Goal: Communication & Community: Answer question/provide support

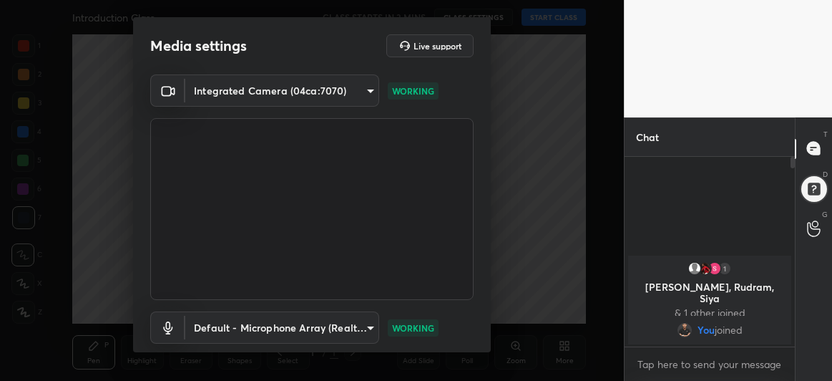
scroll to position [88, 0]
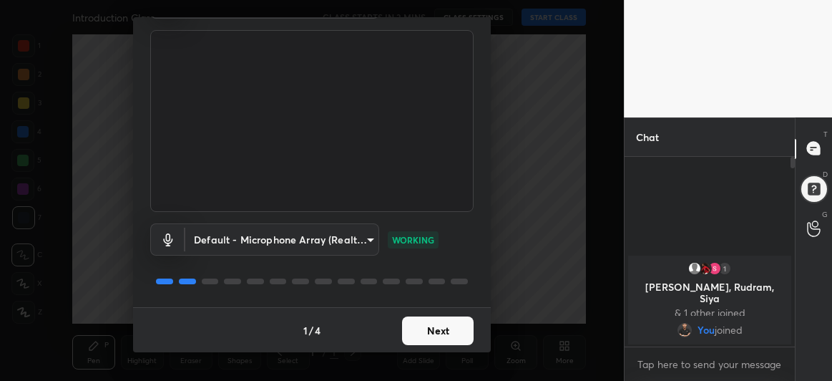
click at [432, 333] on button "Next" at bounding box center [438, 330] width 72 height 29
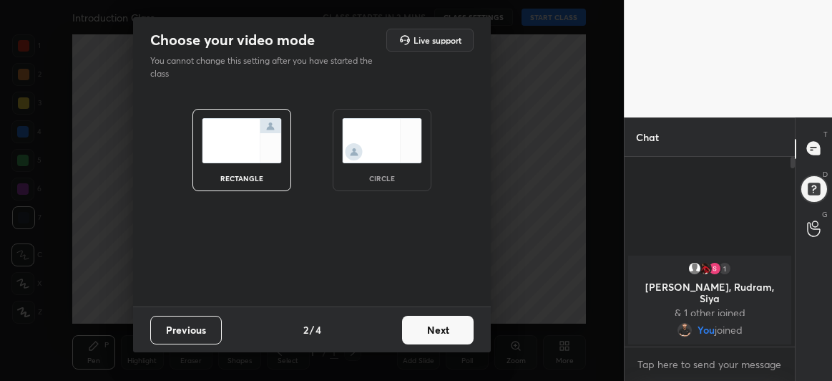
scroll to position [0, 0]
click at [432, 333] on button "Next" at bounding box center [438, 330] width 72 height 29
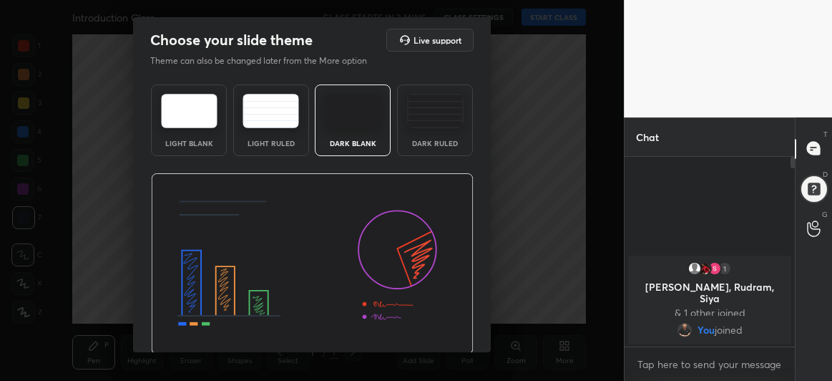
click at [432, 333] on img at bounding box center [312, 264] width 323 height 182
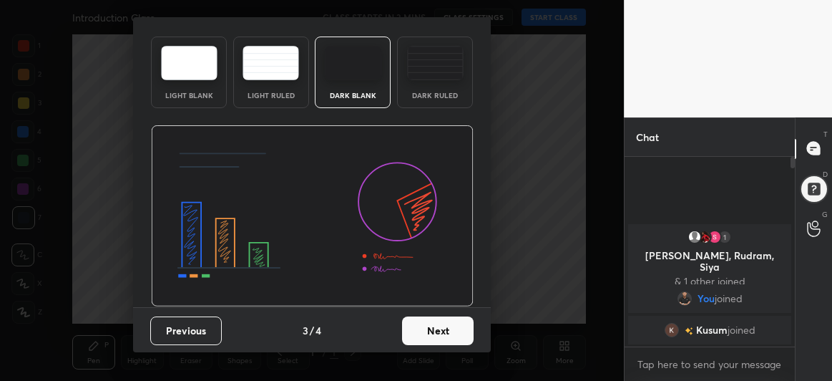
click at [429, 326] on button "Next" at bounding box center [438, 330] width 72 height 29
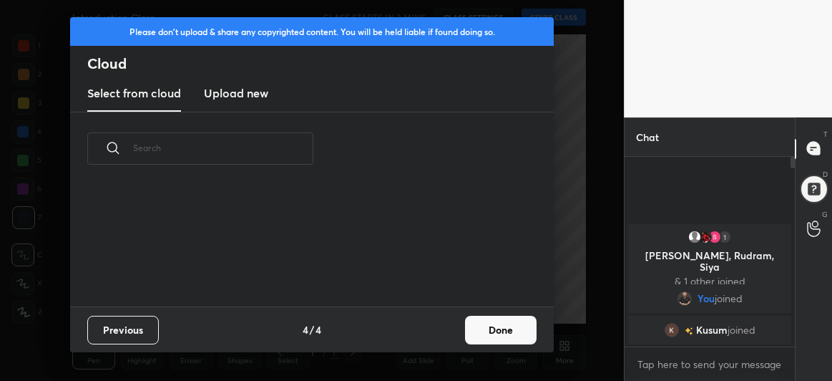
scroll to position [122, 460]
click at [492, 329] on button "Done" at bounding box center [501, 330] width 72 height 29
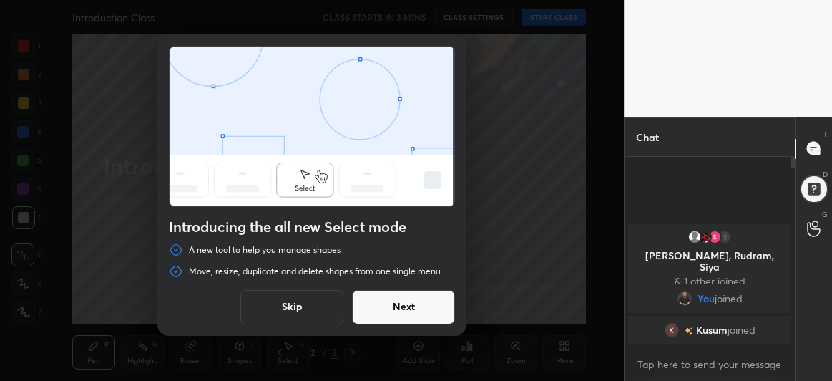
click at [399, 302] on button "Next" at bounding box center [403, 307] width 103 height 34
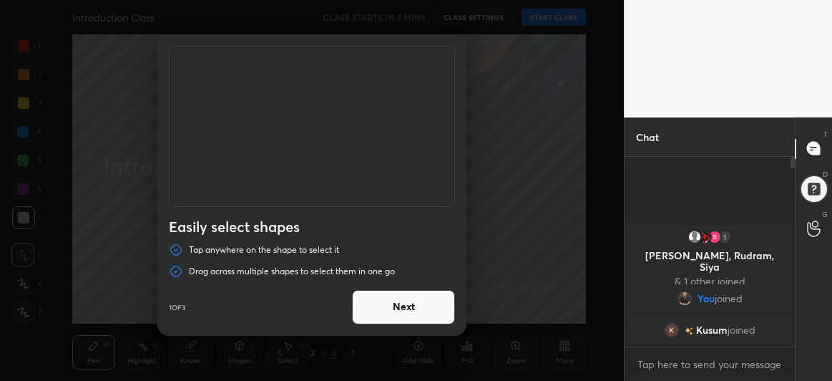
click at [399, 302] on button "Next" at bounding box center [403, 307] width 103 height 34
click at [399, 302] on button "Done" at bounding box center [403, 307] width 103 height 34
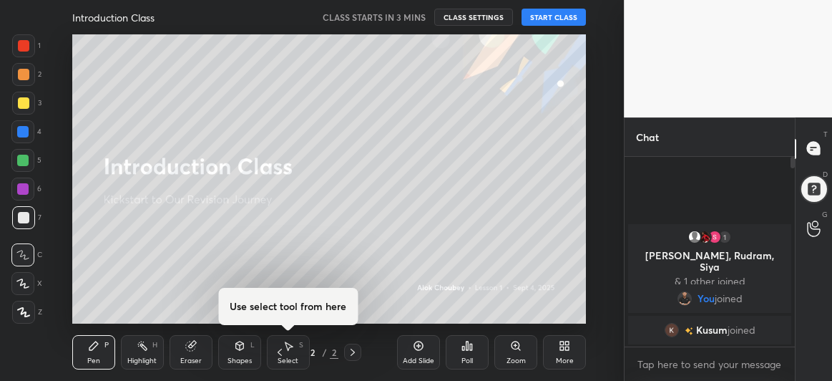
click at [560, 16] on button "START CLASS" at bounding box center [554, 17] width 64 height 17
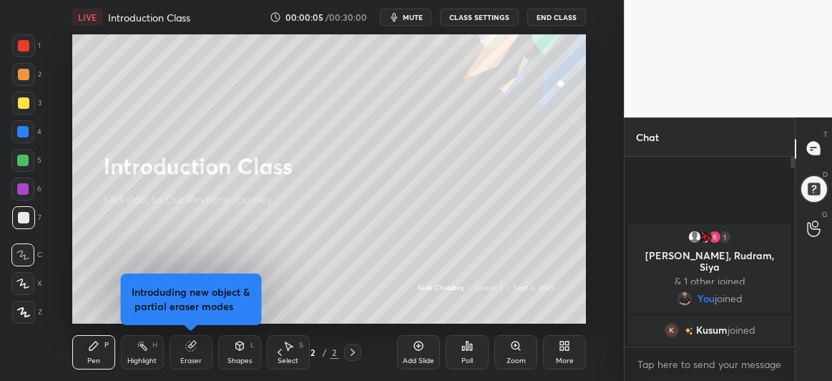
click at [186, 354] on div "Eraser" at bounding box center [191, 352] width 43 height 34
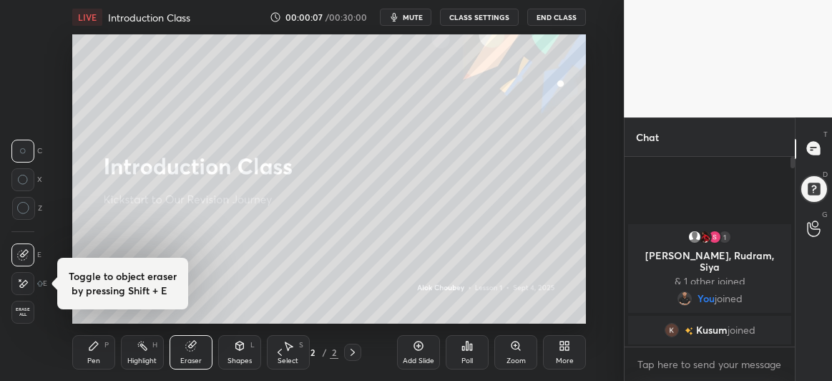
click at [25, 212] on icon at bounding box center [23, 208] width 13 height 13
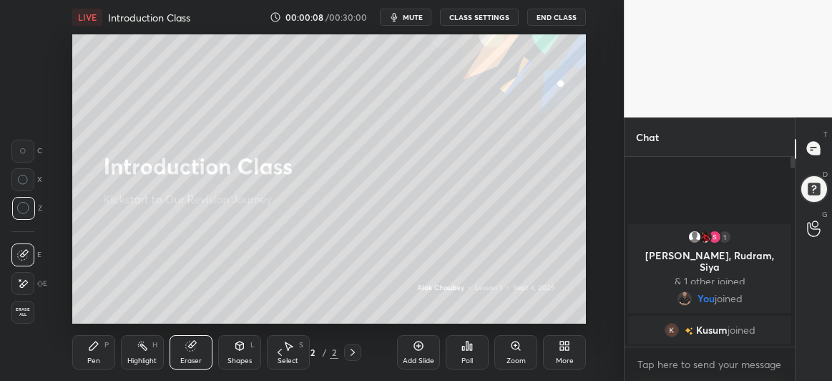
click at [95, 357] on div "Pen" at bounding box center [93, 360] width 13 height 7
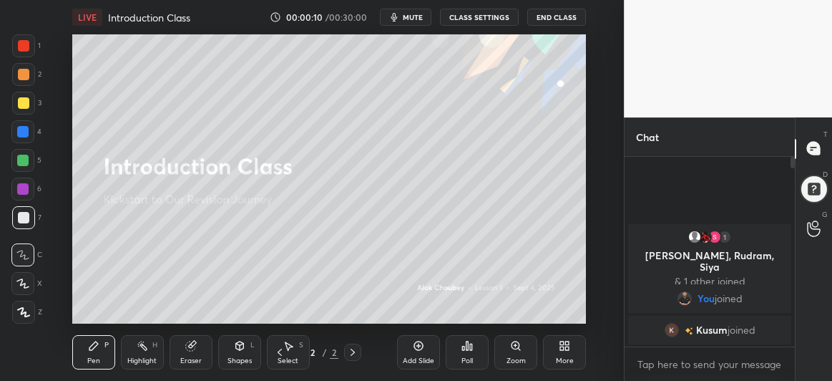
click at [19, 286] on icon at bounding box center [22, 283] width 13 height 10
click at [20, 108] on div at bounding box center [23, 102] width 11 height 11
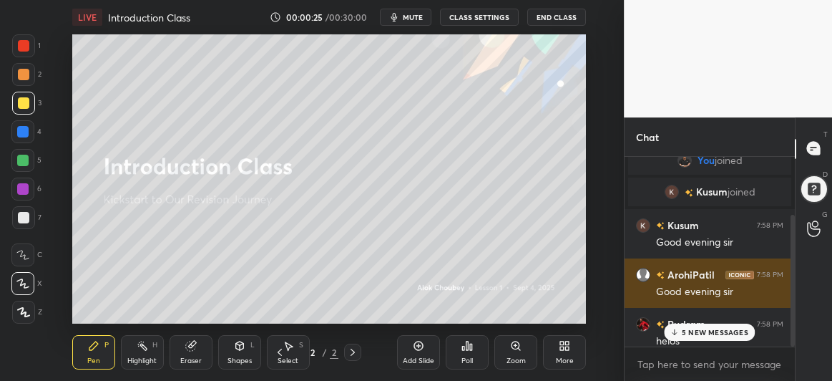
scroll to position [83, 0]
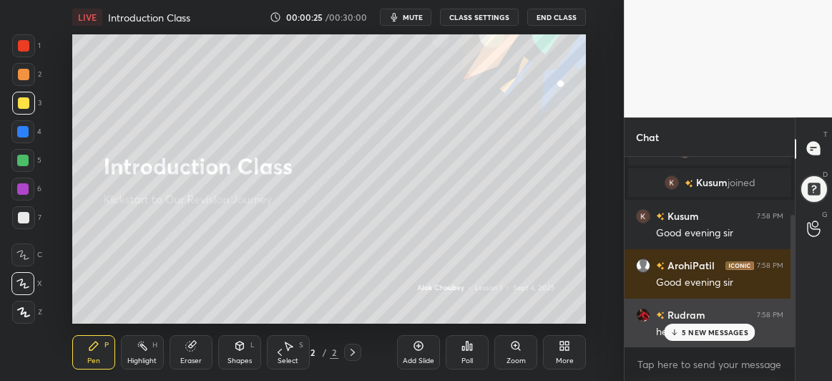
click at [692, 330] on p "5 NEW MESSAGES" at bounding box center [715, 332] width 67 height 9
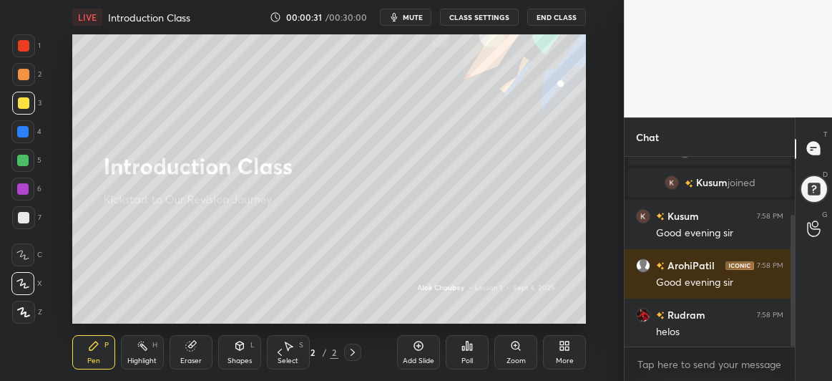
click at [17, 110] on div at bounding box center [23, 103] width 23 height 23
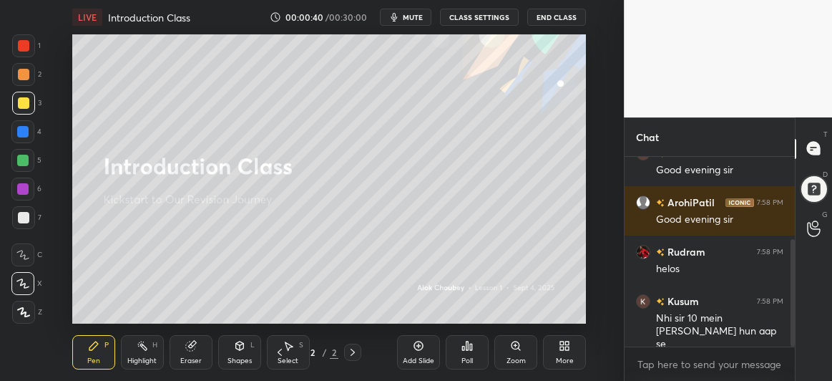
click at [24, 160] on div at bounding box center [22, 160] width 11 height 11
click at [417, 347] on icon at bounding box center [418, 345] width 11 height 11
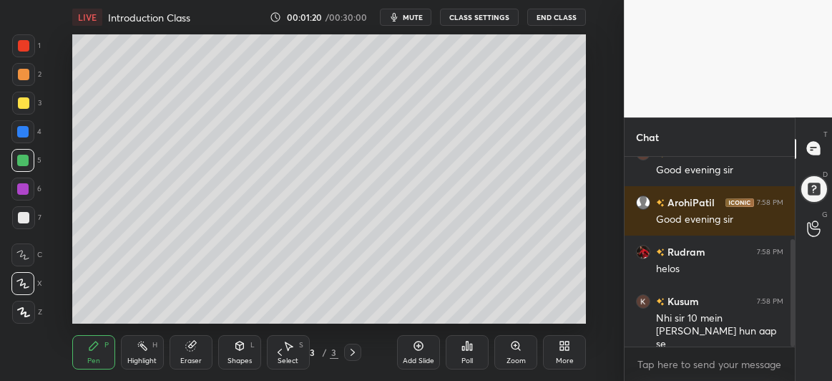
click at [18, 215] on div at bounding box center [23, 217] width 11 height 11
click at [25, 195] on div at bounding box center [22, 189] width 23 height 23
click at [819, 188] on div at bounding box center [813, 187] width 31 height 31
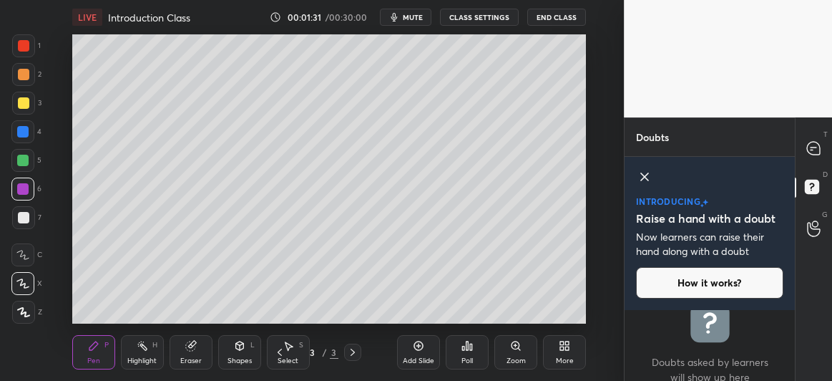
click at [641, 175] on icon at bounding box center [644, 176] width 17 height 17
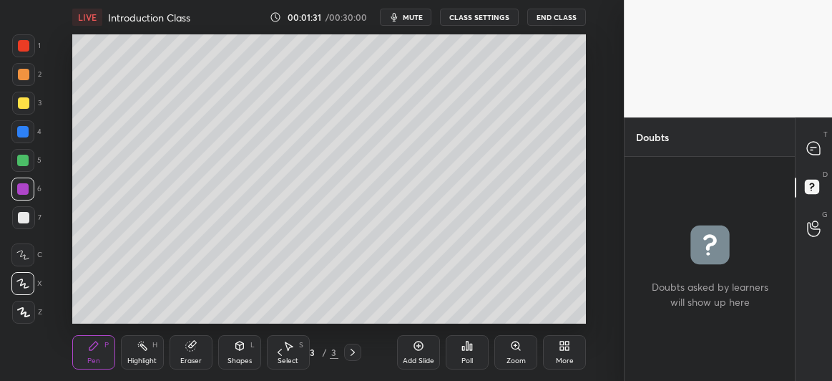
scroll to position [220, 166]
click at [824, 147] on div at bounding box center [814, 149] width 29 height 26
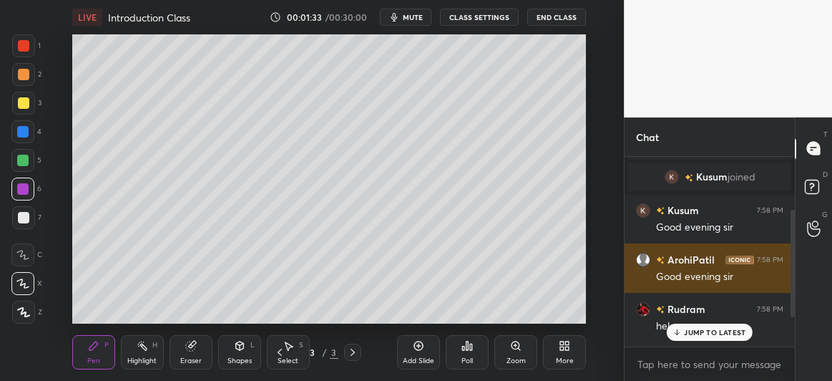
scroll to position [146, 0]
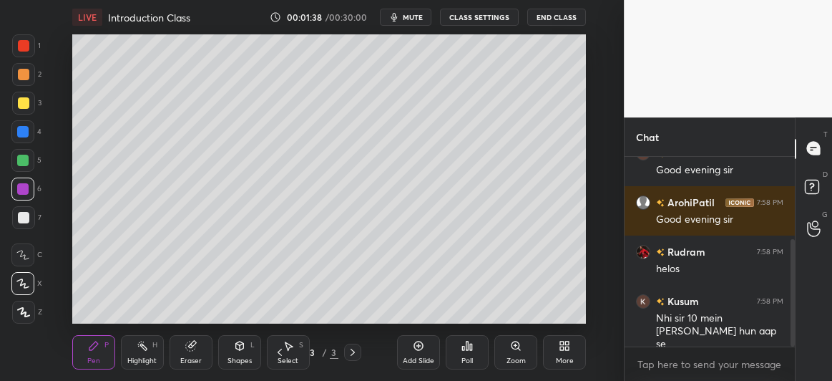
click at [19, 102] on div at bounding box center [23, 102] width 11 height 11
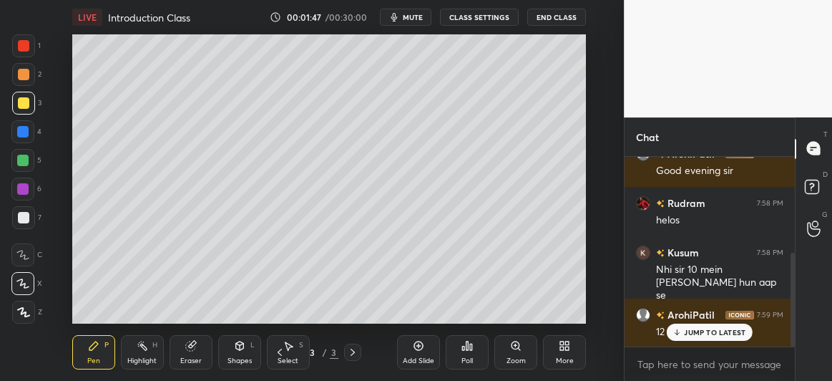
click at [19, 213] on div at bounding box center [23, 217] width 11 height 11
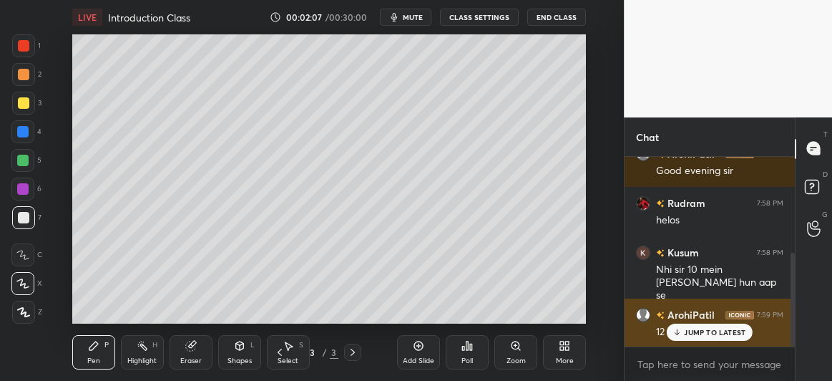
click at [709, 332] on p "JUMP TO LATEST" at bounding box center [715, 332] width 62 height 9
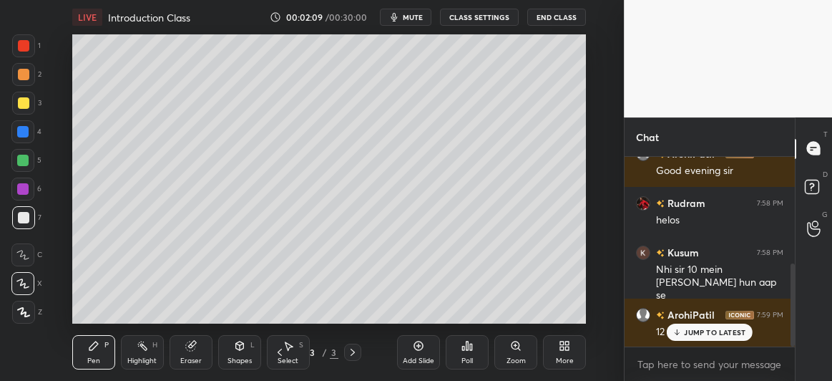
scroll to position [244, 0]
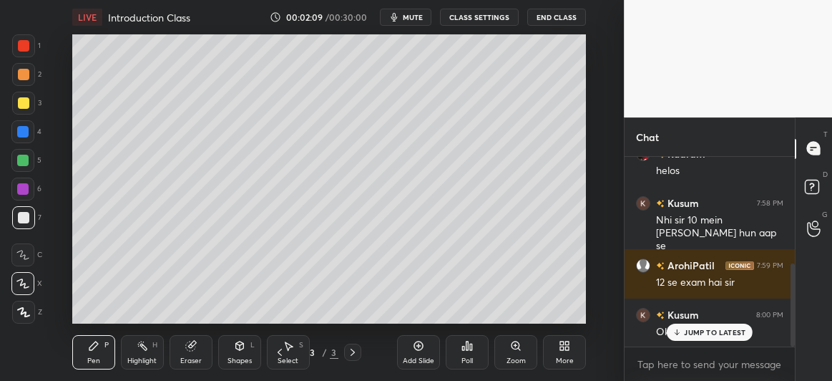
click at [22, 132] on div at bounding box center [22, 131] width 11 height 11
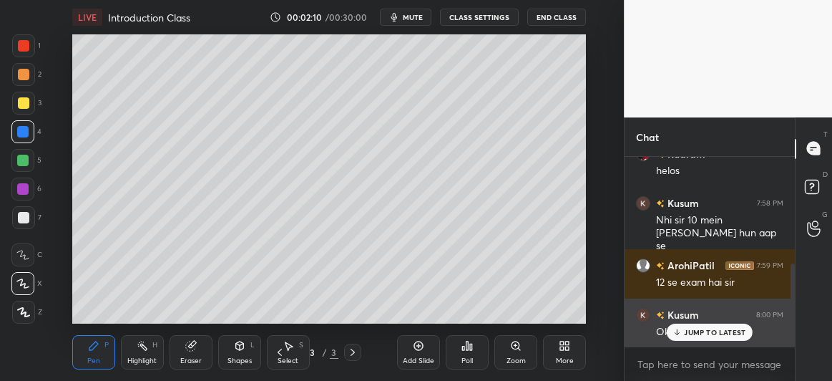
click at [716, 331] on p "JUMP TO LATEST" at bounding box center [715, 332] width 62 height 9
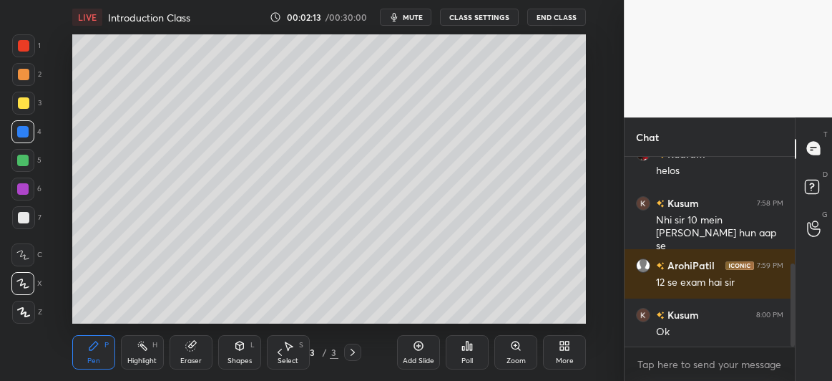
click at [22, 190] on div at bounding box center [22, 188] width 11 height 11
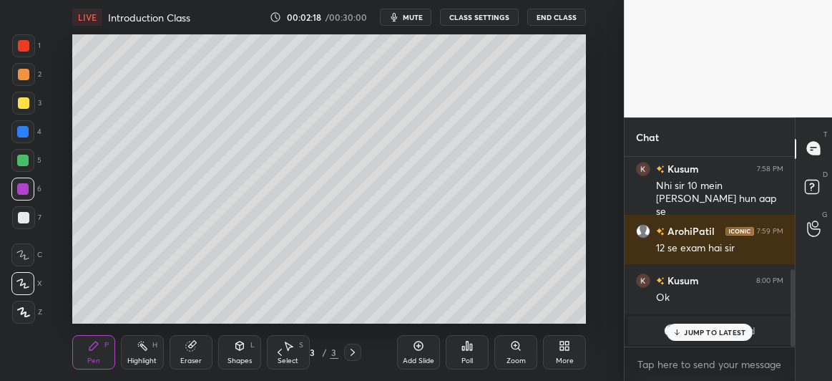
click at [692, 334] on p "JUMP TO LATEST" at bounding box center [715, 332] width 62 height 9
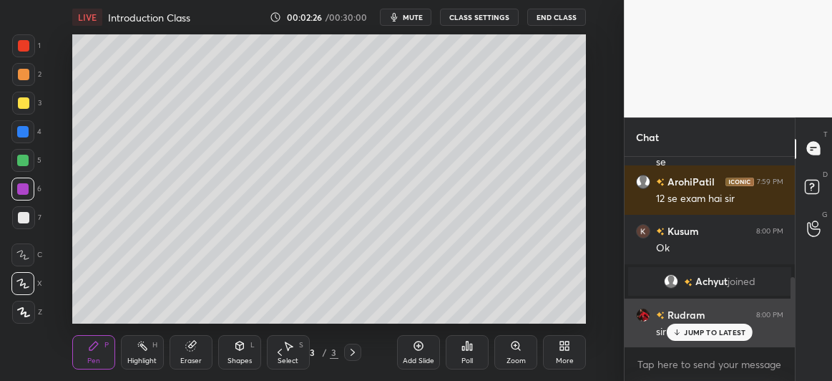
click at [699, 329] on p "JUMP TO LATEST" at bounding box center [715, 332] width 62 height 9
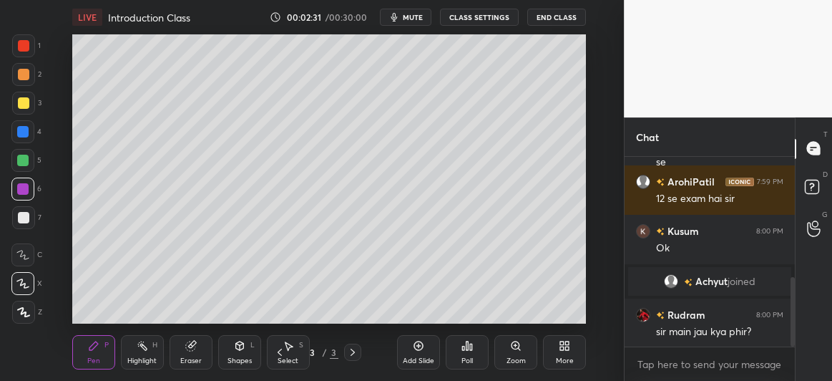
click at [277, 354] on icon at bounding box center [279, 351] width 11 height 11
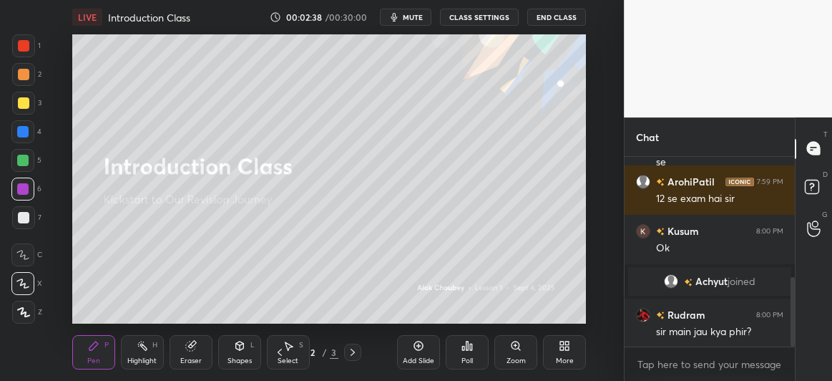
click at [346, 347] on div at bounding box center [352, 352] width 17 height 17
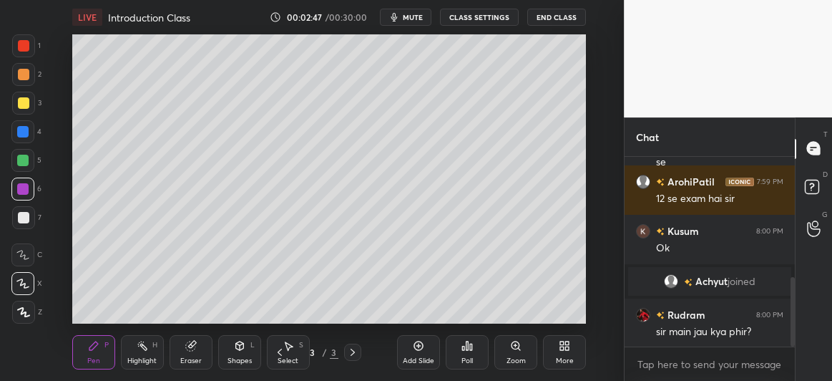
scroll to position [342, 0]
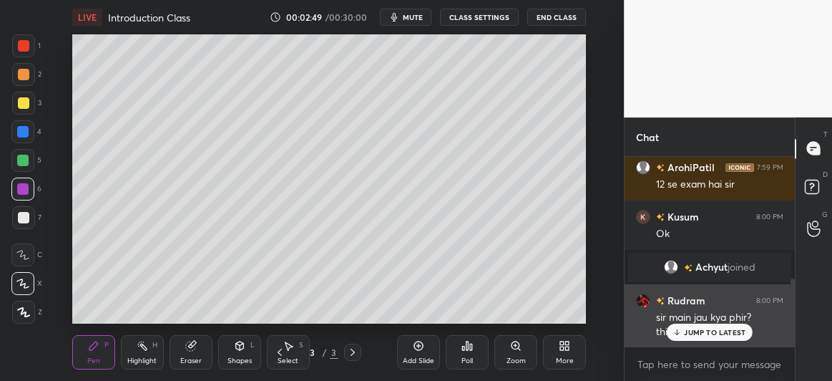
click at [692, 330] on p "JUMP TO LATEST" at bounding box center [715, 332] width 62 height 9
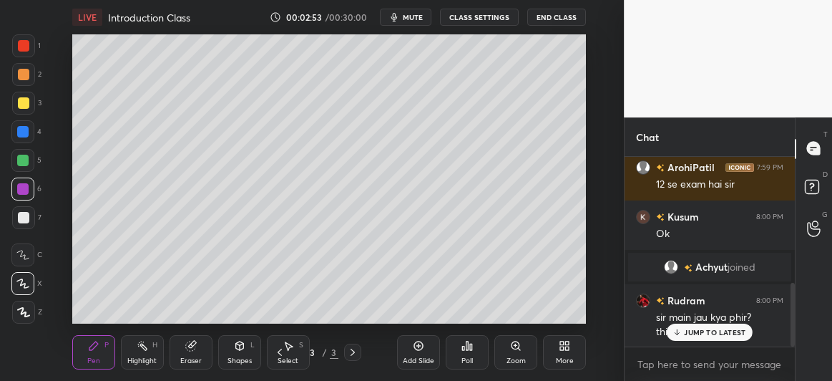
scroll to position [376, 0]
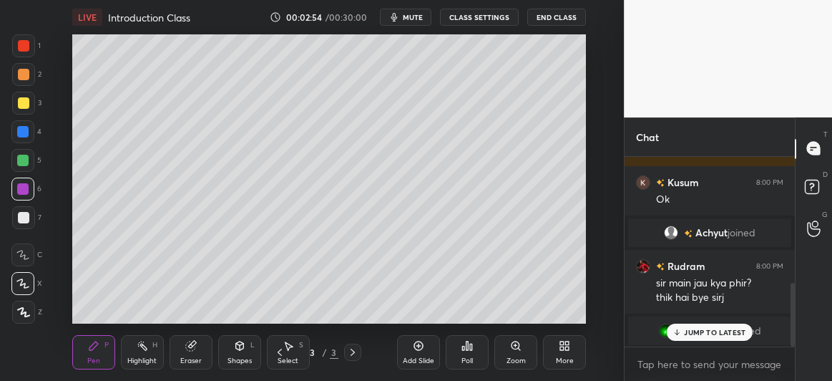
click at [708, 331] on p "JUMP TO LATEST" at bounding box center [715, 332] width 62 height 9
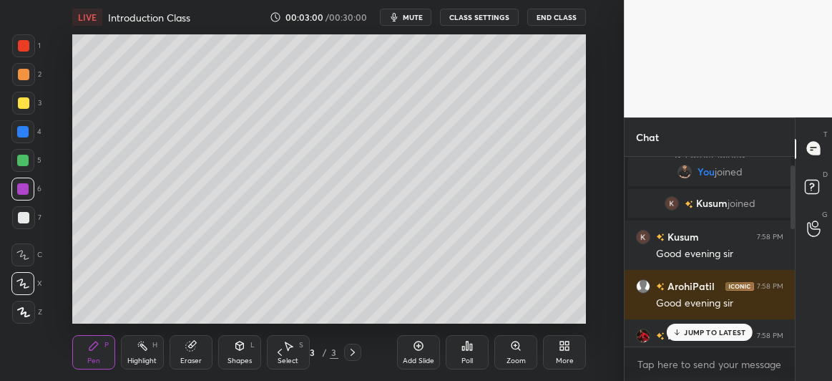
scroll to position [0, 0]
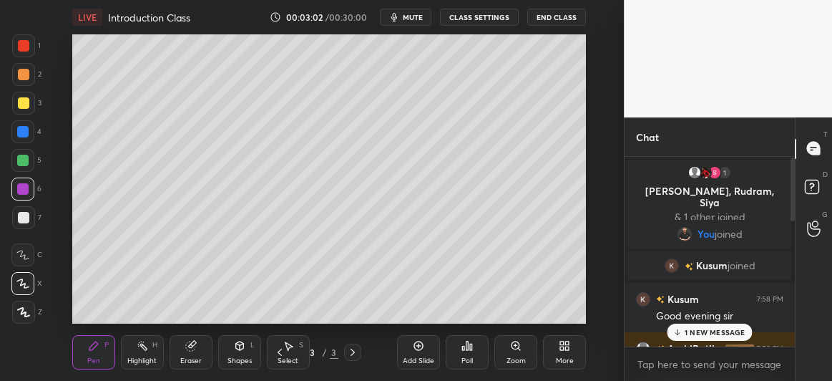
click at [691, 331] on p "1 NEW MESSAGE" at bounding box center [715, 332] width 61 height 9
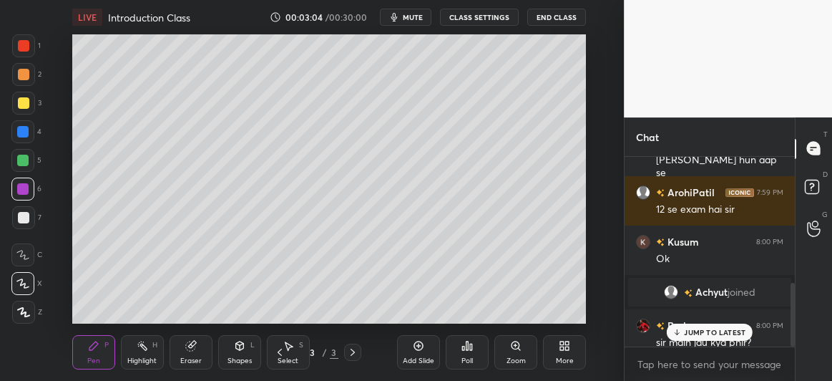
scroll to position [376, 0]
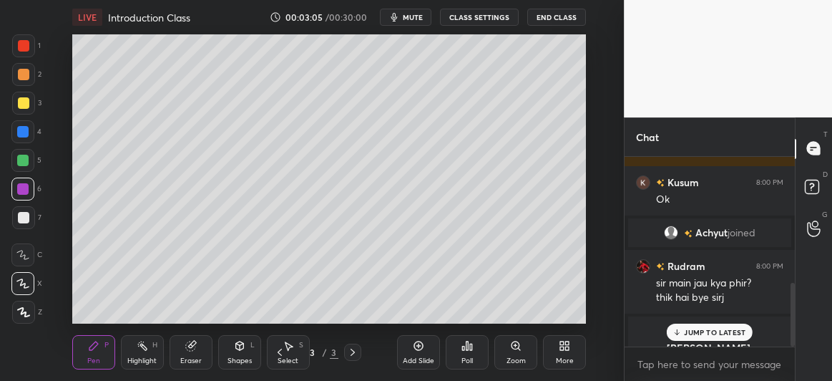
click at [689, 333] on p "JUMP TO LATEST" at bounding box center [715, 332] width 62 height 9
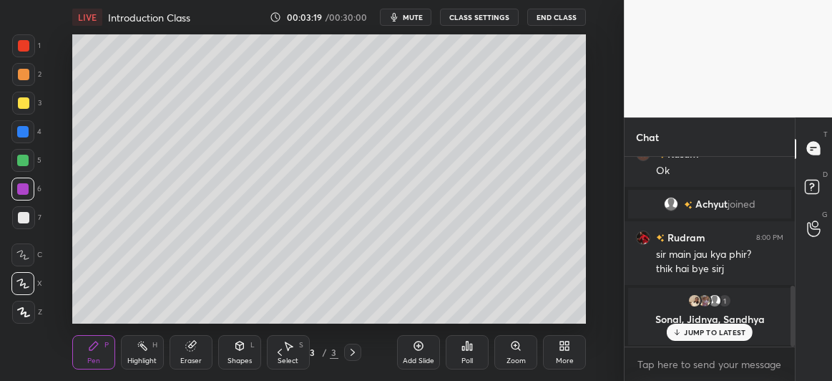
click at [716, 333] on p "JUMP TO LATEST" at bounding box center [715, 332] width 62 height 9
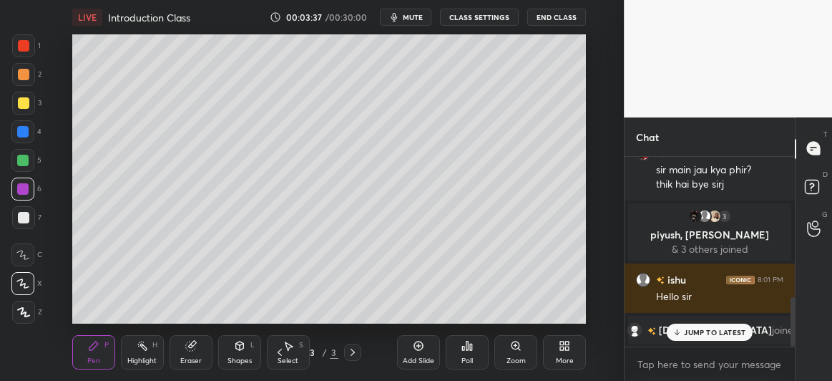
scroll to position [538, 0]
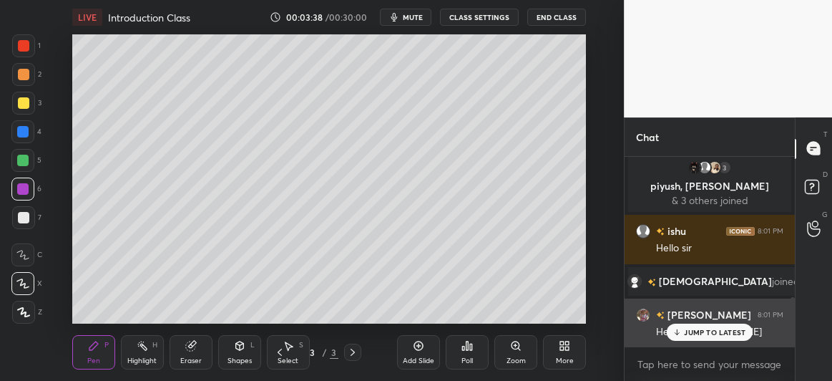
click at [686, 334] on p "JUMP TO LATEST" at bounding box center [715, 332] width 62 height 9
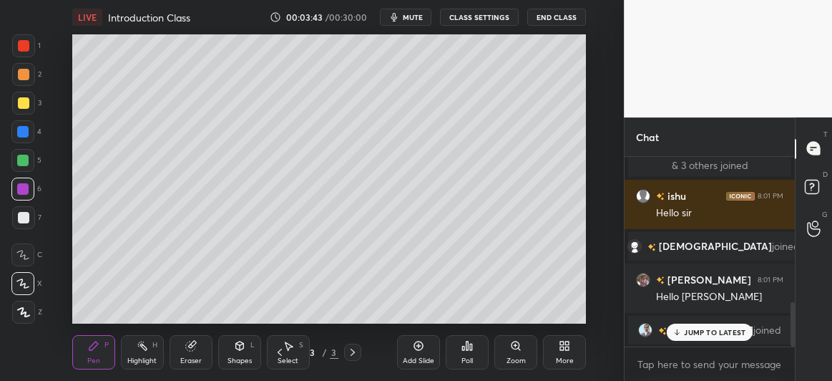
scroll to position [622, 0]
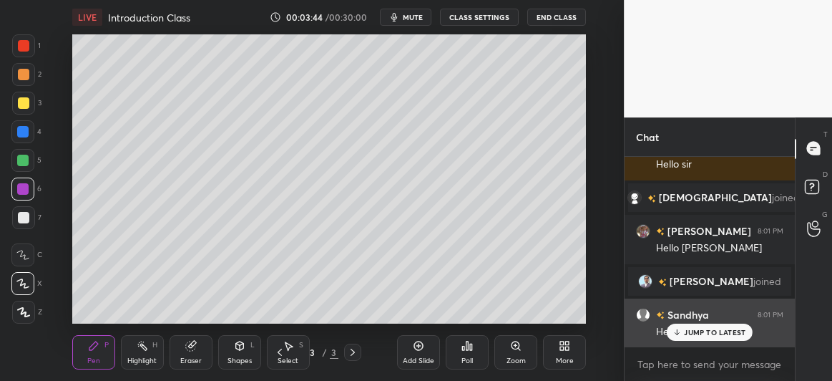
click at [685, 331] on p "JUMP TO LATEST" at bounding box center [715, 332] width 62 height 9
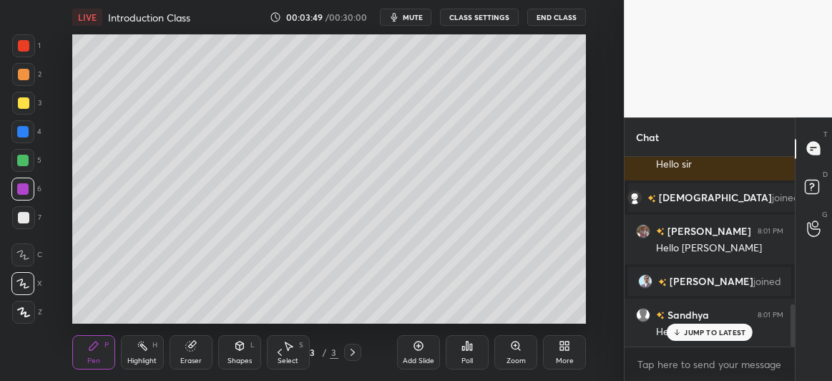
scroll to position [671, 0]
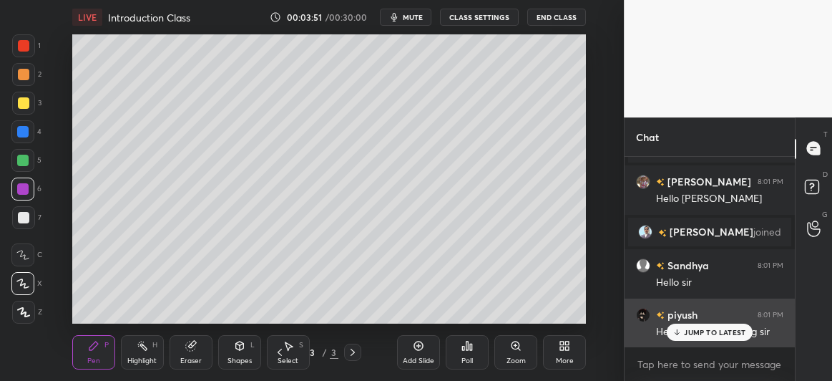
click at [694, 330] on p "JUMP TO LATEST" at bounding box center [715, 332] width 62 height 9
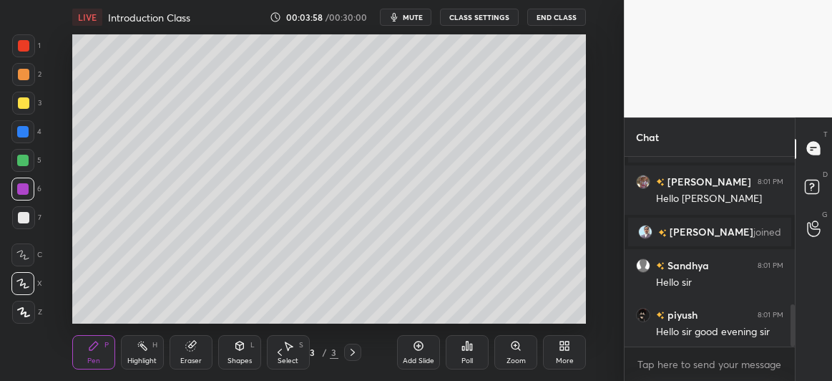
click at [280, 353] on icon at bounding box center [279, 351] width 11 height 11
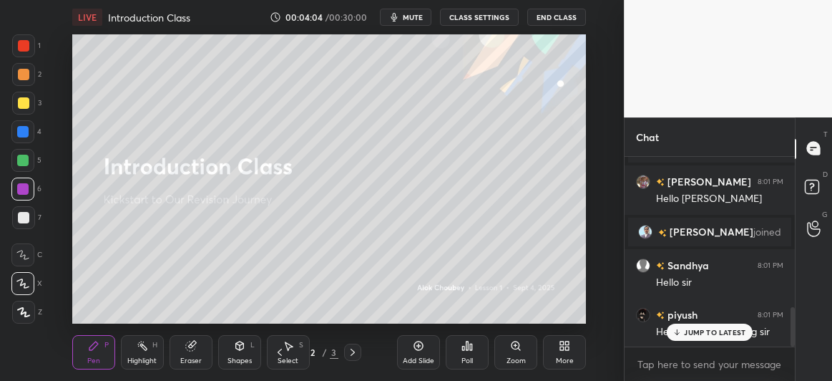
scroll to position [721, 0]
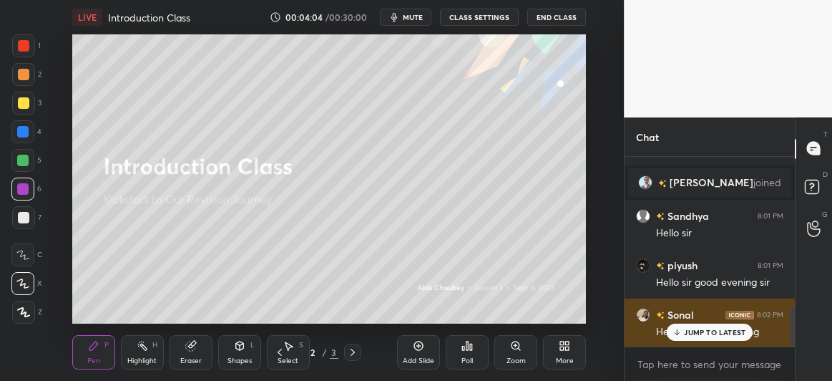
click at [704, 332] on p "JUMP TO LATEST" at bounding box center [715, 332] width 62 height 9
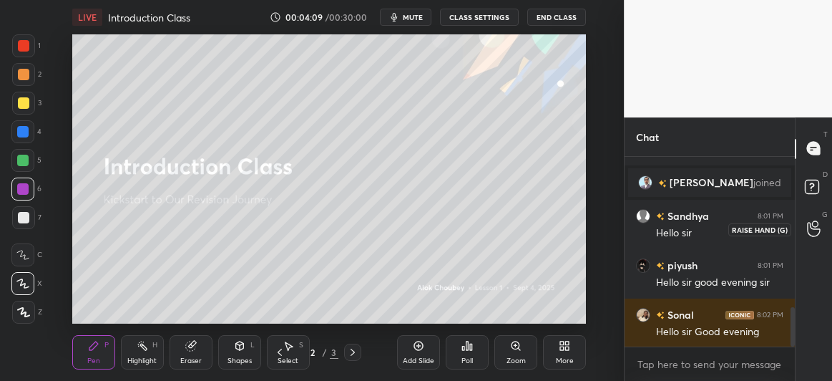
click at [817, 226] on circle at bounding box center [815, 224] width 6 height 6
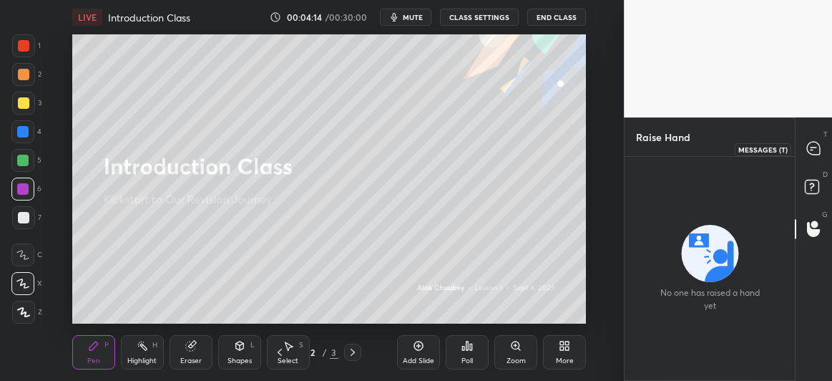
click at [814, 149] on icon at bounding box center [813, 148] width 13 height 13
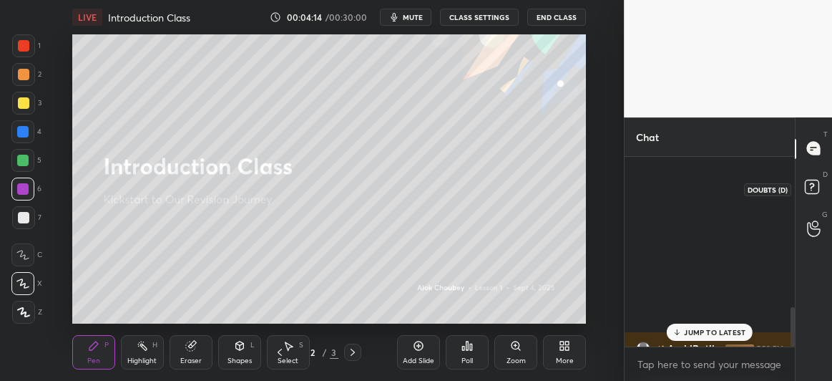
scroll to position [186, 166]
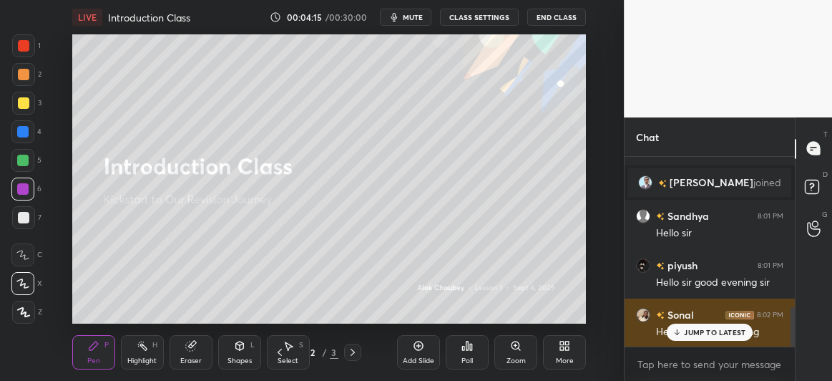
click at [699, 329] on p "JUMP TO LATEST" at bounding box center [715, 332] width 62 height 9
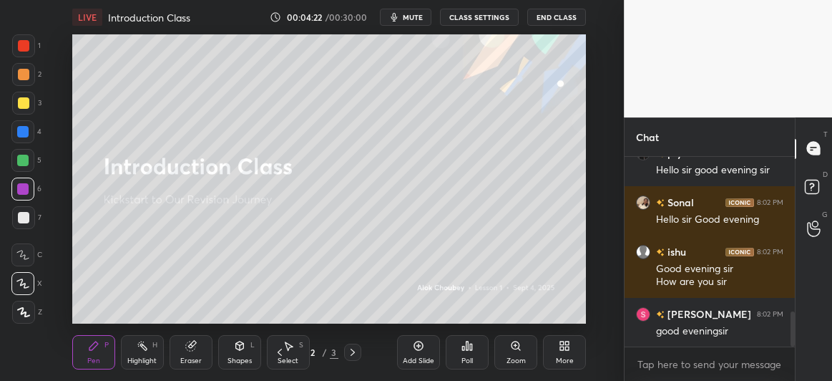
scroll to position [882, 0]
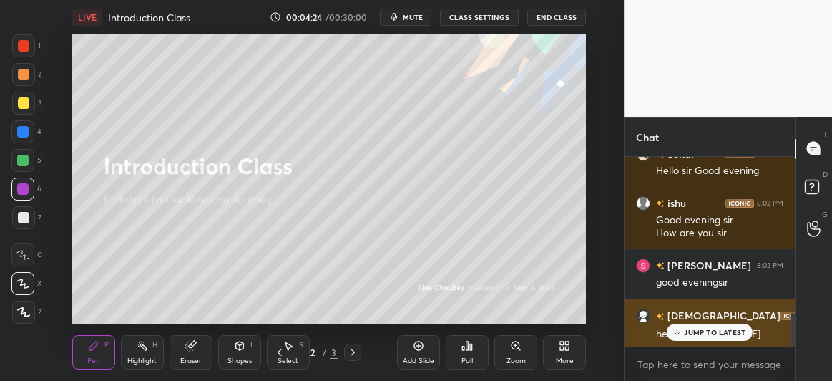
click at [691, 329] on p "JUMP TO LATEST" at bounding box center [715, 332] width 62 height 9
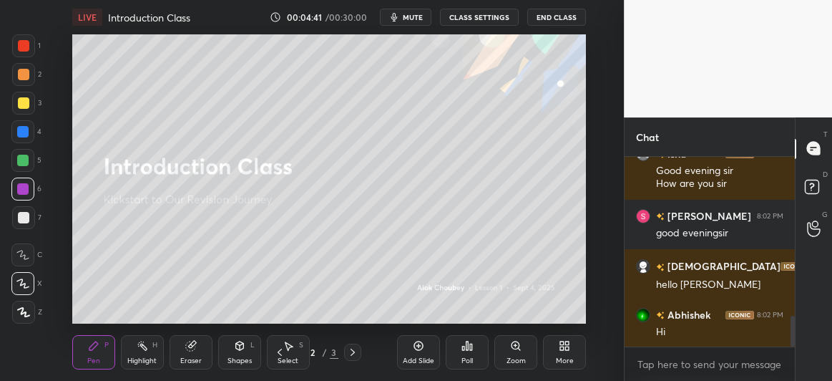
scroll to position [994, 0]
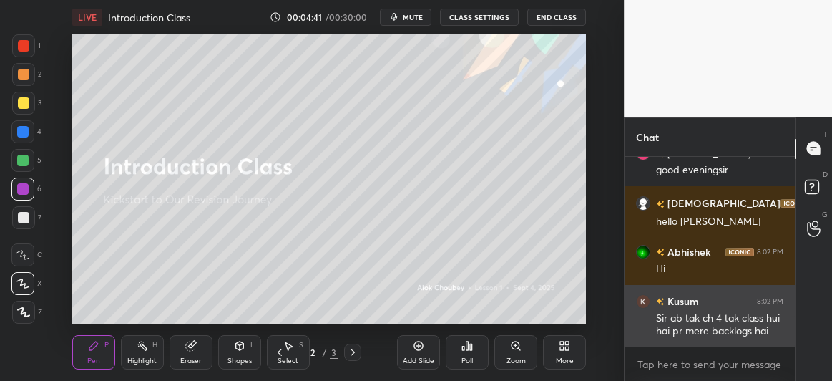
click at [723, 330] on div "Sir ab tak ch 4 tak class hui hai pr mere backlogs hai" at bounding box center [719, 324] width 127 height 27
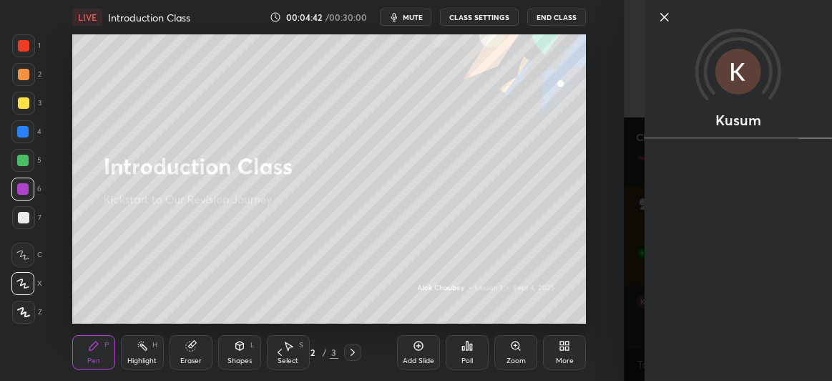
click at [670, 11] on icon at bounding box center [664, 17] width 17 height 17
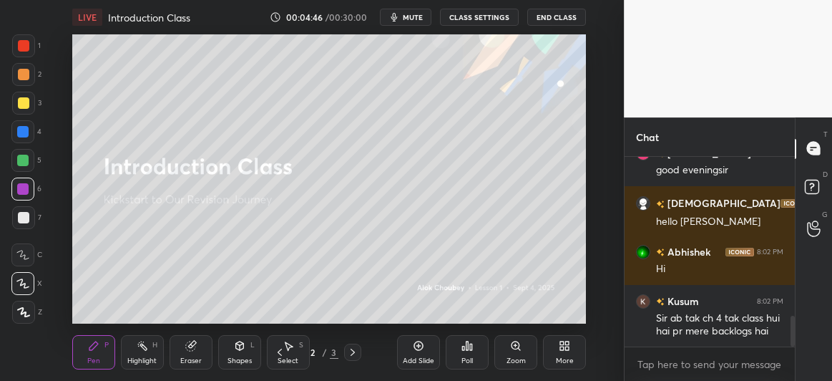
click at [187, 350] on icon at bounding box center [190, 345] width 11 height 11
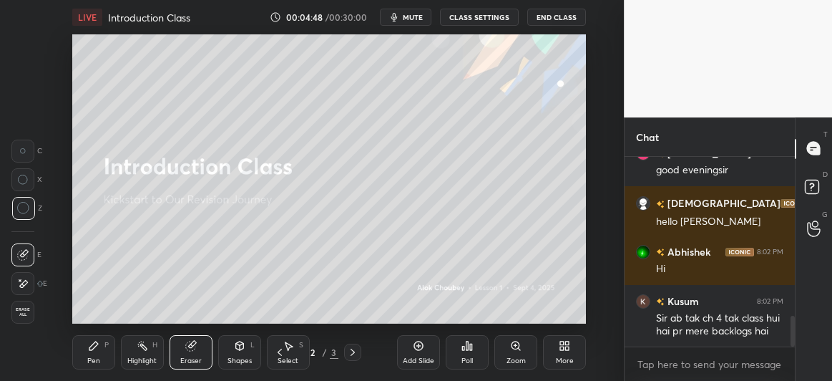
click at [92, 354] on div "Pen P" at bounding box center [93, 352] width 43 height 34
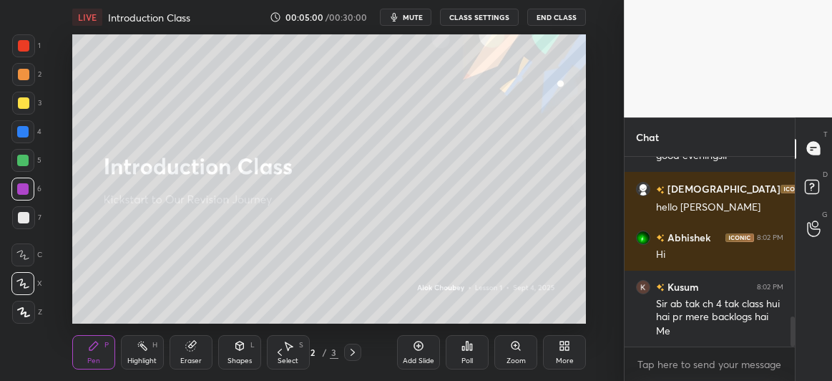
scroll to position [1070, 0]
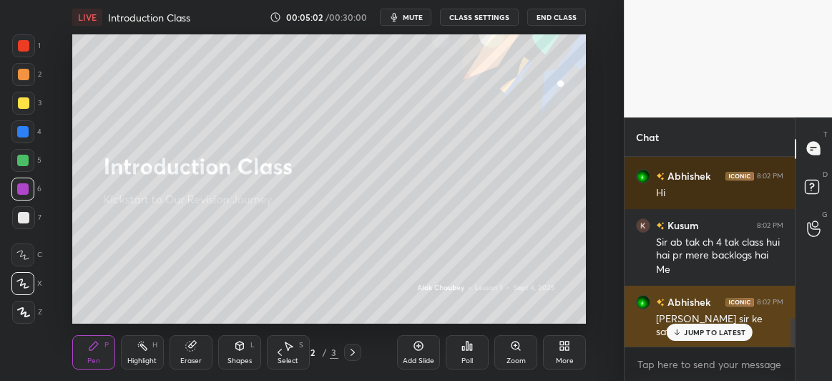
click at [687, 331] on p "JUMP TO LATEST" at bounding box center [715, 332] width 62 height 9
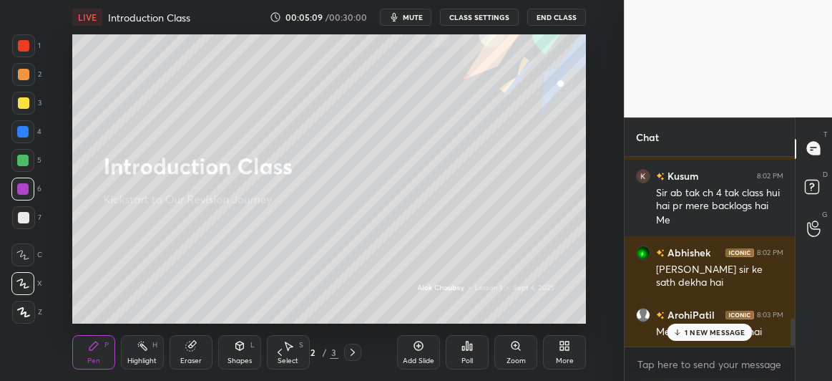
scroll to position [1195, 0]
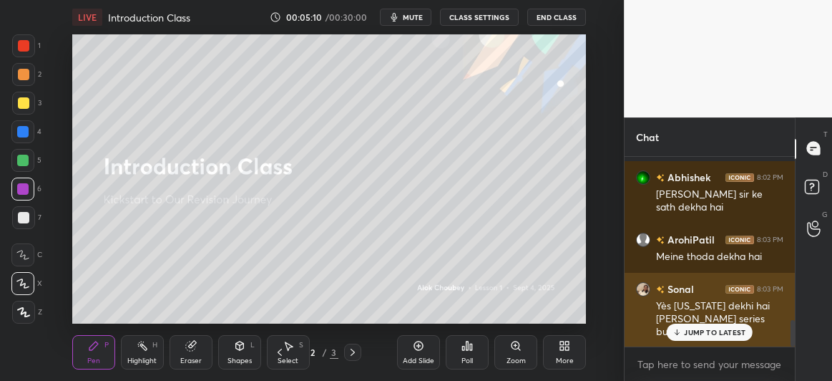
click at [684, 338] on div "JUMP TO LATEST" at bounding box center [710, 332] width 86 height 17
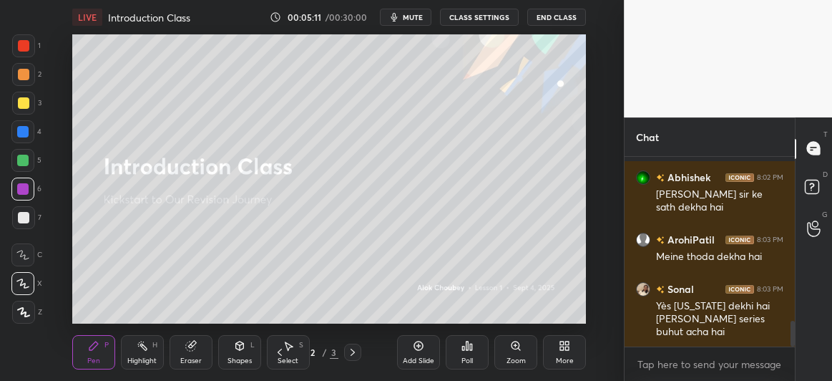
scroll to position [1230, 0]
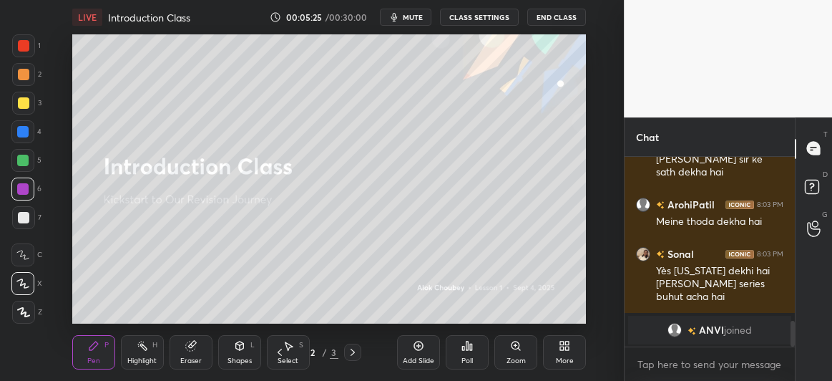
click at [351, 351] on icon at bounding box center [352, 351] width 11 height 11
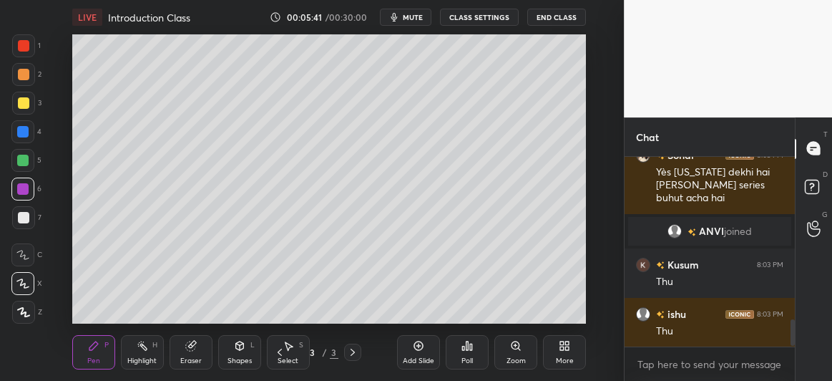
scroll to position [1197, 0]
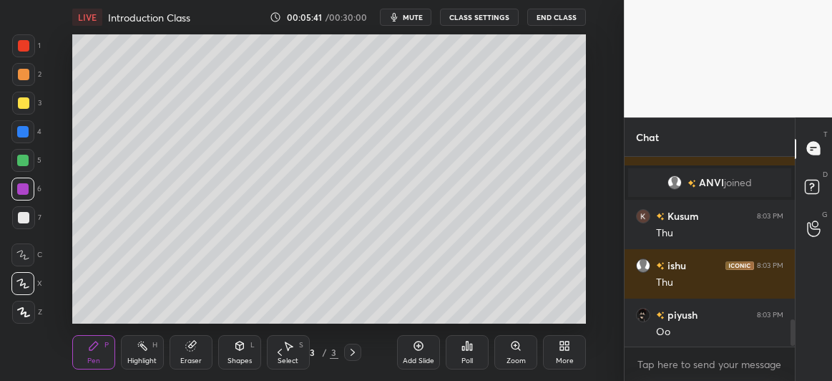
click at [21, 102] on div at bounding box center [23, 102] width 11 height 11
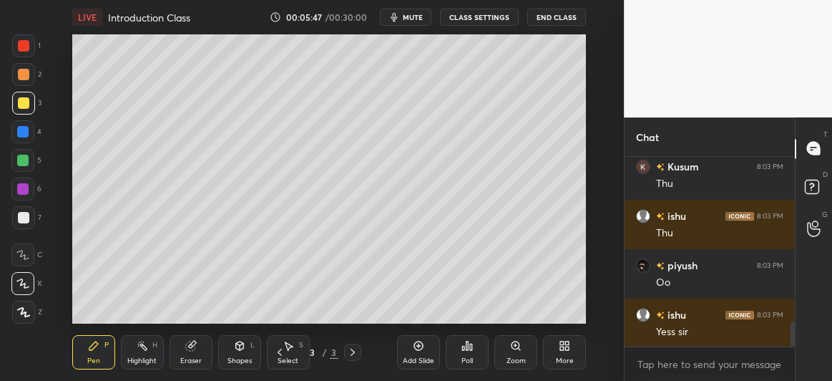
click at [21, 190] on div at bounding box center [22, 188] width 11 height 11
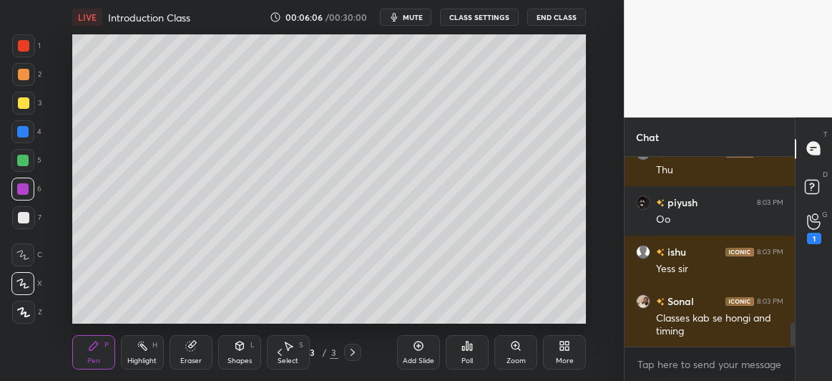
scroll to position [1371, 0]
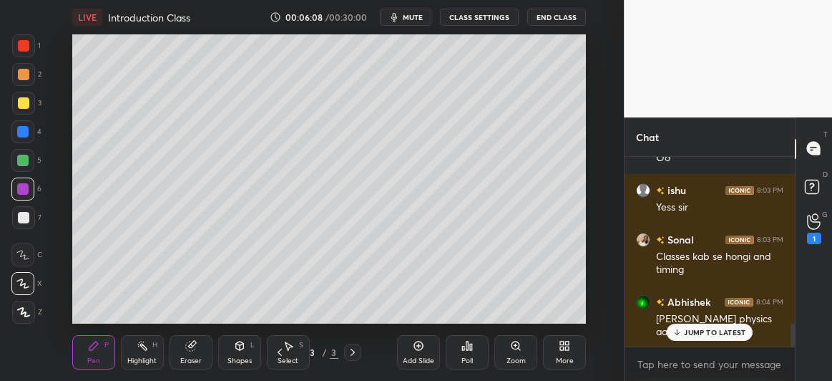
click at [702, 333] on p "JUMP TO LATEST" at bounding box center [715, 332] width 62 height 9
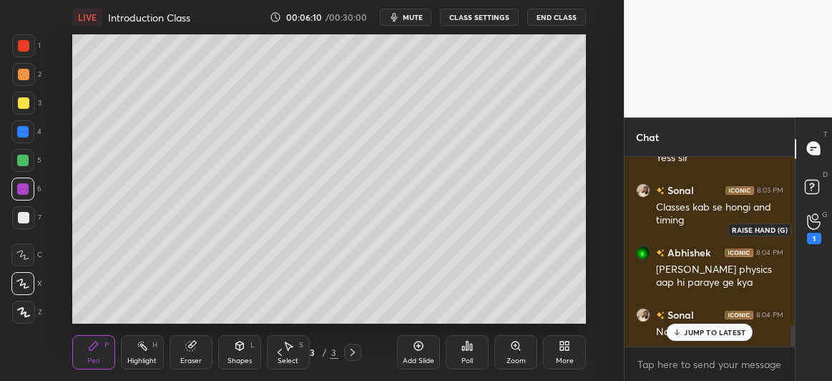
scroll to position [1469, 0]
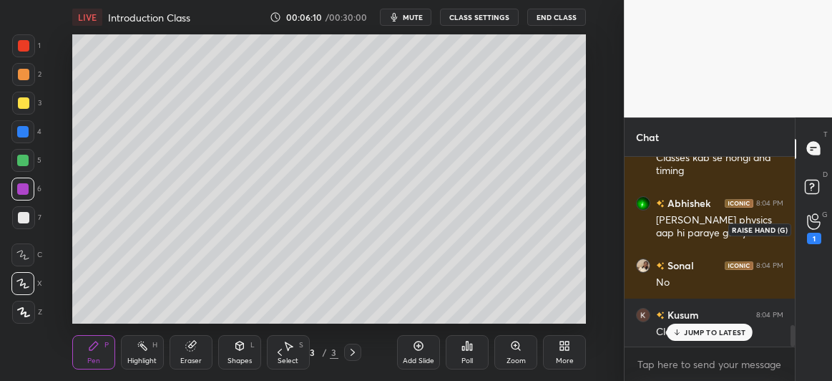
click at [812, 224] on icon at bounding box center [814, 221] width 14 height 16
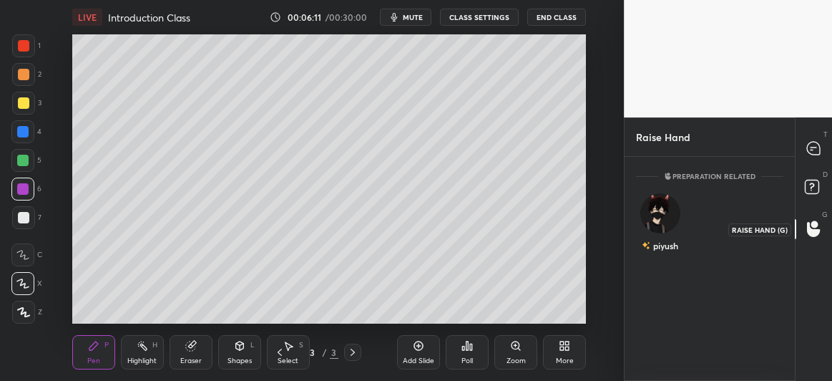
scroll to position [4, 4]
click at [664, 207] on img "grid" at bounding box center [661, 213] width 40 height 40
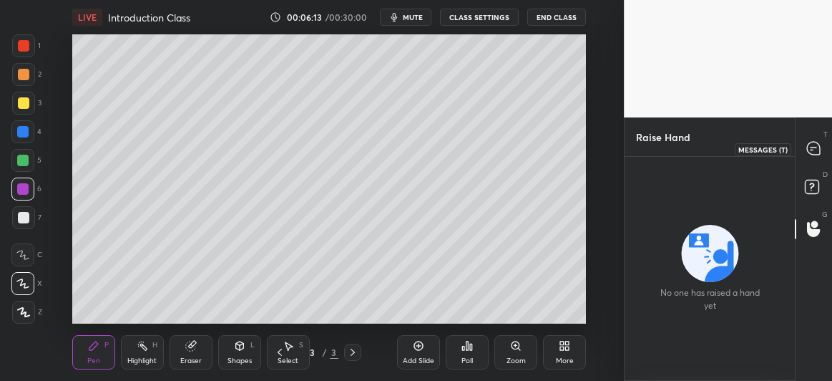
click at [818, 147] on icon at bounding box center [813, 148] width 13 height 13
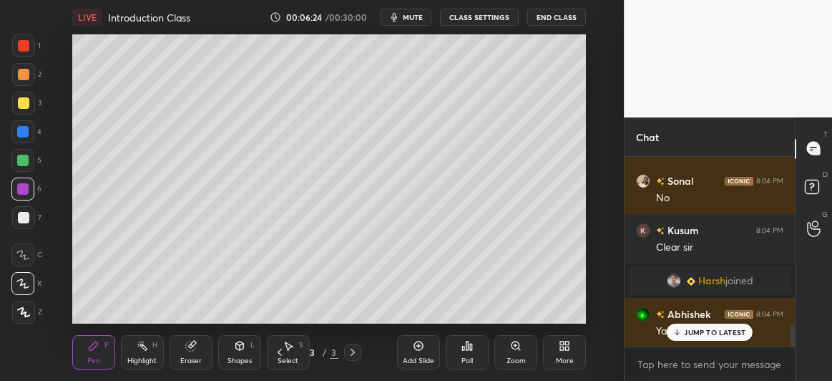
scroll to position [1434, 0]
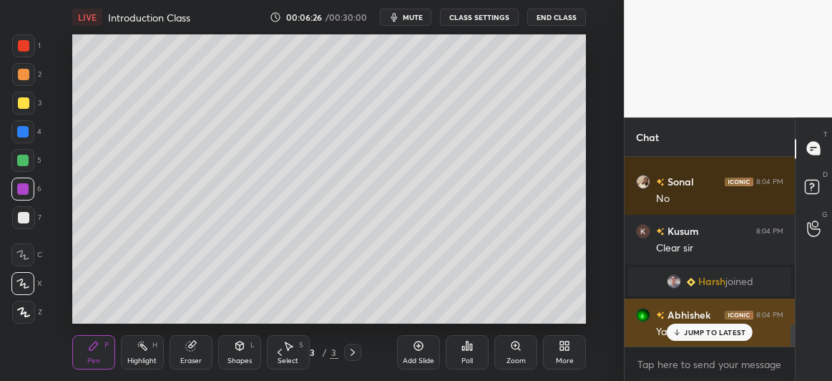
click at [701, 334] on p "JUMP TO LATEST" at bounding box center [715, 332] width 62 height 9
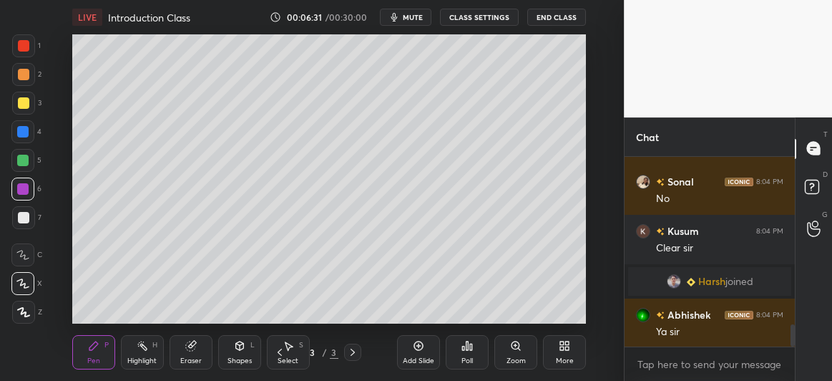
scroll to position [1484, 0]
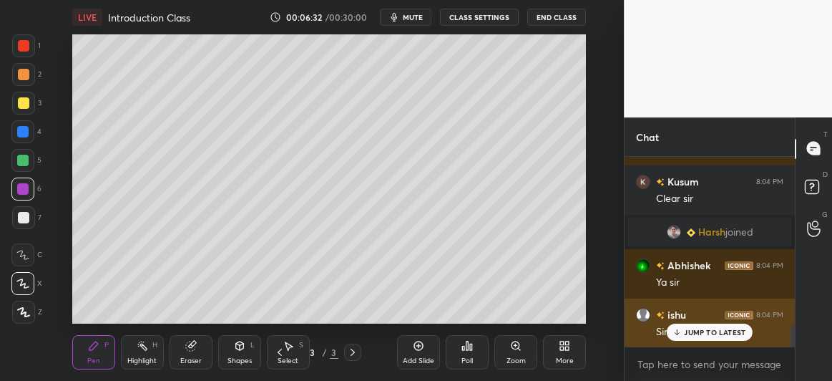
click at [699, 325] on div "JUMP TO LATEST" at bounding box center [710, 332] width 86 height 17
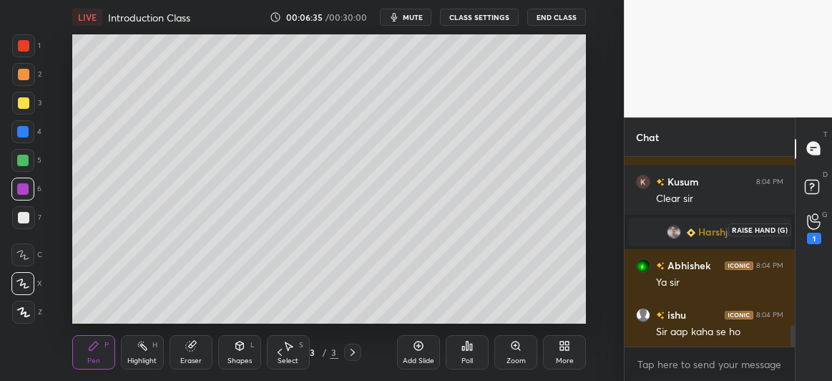
click at [822, 225] on div "1" at bounding box center [814, 229] width 29 height 26
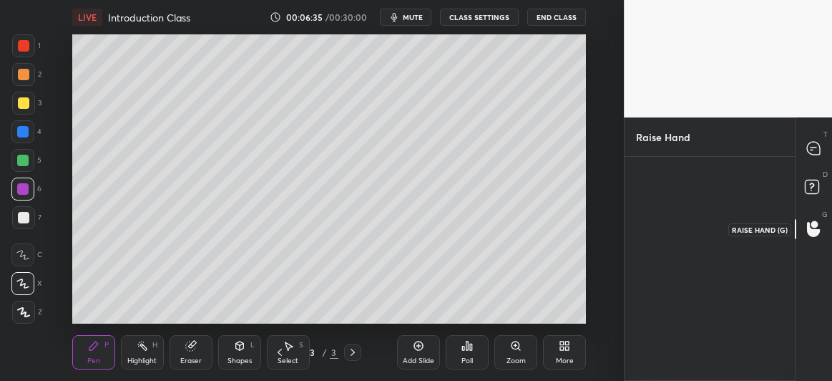
scroll to position [4, 4]
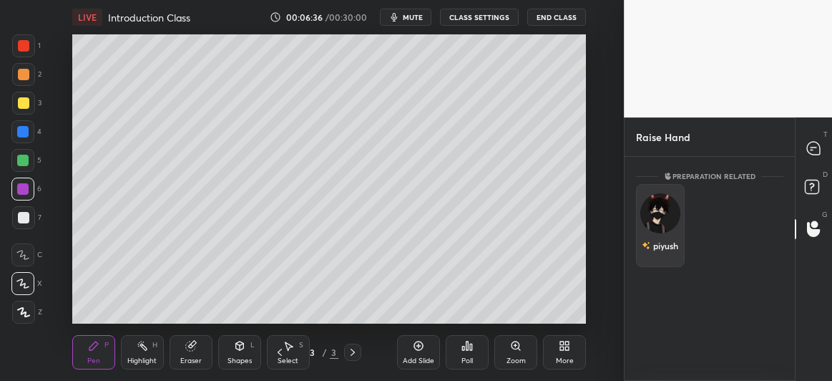
click at [663, 223] on div "piyush" at bounding box center [660, 225] width 49 height 83
click at [666, 252] on button "INVITE" at bounding box center [661, 255] width 36 height 19
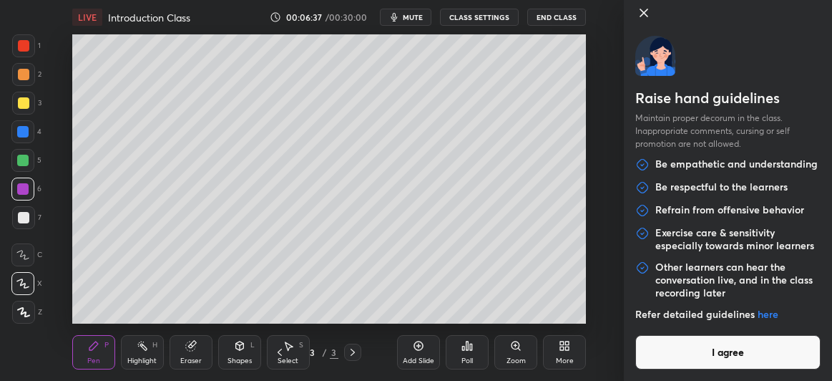
click at [696, 346] on button "I agree" at bounding box center [728, 352] width 185 height 34
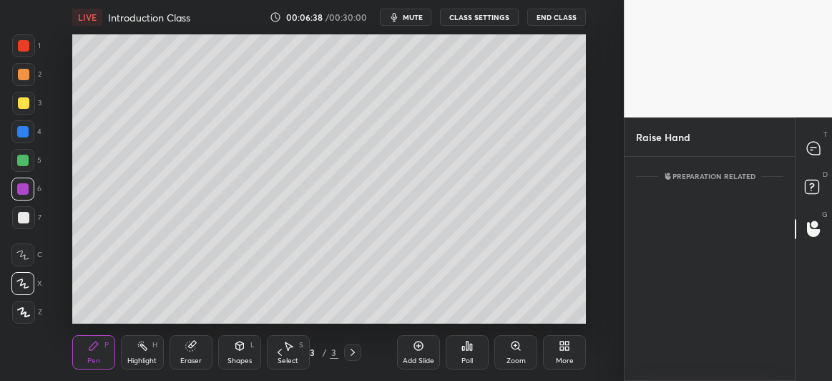
scroll to position [162, 166]
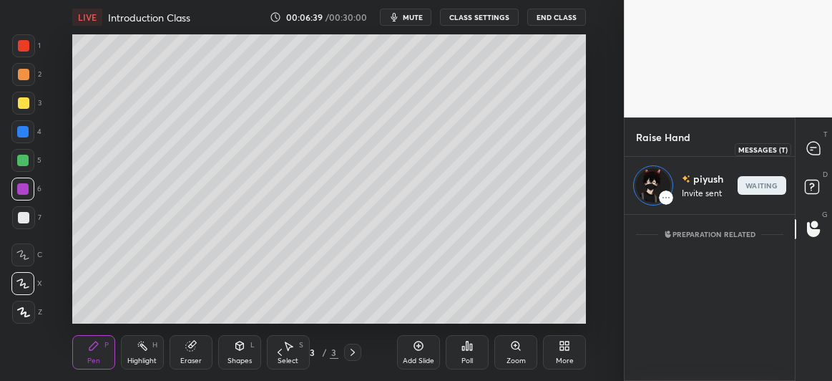
click at [813, 152] on icon at bounding box center [813, 148] width 13 height 13
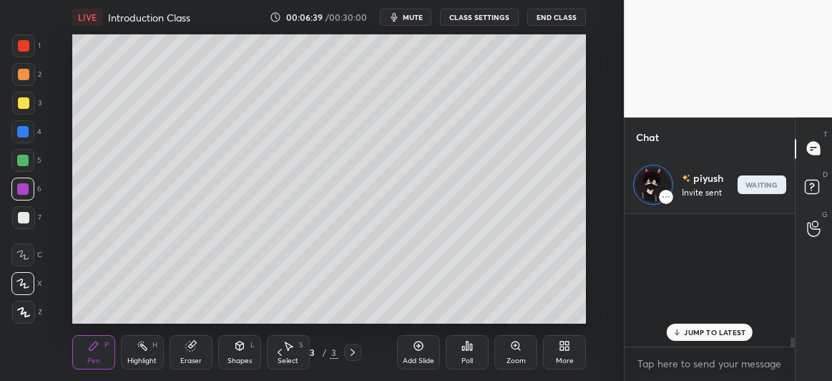
scroll to position [128, 166]
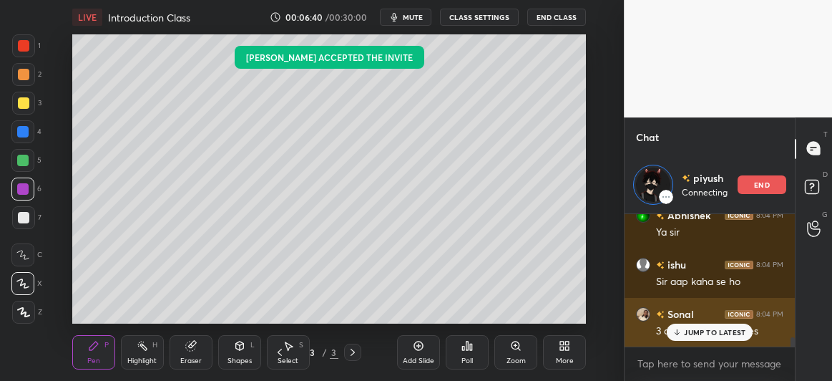
click at [712, 331] on p "JUMP TO LATEST" at bounding box center [715, 332] width 62 height 9
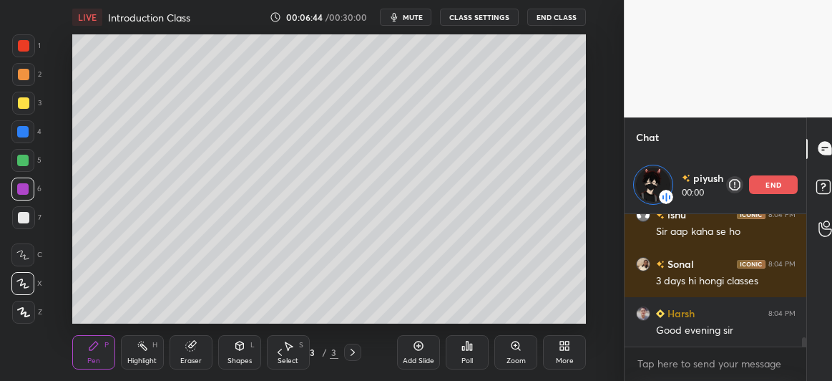
scroll to position [1335, 0]
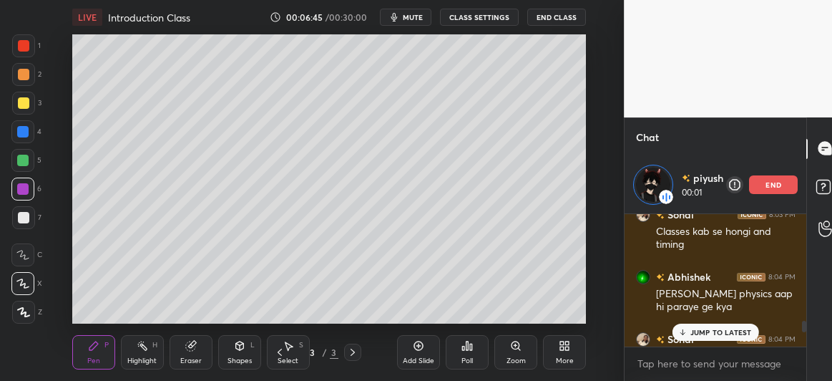
click at [713, 331] on p "JUMP TO LATEST" at bounding box center [722, 332] width 62 height 9
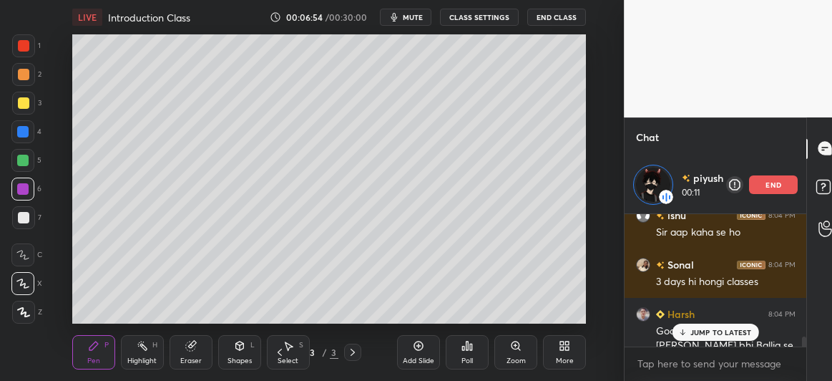
scroll to position [1656, 0]
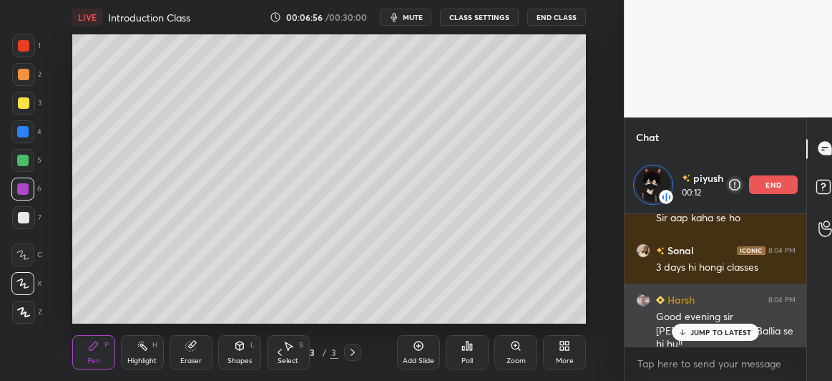
click at [707, 332] on p "JUMP TO LATEST" at bounding box center [722, 332] width 62 height 9
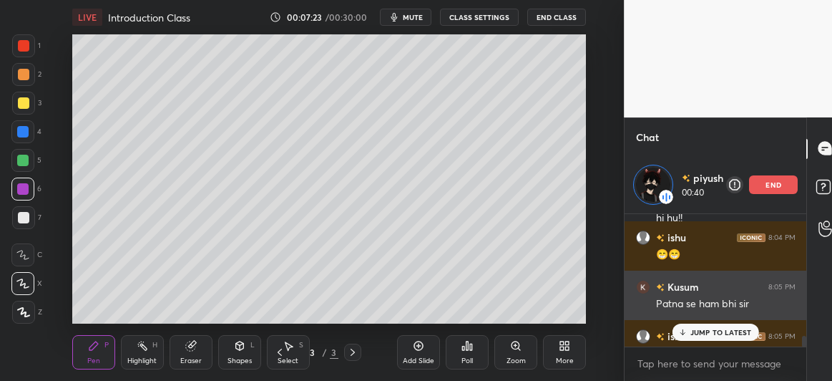
scroll to position [1804, 0]
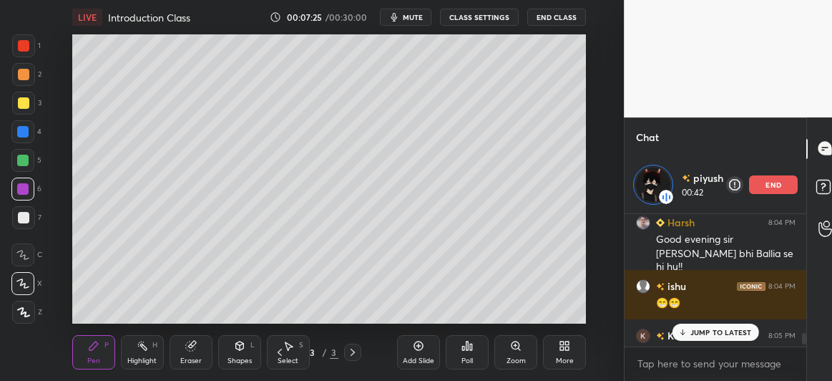
click at [693, 330] on p "JUMP TO LATEST" at bounding box center [722, 332] width 62 height 9
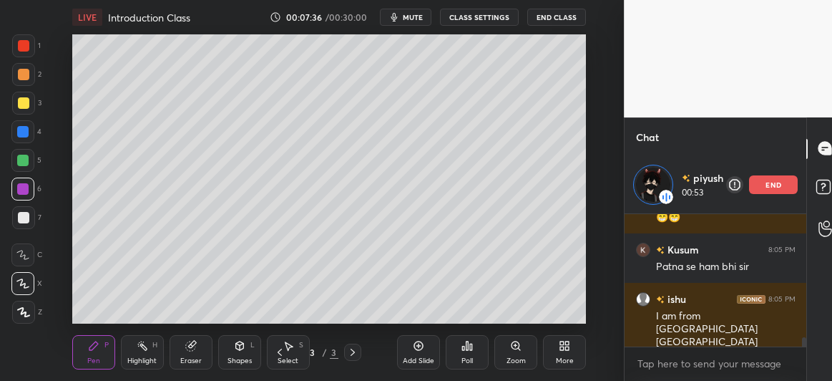
scroll to position [1880, 0]
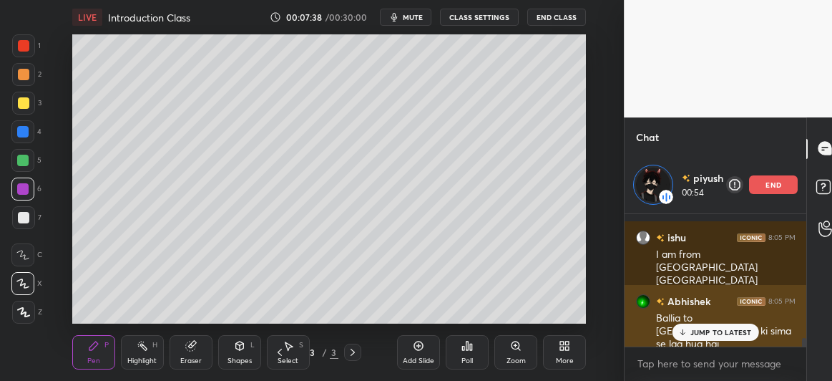
click at [689, 331] on div "JUMP TO LATEST" at bounding box center [716, 332] width 86 height 17
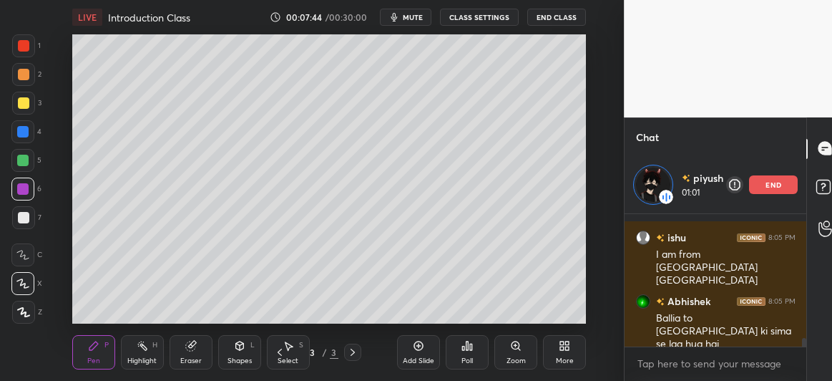
scroll to position [1930, 0]
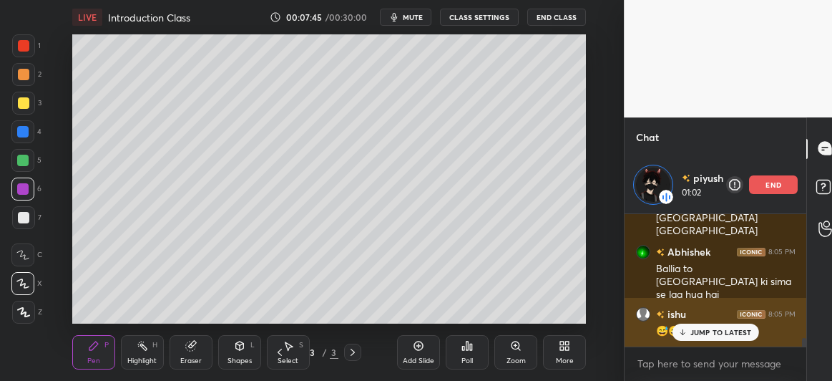
click at [702, 331] on p "JUMP TO LATEST" at bounding box center [722, 332] width 62 height 9
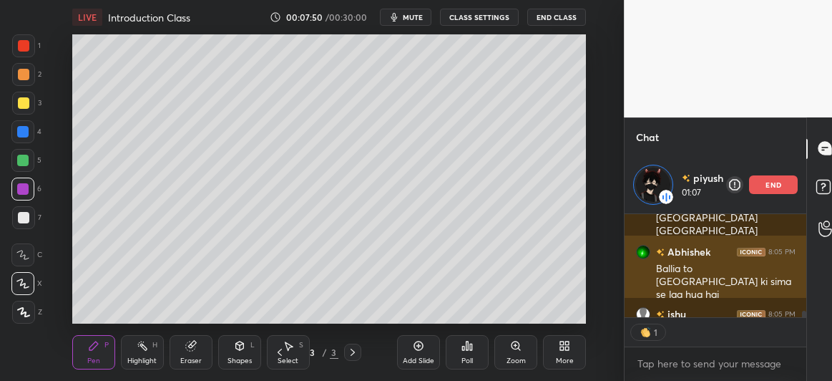
scroll to position [1959, 0]
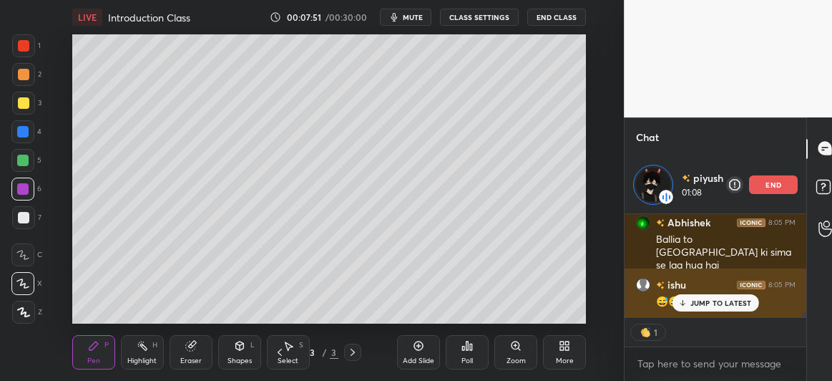
click at [699, 302] on p "JUMP TO LATEST" at bounding box center [722, 302] width 62 height 9
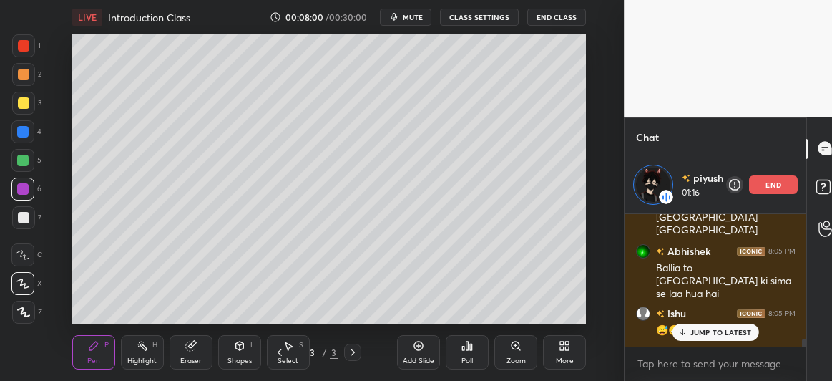
scroll to position [1930, 0]
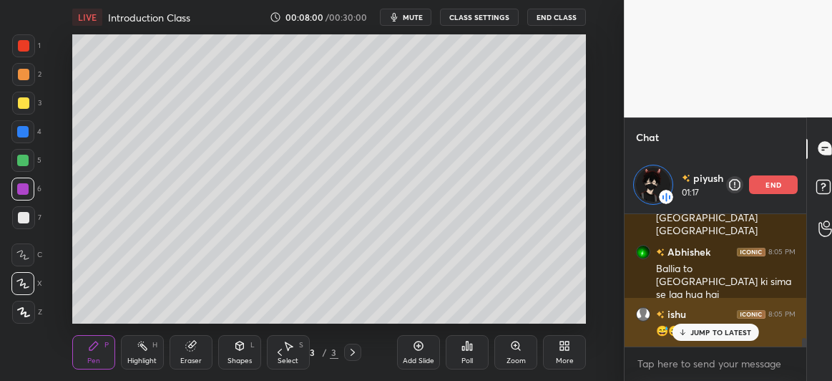
click at [696, 328] on p "JUMP TO LATEST" at bounding box center [722, 332] width 62 height 9
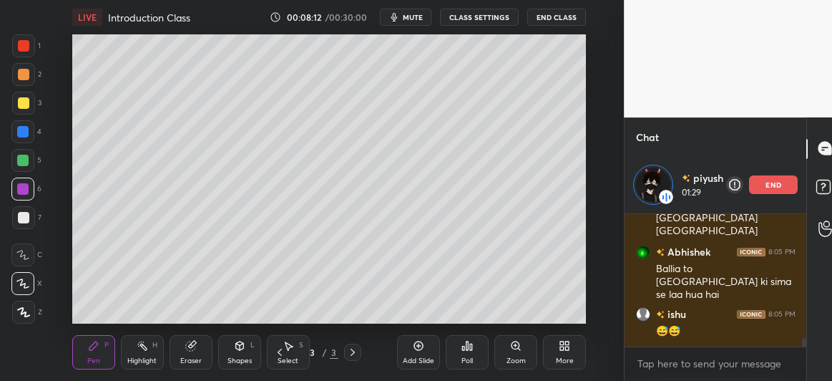
scroll to position [1980, 0]
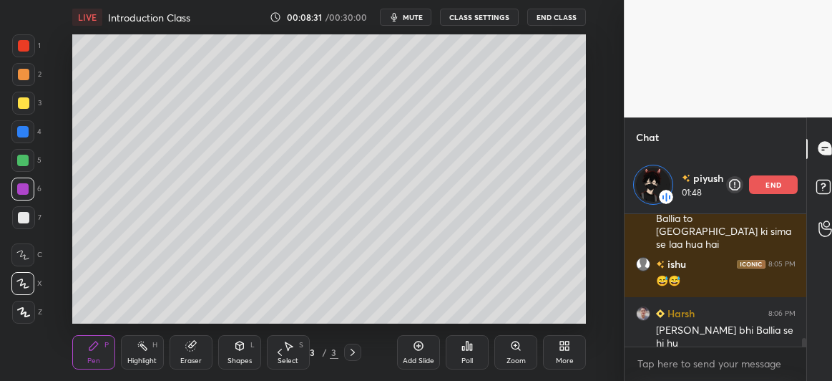
click at [422, 344] on icon at bounding box center [418, 345] width 11 height 11
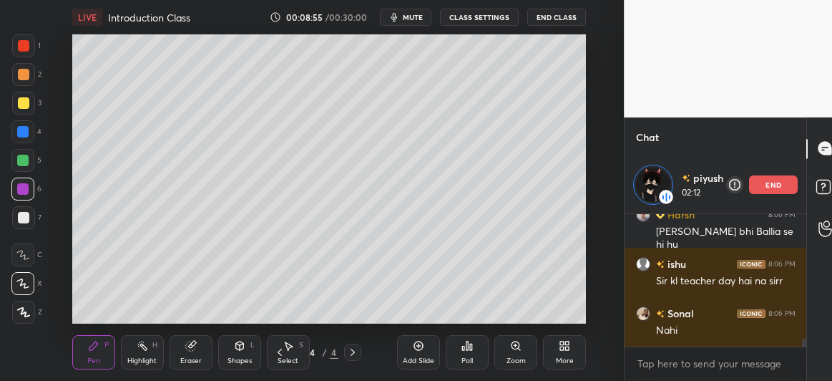
scroll to position [2140, 0]
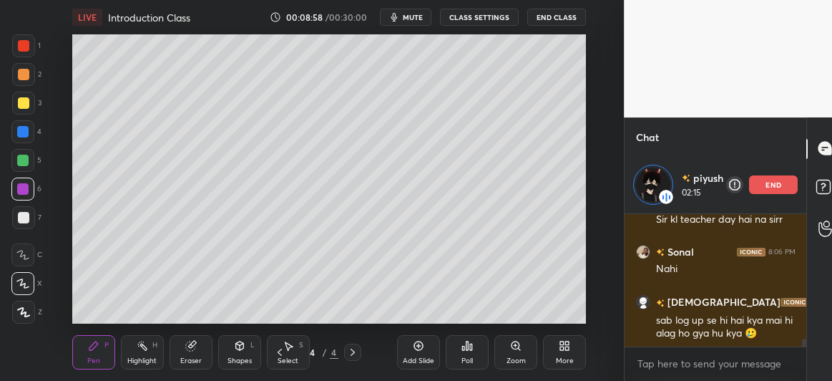
click at [21, 128] on div at bounding box center [22, 131] width 11 height 11
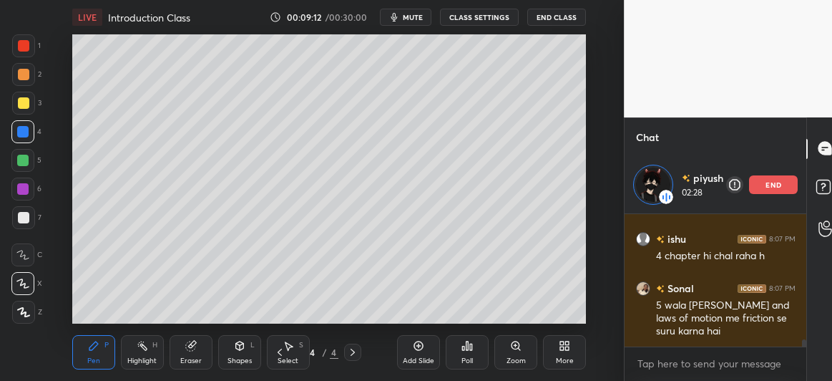
scroll to position [2314, 0]
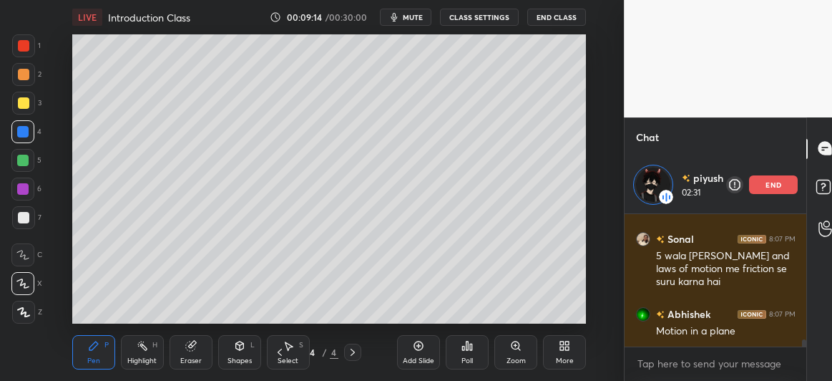
click at [19, 159] on div at bounding box center [22, 160] width 11 height 11
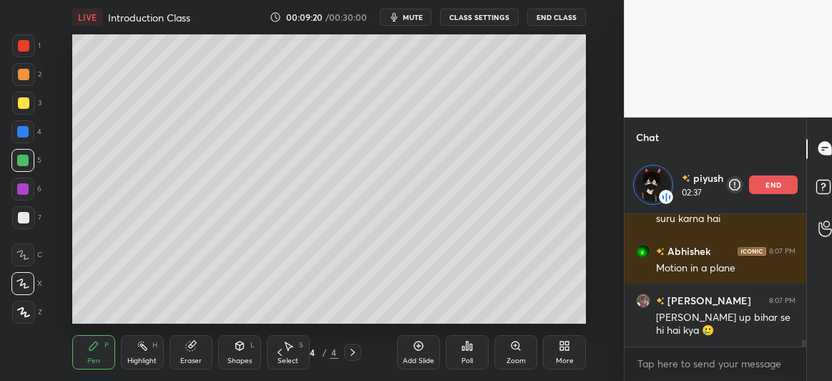
scroll to position [2426, 0]
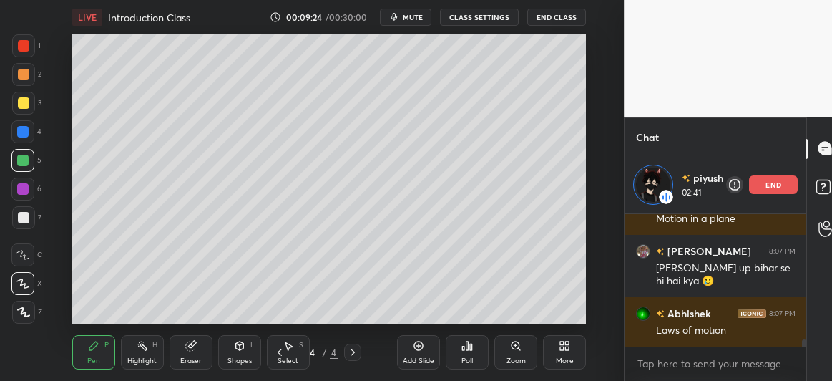
click at [17, 225] on div at bounding box center [23, 217] width 23 height 23
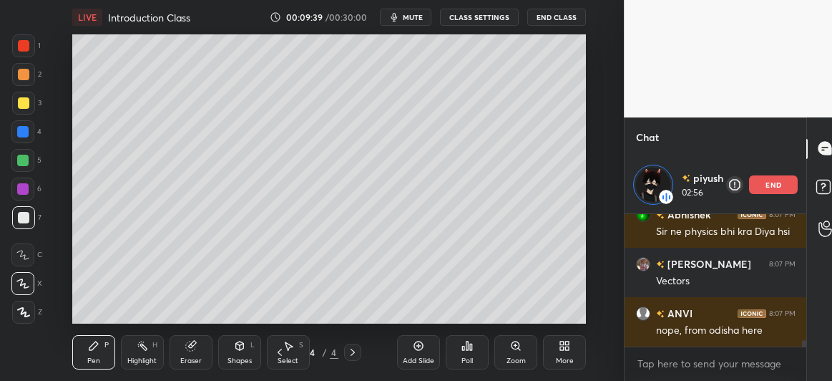
scroll to position [2685, 0]
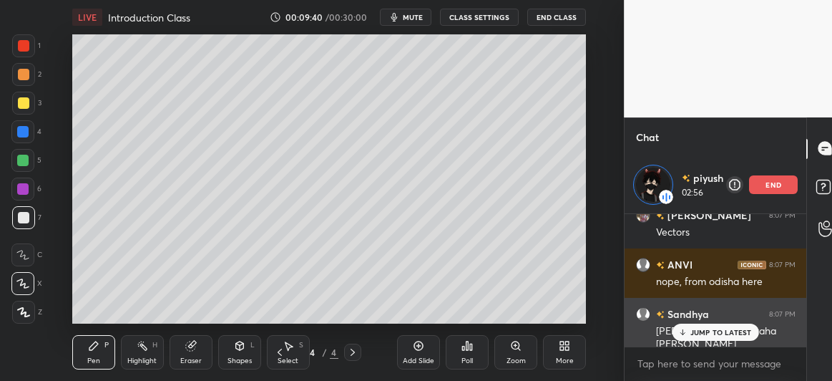
click at [699, 331] on p "JUMP TO LATEST" at bounding box center [722, 332] width 62 height 9
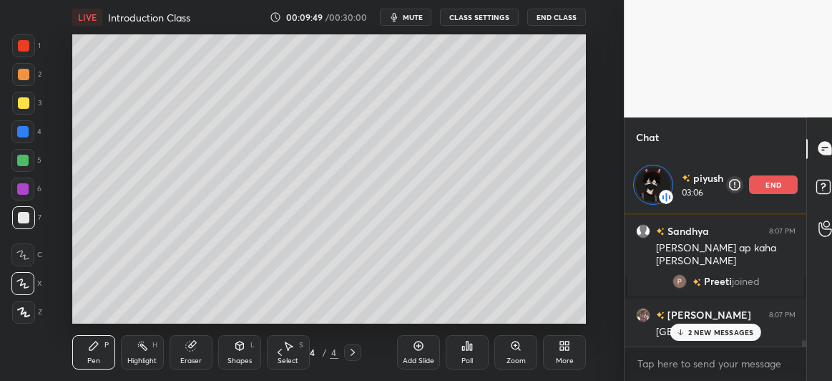
click at [696, 334] on p "2 NEW MESSAGES" at bounding box center [722, 332] width 66 height 9
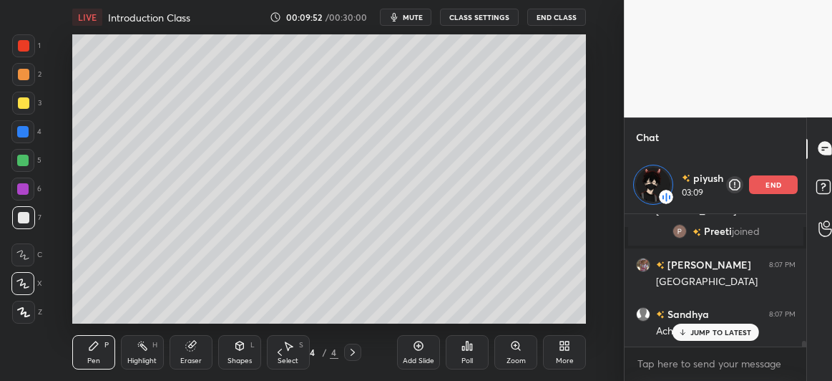
click at [28, 74] on div at bounding box center [23, 74] width 11 height 11
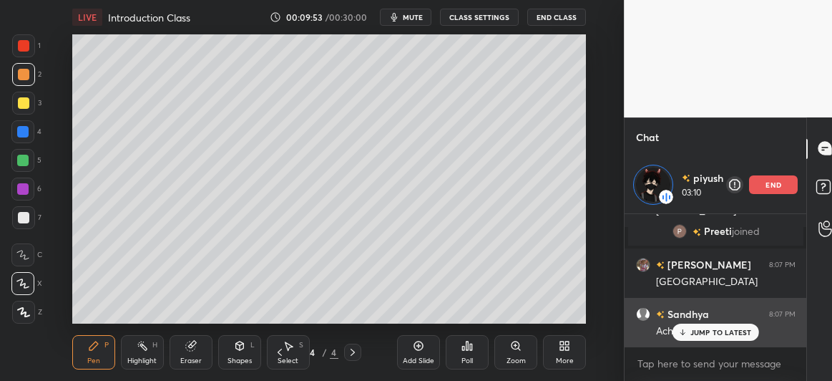
click at [701, 336] on p "JUMP TO LATEST" at bounding box center [722, 332] width 62 height 9
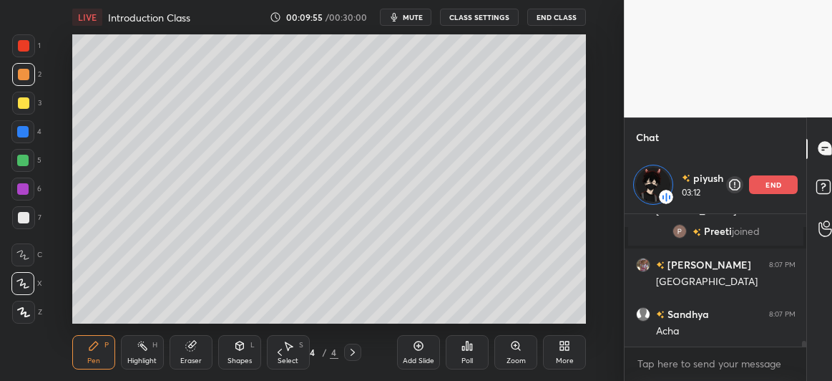
scroll to position [2868, 0]
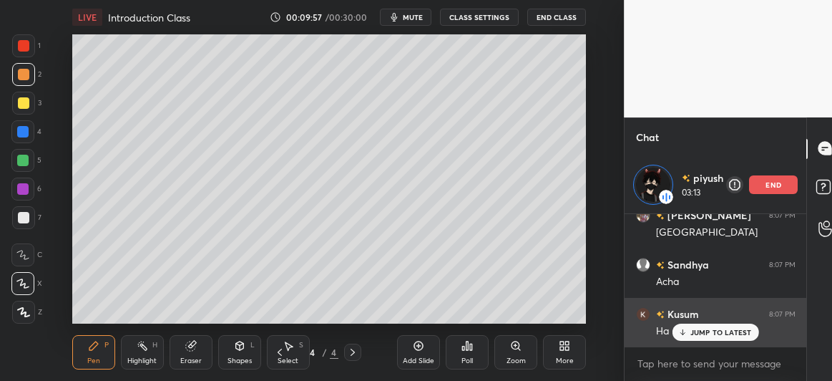
click at [716, 332] on p "JUMP TO LATEST" at bounding box center [722, 332] width 62 height 9
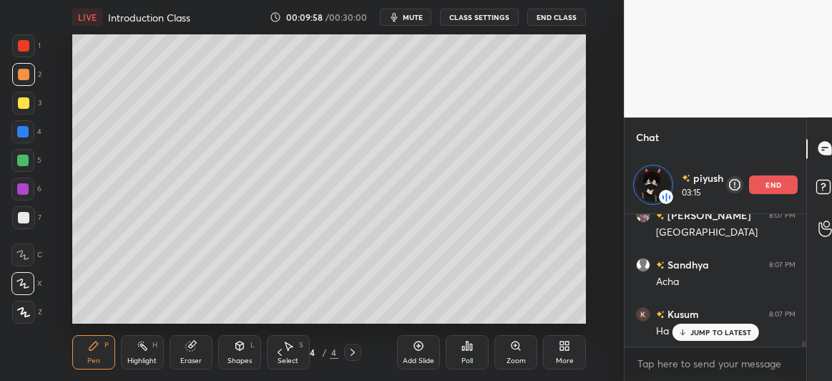
scroll to position [2917, 0]
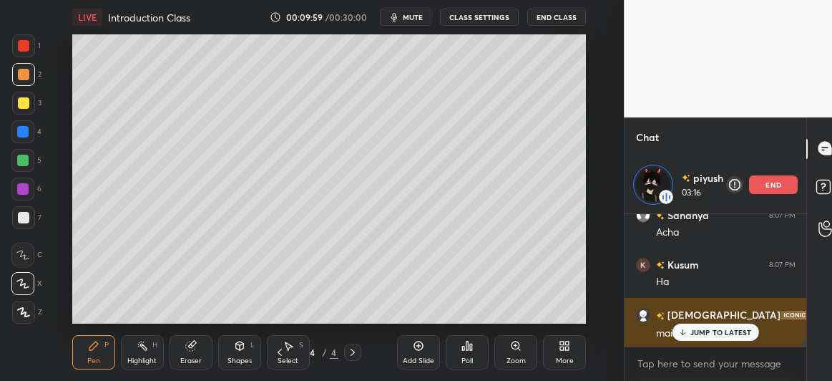
click at [706, 329] on p "JUMP TO LATEST" at bounding box center [722, 332] width 62 height 9
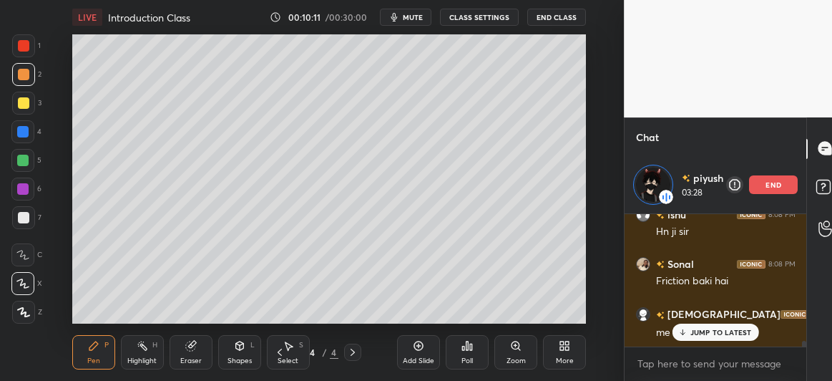
scroll to position [3115, 0]
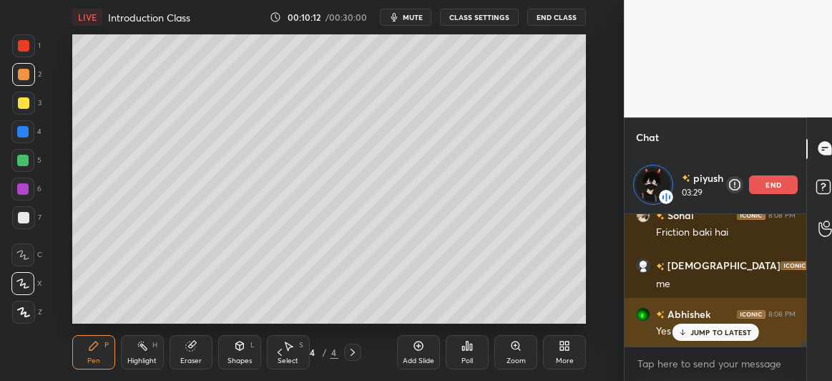
click at [699, 332] on p "JUMP TO LATEST" at bounding box center [722, 332] width 62 height 9
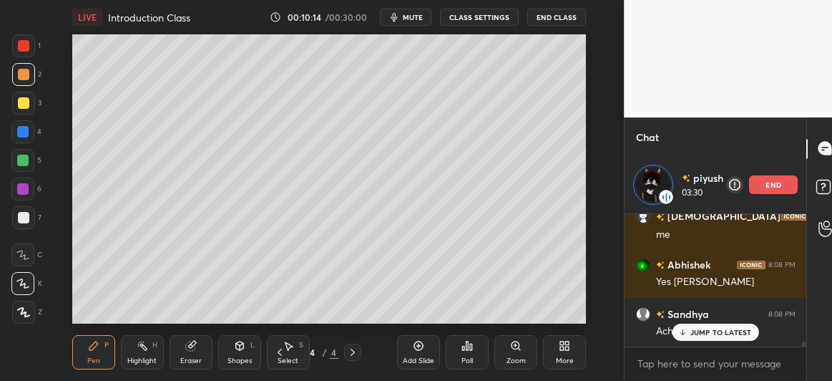
click at [698, 332] on div "[PERSON_NAME] 8:07 PM Vectors ANVI 8:07 PM nope, from odisha here Sandhya 8:07 …" at bounding box center [716, 280] width 183 height 132
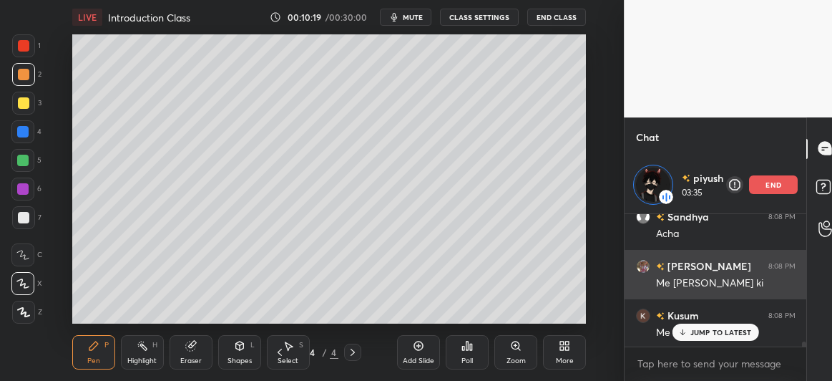
scroll to position [3263, 0]
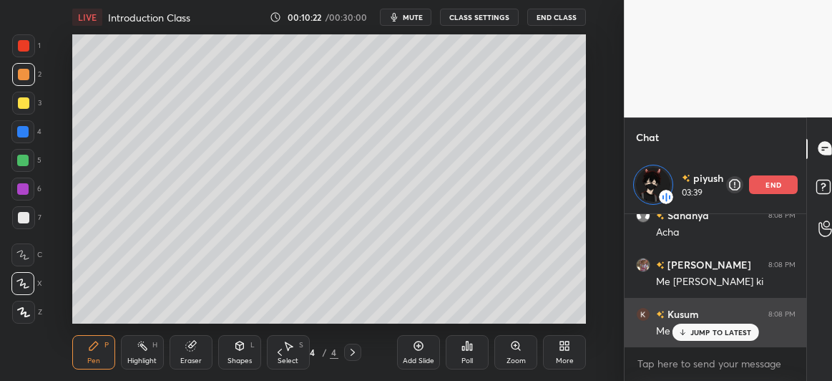
click at [690, 330] on div "JUMP TO LATEST" at bounding box center [716, 332] width 86 height 17
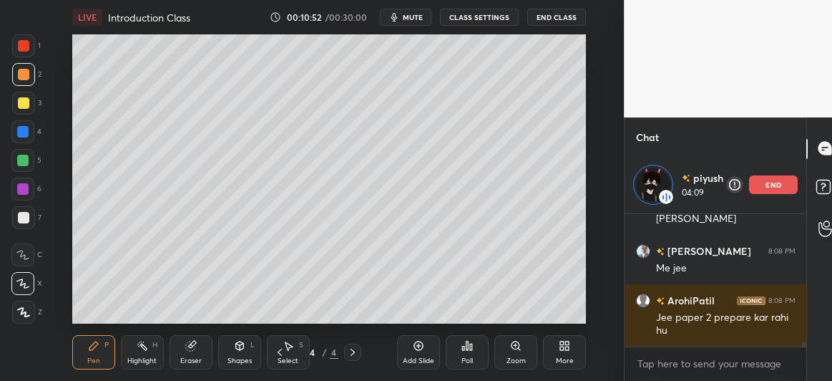
scroll to position [3572, 0]
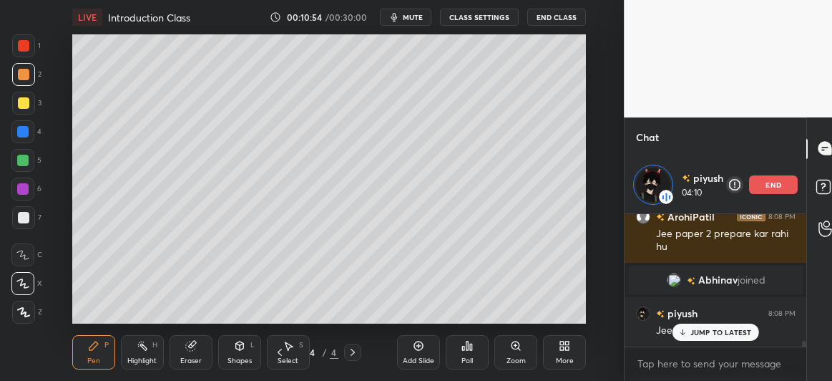
click at [689, 333] on div "[PERSON_NAME] 8:08 PM Friction baki hai shivam 8:08 PM me Abhishek 8:08 PM Yes …" at bounding box center [716, 280] width 183 height 132
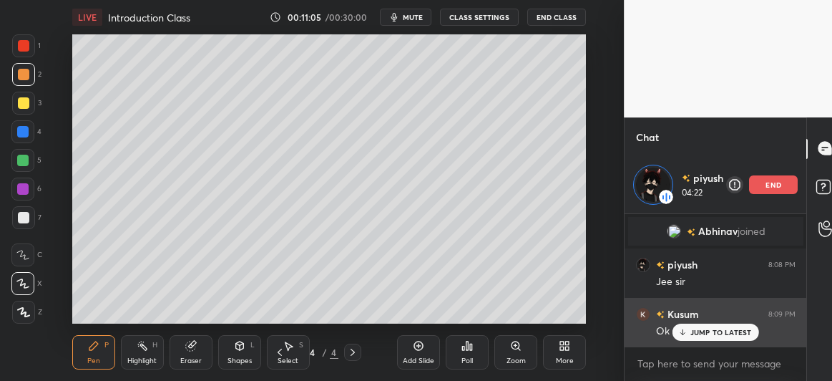
click at [699, 329] on p "JUMP TO LATEST" at bounding box center [722, 332] width 62 height 9
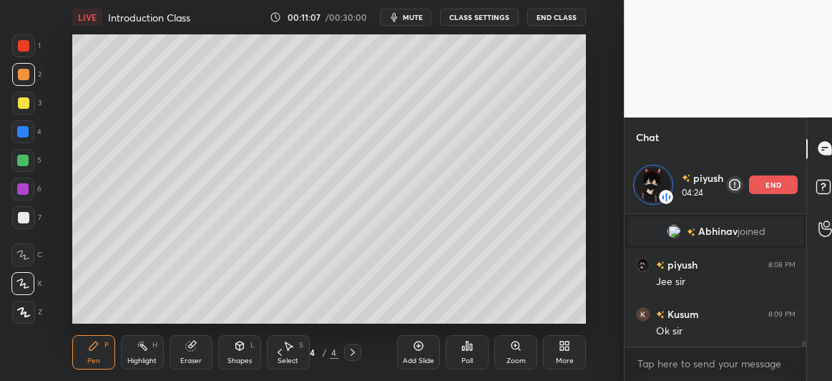
scroll to position [3009, 0]
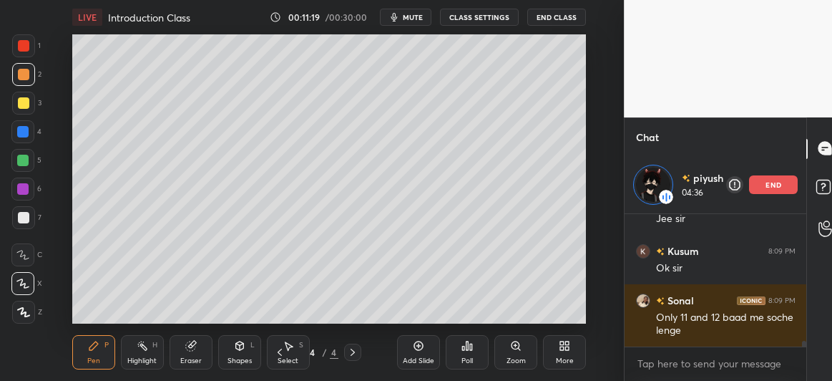
click at [21, 217] on div at bounding box center [23, 217] width 11 height 11
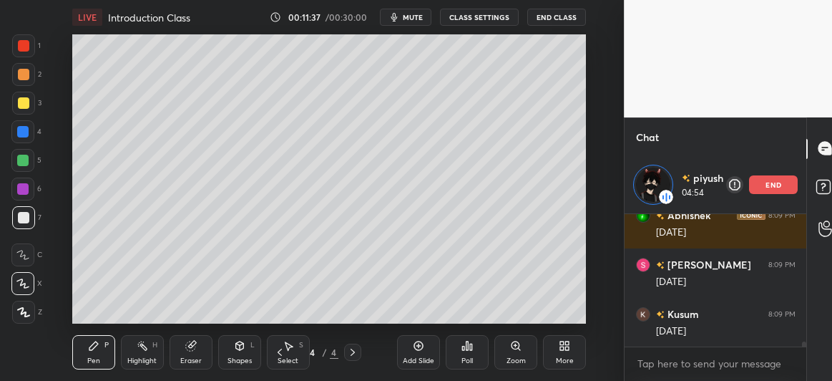
scroll to position [3206, 0]
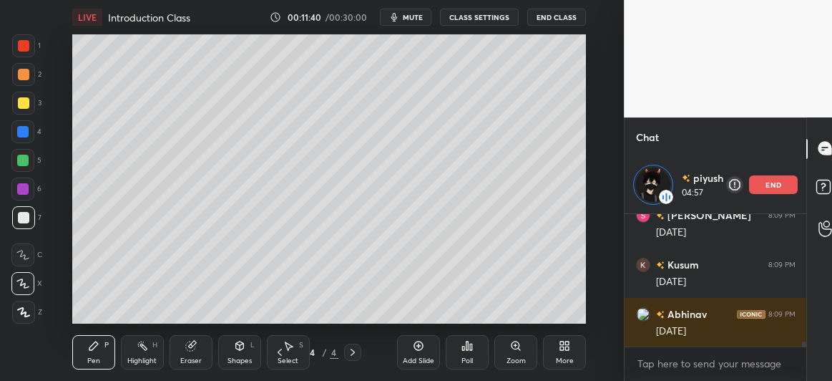
click at [196, 346] on icon at bounding box center [190, 345] width 11 height 11
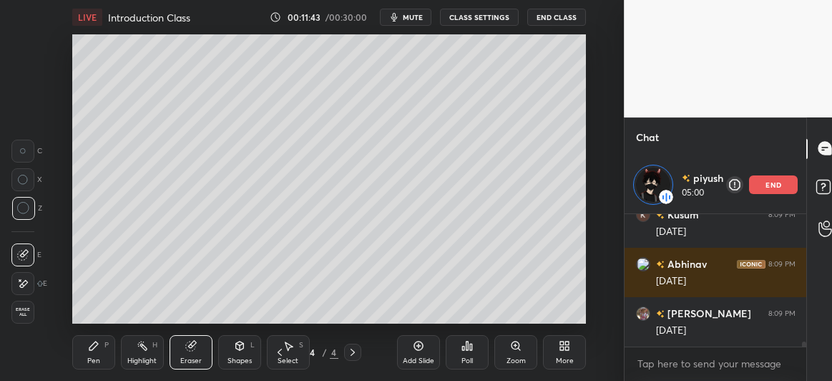
scroll to position [3290, 0]
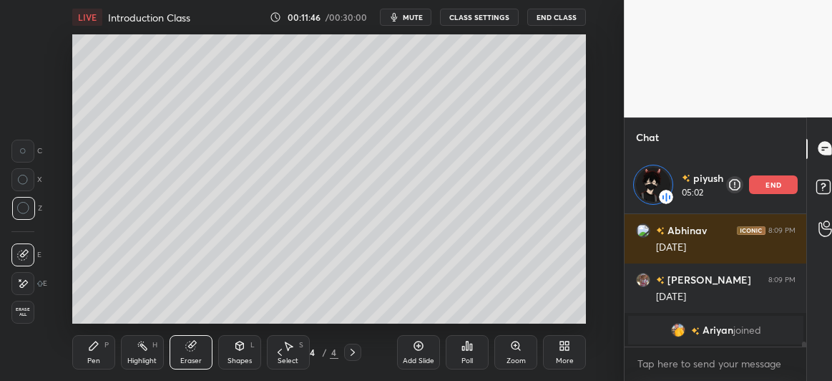
click at [87, 346] on div "Pen P" at bounding box center [93, 352] width 43 height 34
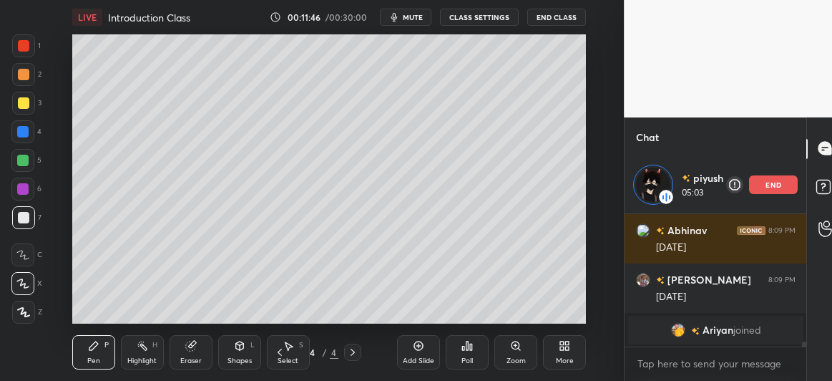
click at [22, 82] on div at bounding box center [23, 74] width 23 height 23
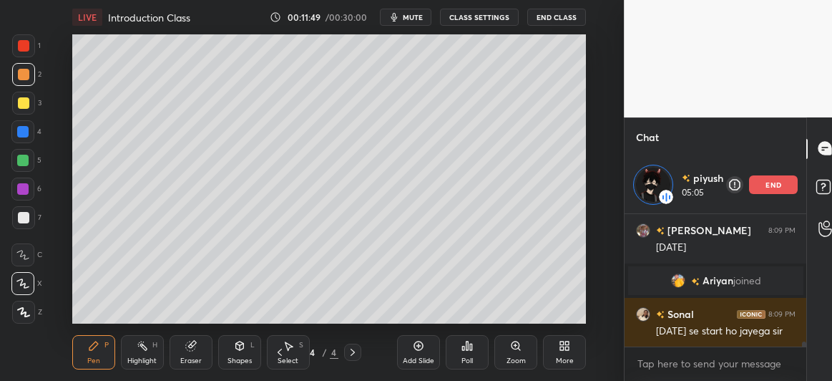
scroll to position [3280, 0]
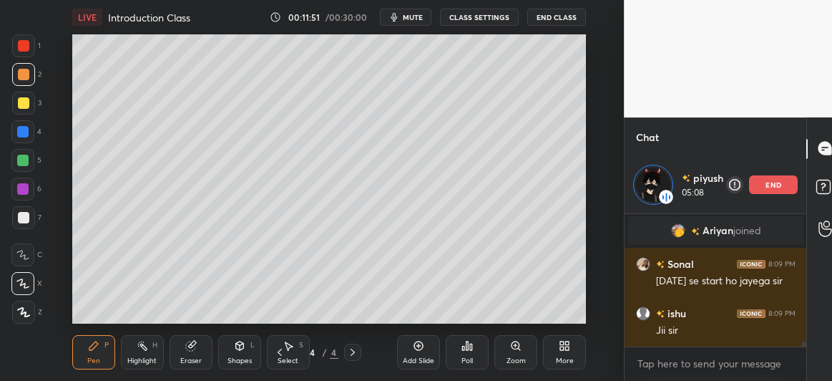
click at [19, 162] on div at bounding box center [22, 160] width 11 height 11
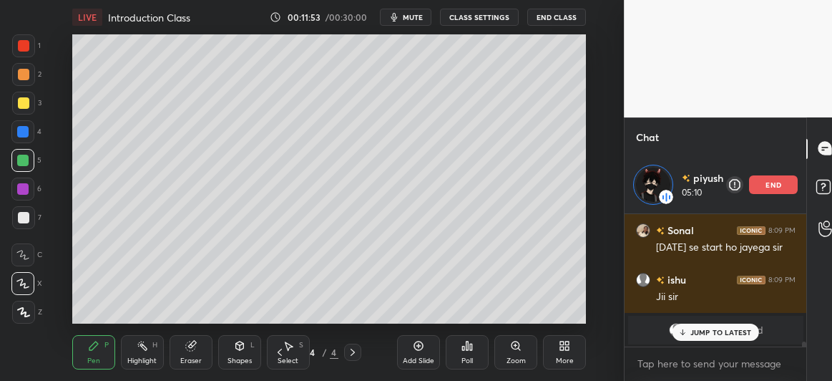
scroll to position [3334, 0]
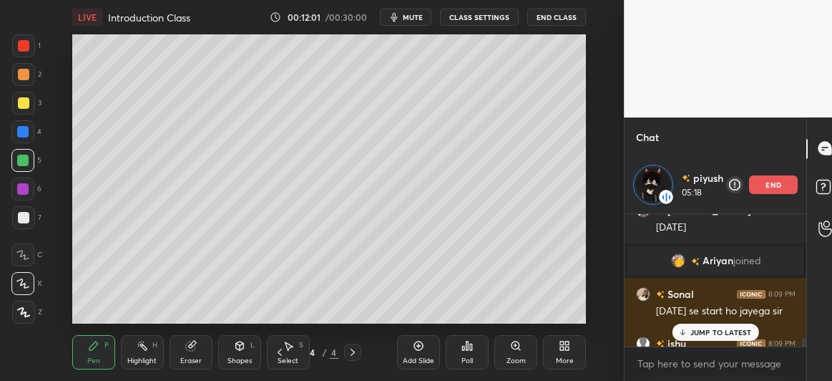
click at [713, 331] on p "JUMP TO LATEST" at bounding box center [722, 332] width 62 height 9
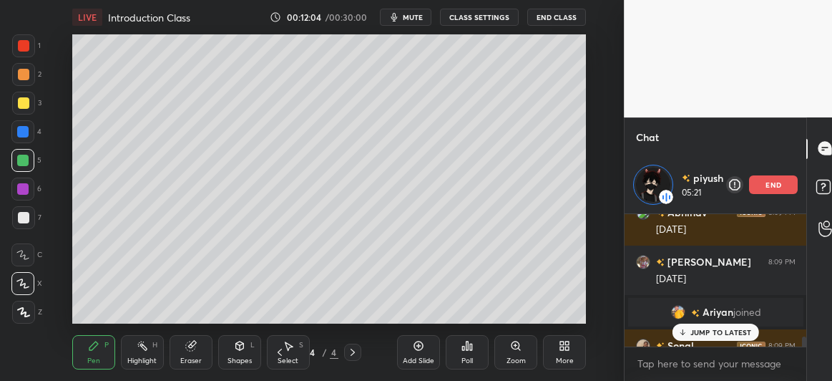
click at [696, 329] on p "JUMP TO LATEST" at bounding box center [722, 332] width 62 height 9
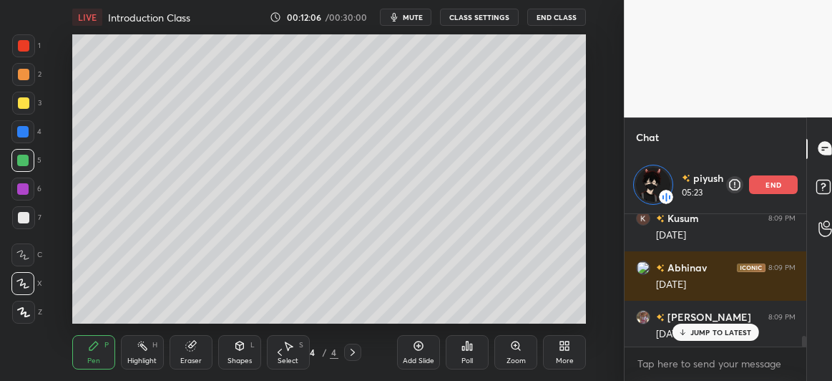
click at [701, 329] on p "JUMP TO LATEST" at bounding box center [722, 332] width 62 height 9
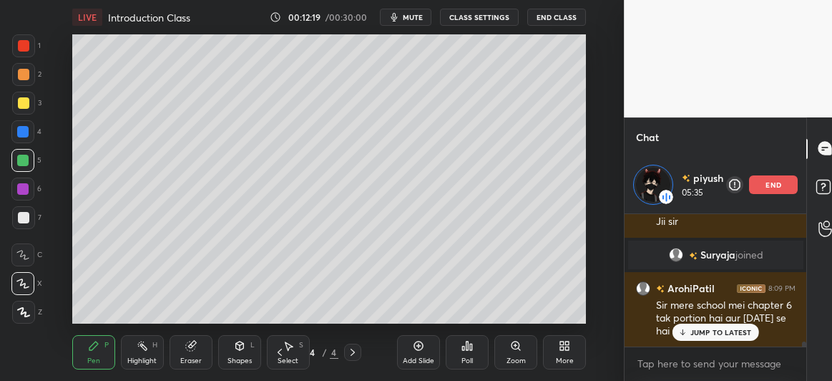
scroll to position [3438, 0]
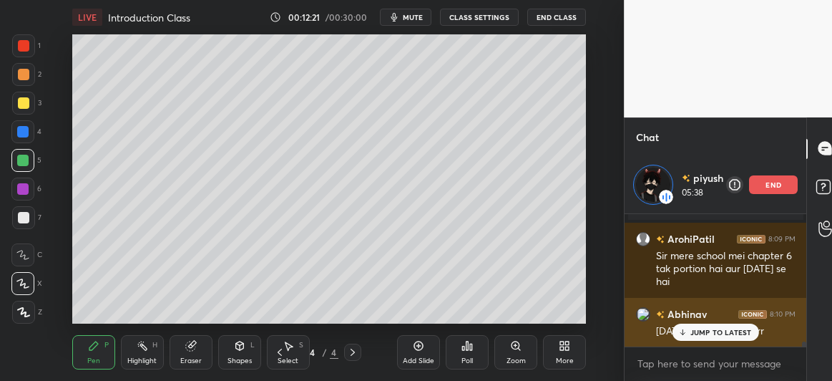
click at [686, 332] on icon at bounding box center [683, 332] width 9 height 9
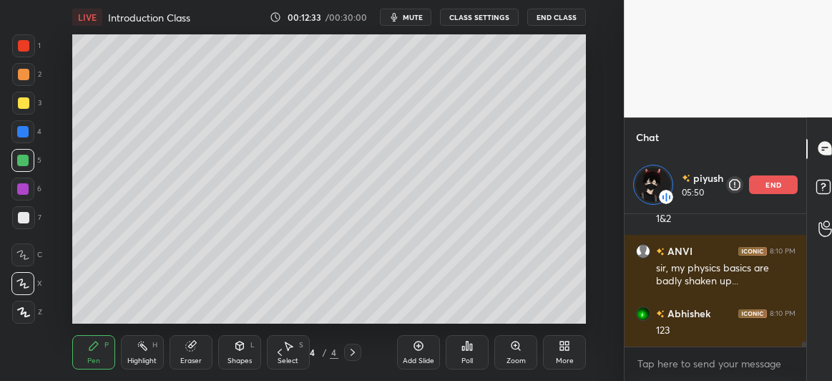
scroll to position [3649, 0]
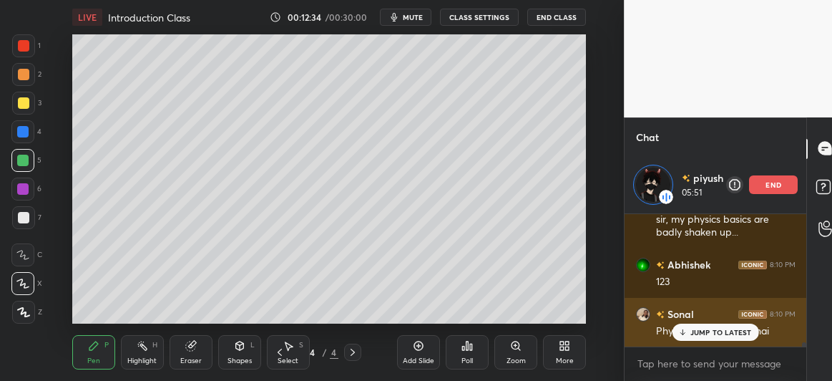
click at [693, 333] on p "JUMP TO LATEST" at bounding box center [722, 332] width 62 height 9
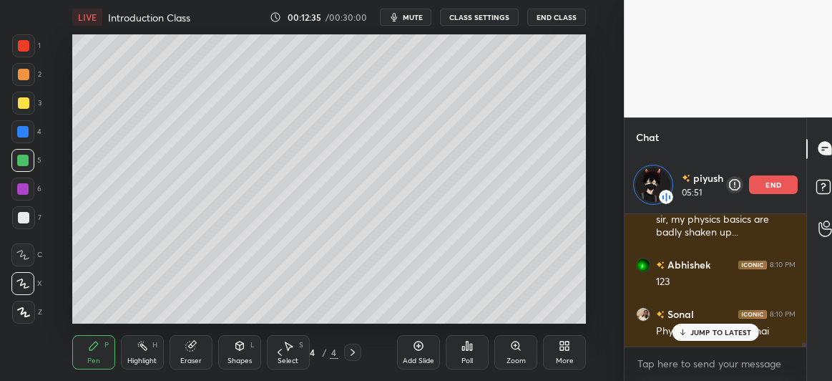
scroll to position [3698, 0]
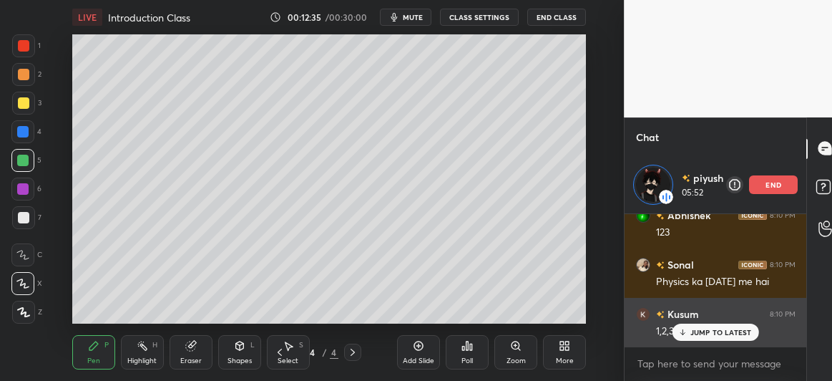
click at [698, 333] on p "JUMP TO LATEST" at bounding box center [722, 332] width 62 height 9
click at [696, 331] on p "JUMP TO LATEST" at bounding box center [722, 332] width 62 height 9
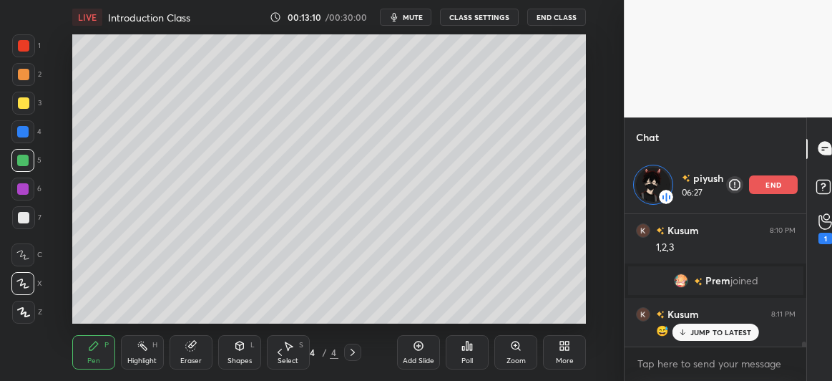
scroll to position [3643, 0]
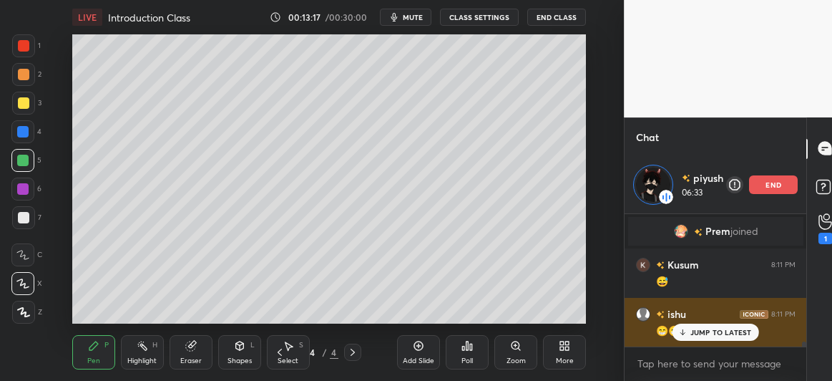
click at [703, 333] on p "JUMP TO LATEST" at bounding box center [722, 332] width 62 height 9
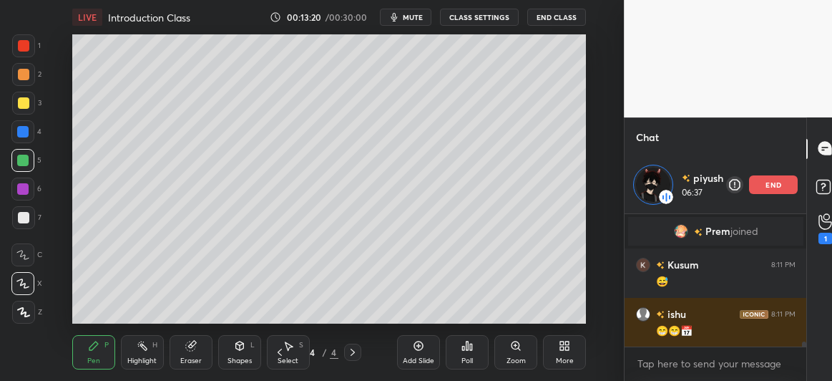
click at [21, 102] on div at bounding box center [23, 102] width 11 height 11
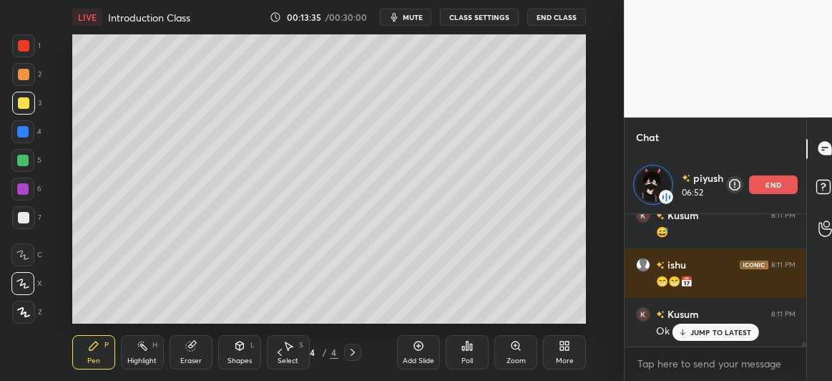
scroll to position [3707, 0]
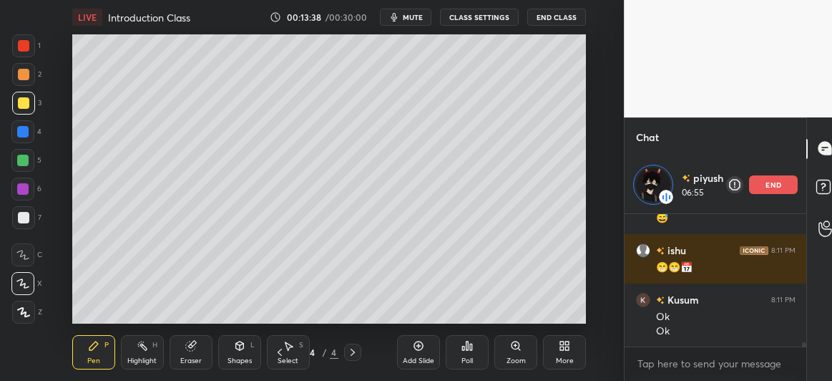
click at [25, 192] on div at bounding box center [22, 188] width 11 height 11
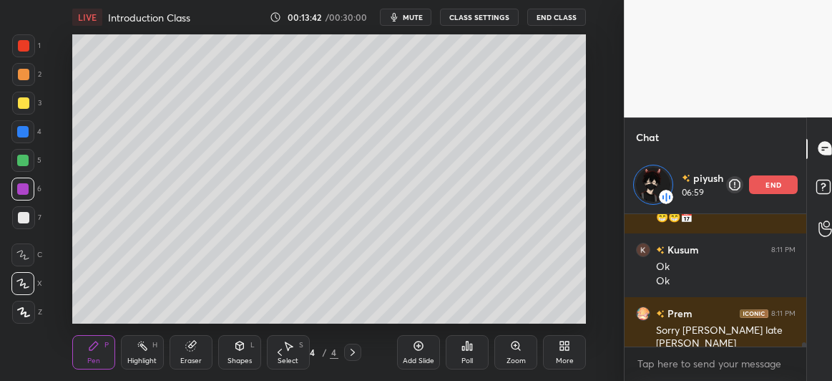
scroll to position [3806, 0]
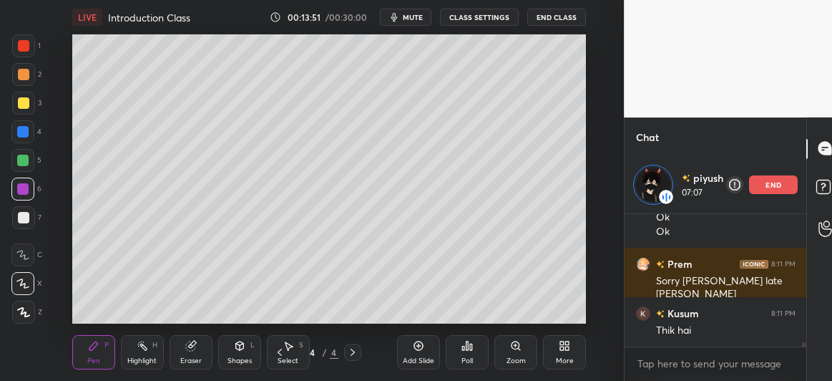
click at [283, 355] on icon at bounding box center [279, 351] width 11 height 11
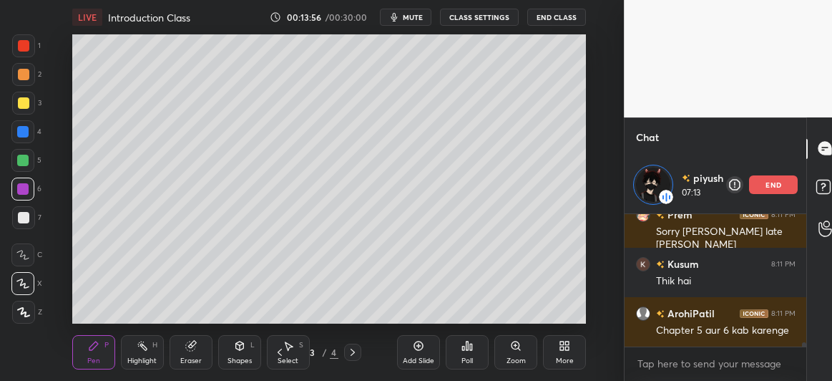
click at [24, 133] on div at bounding box center [22, 131] width 11 height 11
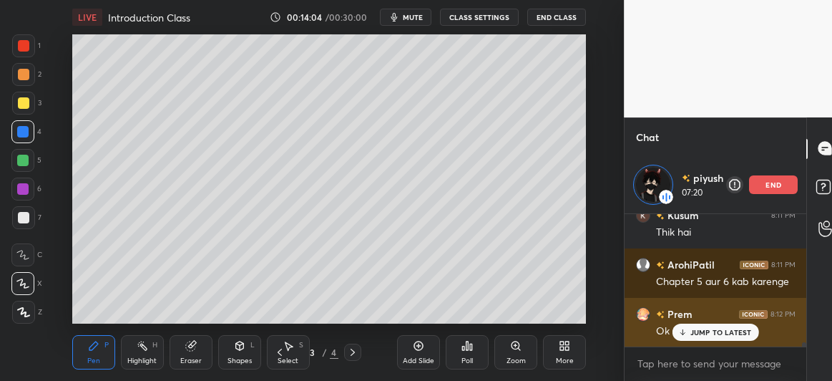
click at [704, 328] on p "JUMP TO LATEST" at bounding box center [722, 332] width 62 height 9
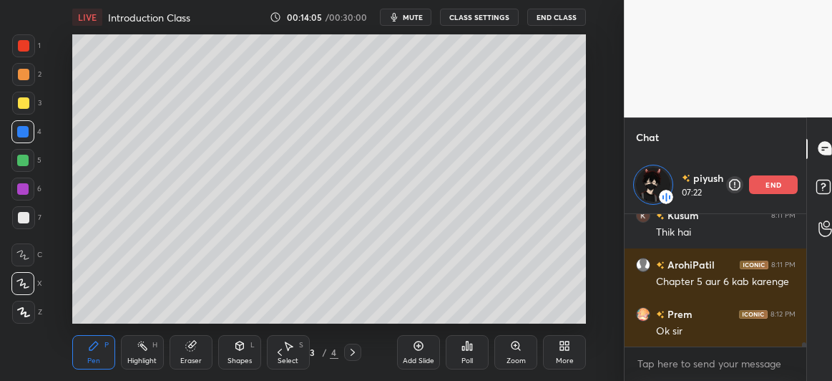
scroll to position [3954, 0]
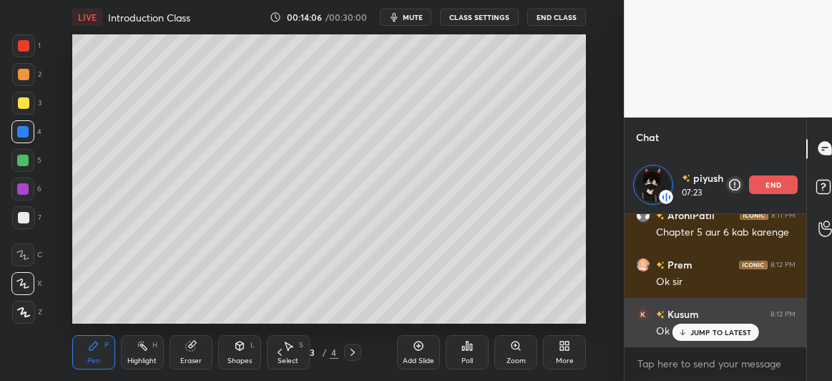
click at [689, 327] on div "JUMP TO LATEST" at bounding box center [716, 332] width 86 height 17
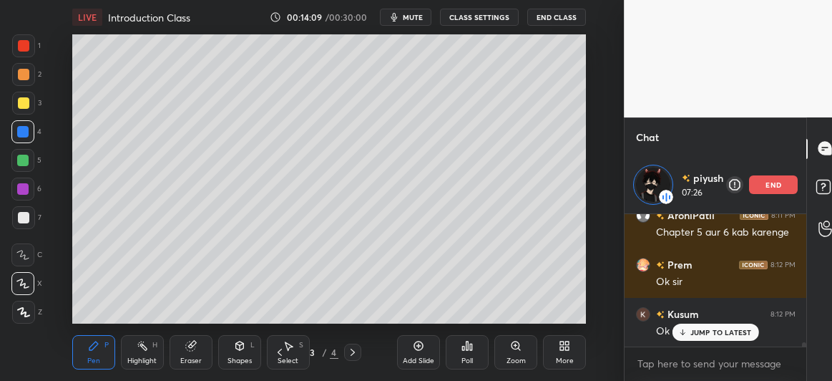
scroll to position [4003, 0]
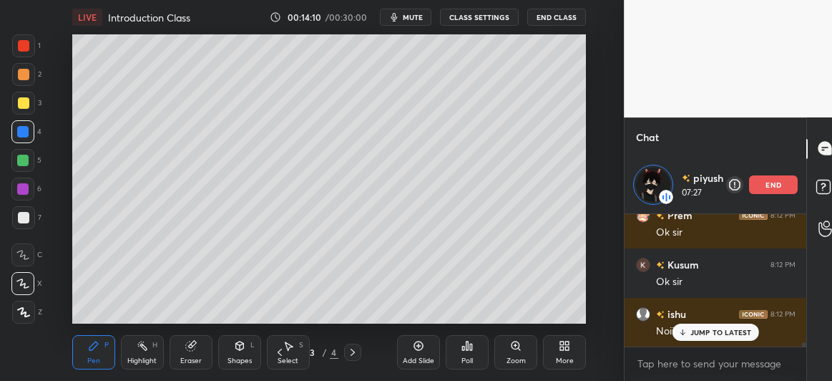
click at [691, 331] on p "JUMP TO LATEST" at bounding box center [722, 332] width 62 height 9
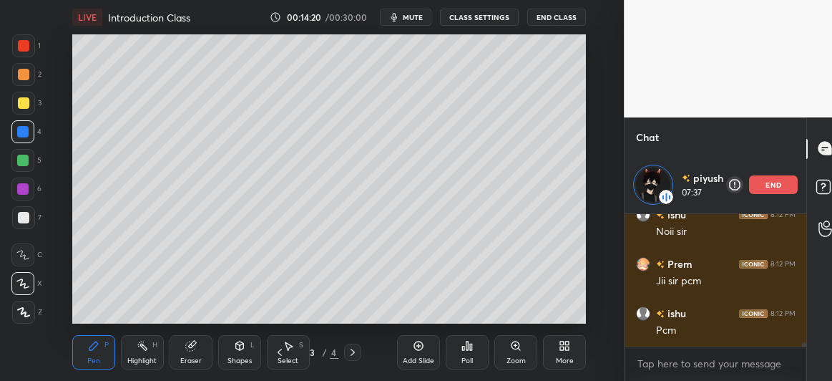
scroll to position [4136, 0]
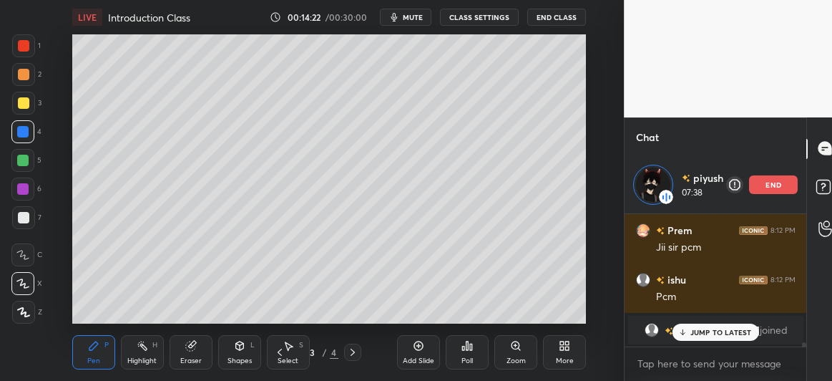
click at [695, 328] on p "JUMP TO LATEST" at bounding box center [722, 332] width 62 height 9
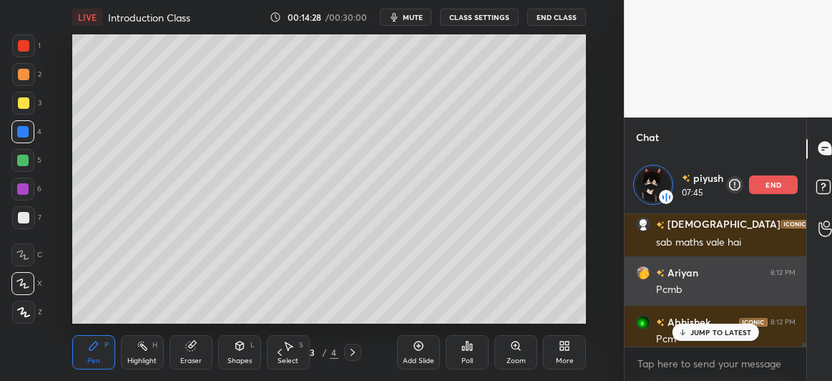
scroll to position [4113, 0]
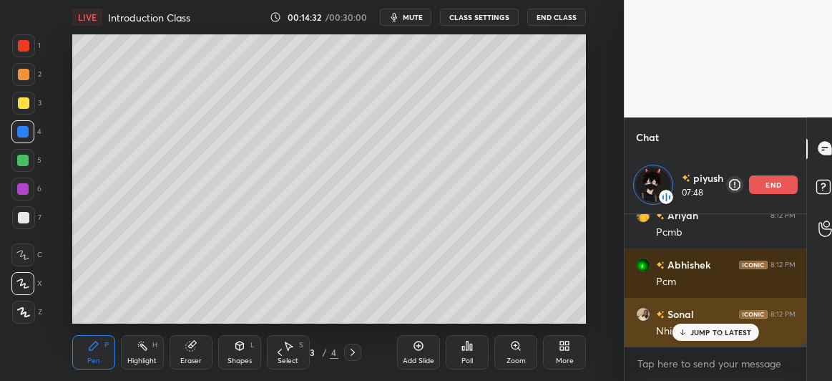
click at [697, 329] on p "JUMP TO LATEST" at bounding box center [722, 332] width 62 height 9
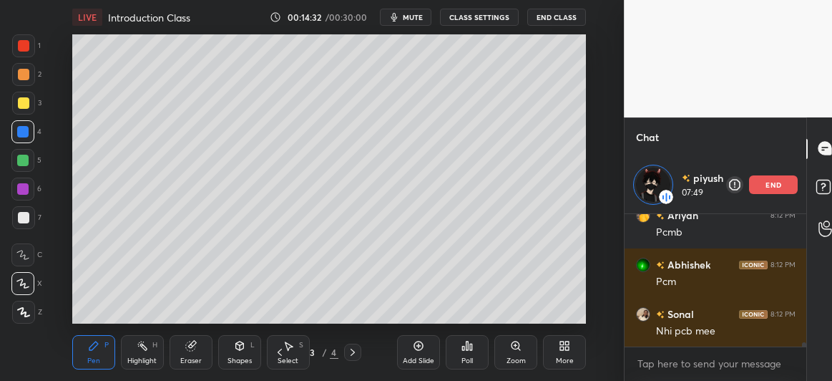
scroll to position [4211, 0]
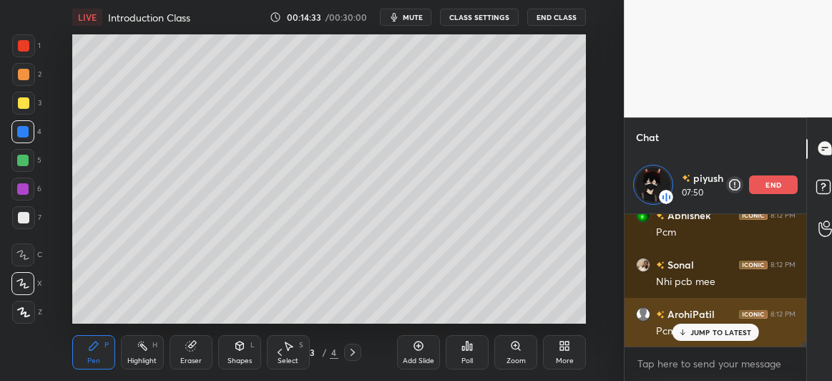
click at [696, 332] on p "JUMP TO LATEST" at bounding box center [722, 332] width 62 height 9
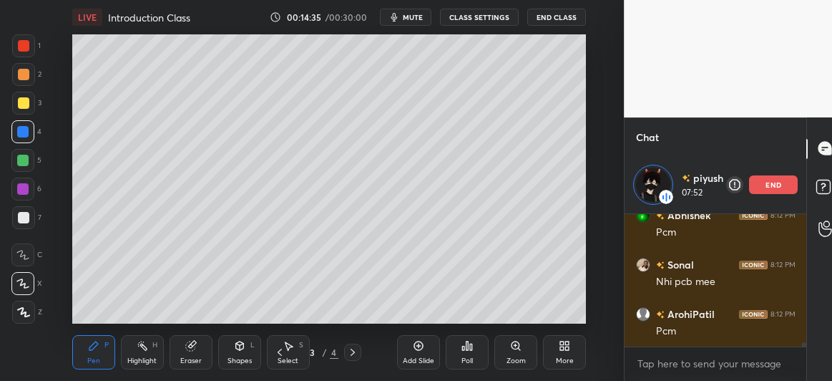
scroll to position [4261, 0]
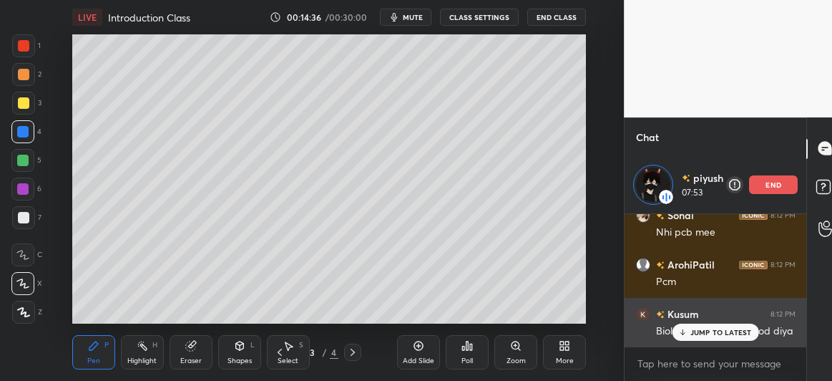
click at [701, 333] on p "JUMP TO LATEST" at bounding box center [722, 332] width 62 height 9
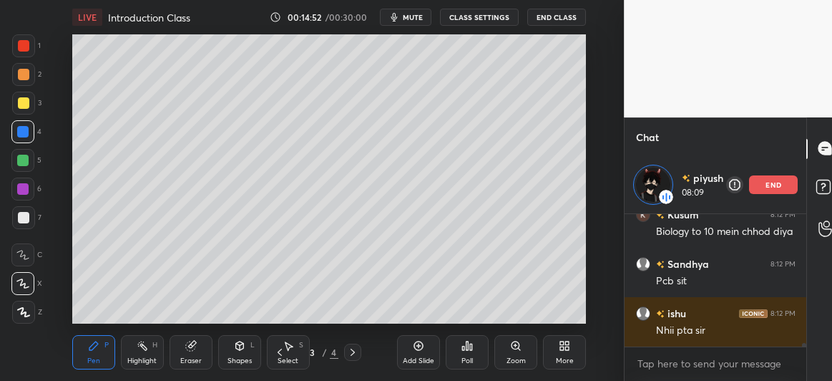
scroll to position [4410, 0]
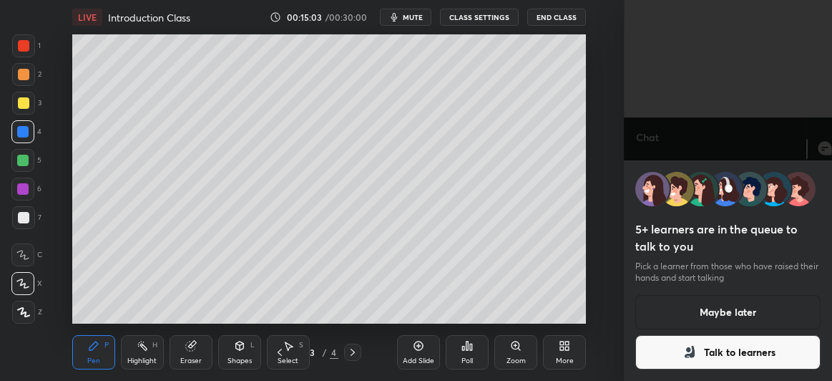
click at [706, 361] on button "Talk to learners" at bounding box center [728, 352] width 185 height 34
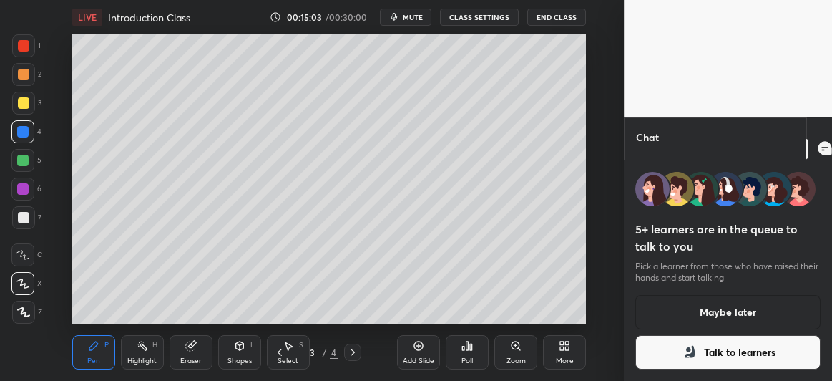
scroll to position [159, 178]
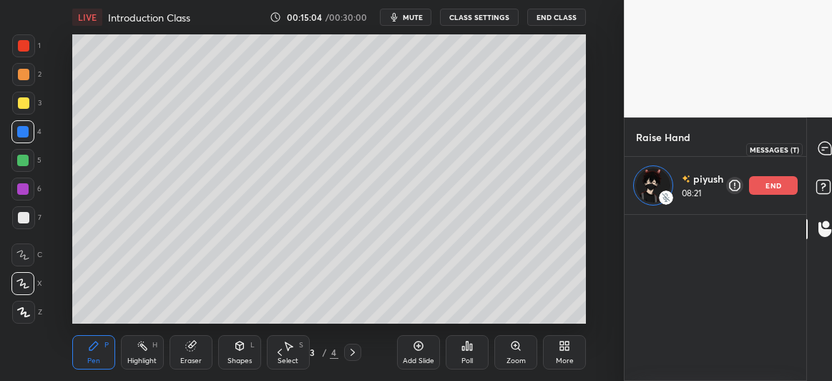
click at [827, 142] on icon at bounding box center [825, 148] width 13 height 13
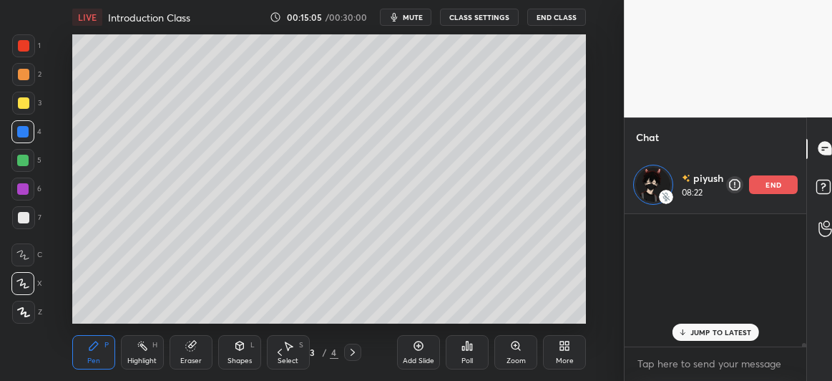
scroll to position [128, 178]
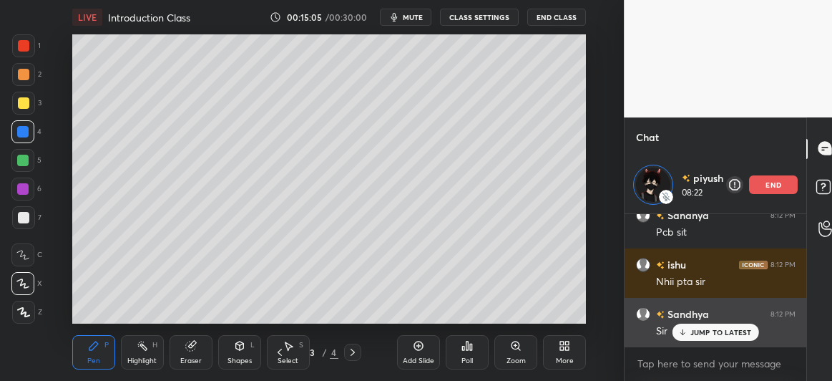
click at [716, 331] on p "JUMP TO LATEST" at bounding box center [722, 332] width 62 height 9
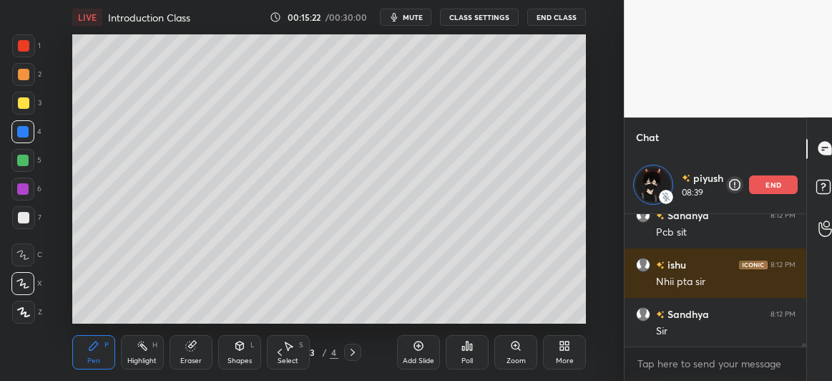
scroll to position [4663, 0]
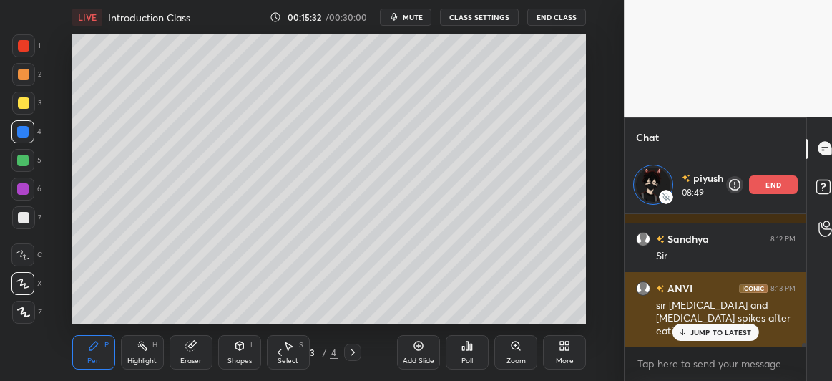
click at [693, 332] on p "JUMP TO LATEST" at bounding box center [722, 332] width 62 height 9
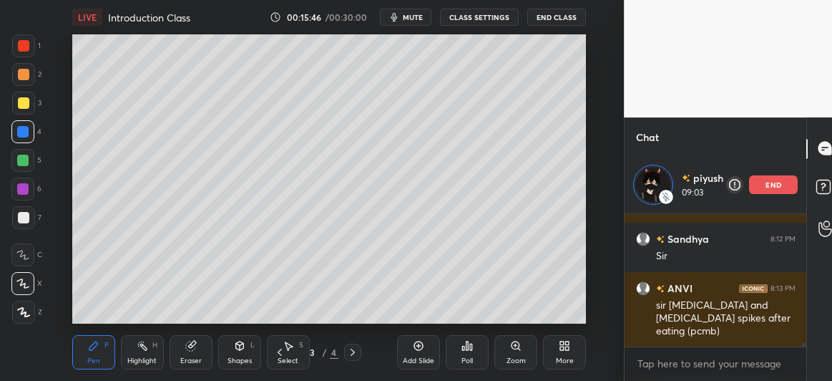
scroll to position [4712, 0]
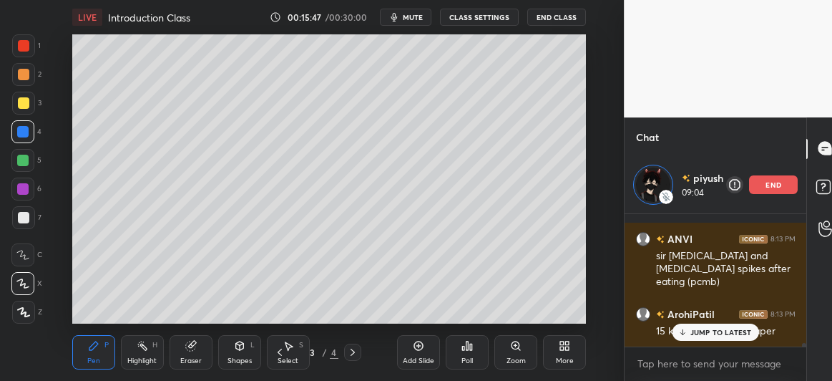
click at [700, 333] on p "JUMP TO LATEST" at bounding box center [722, 332] width 62 height 9
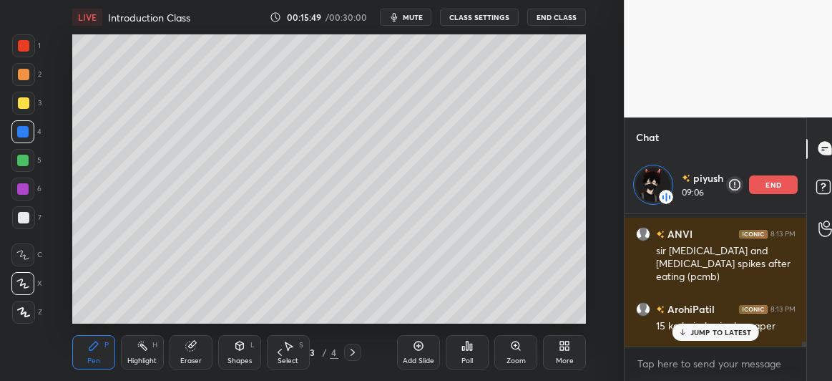
scroll to position [4713, 0]
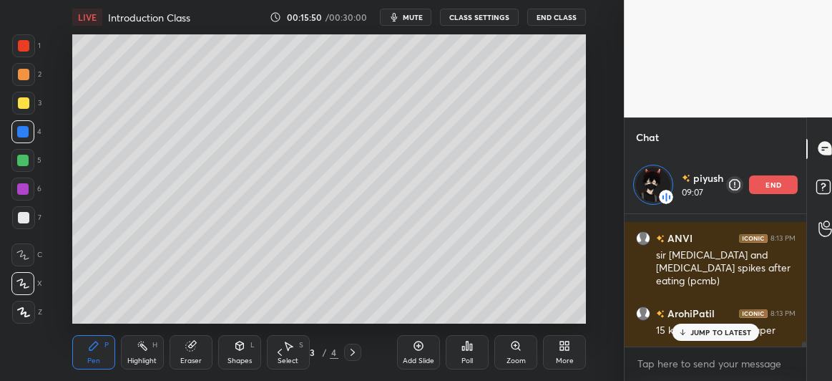
click at [689, 331] on div "JUMP TO LATEST" at bounding box center [716, 332] width 86 height 17
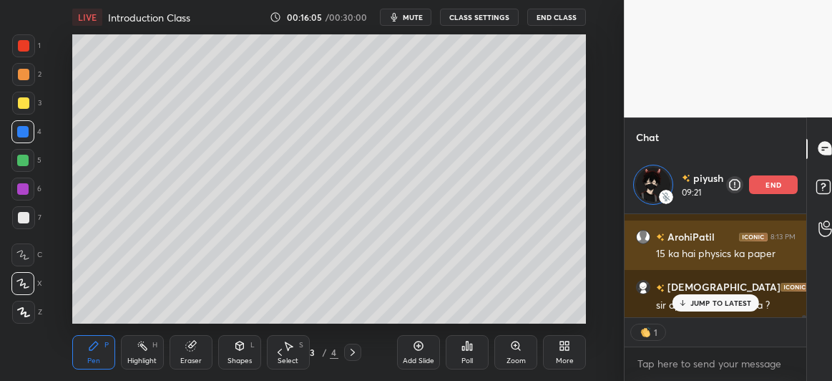
scroll to position [4791, 0]
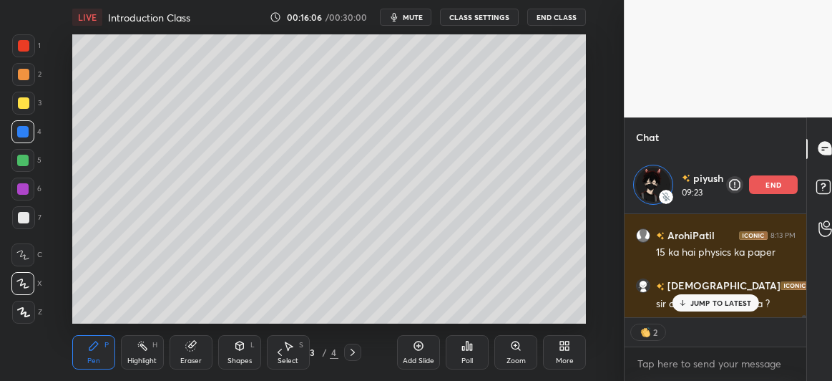
click at [691, 299] on p "JUMP TO LATEST" at bounding box center [722, 302] width 62 height 9
click at [283, 350] on icon at bounding box center [279, 351] width 11 height 11
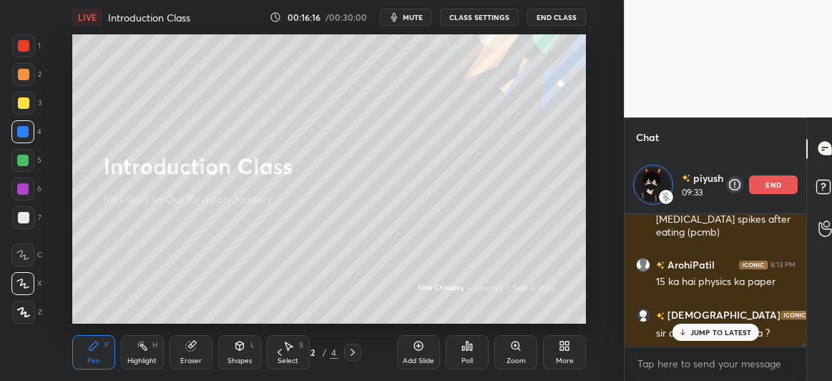
scroll to position [4762, 0]
click at [354, 349] on icon at bounding box center [352, 351] width 11 height 11
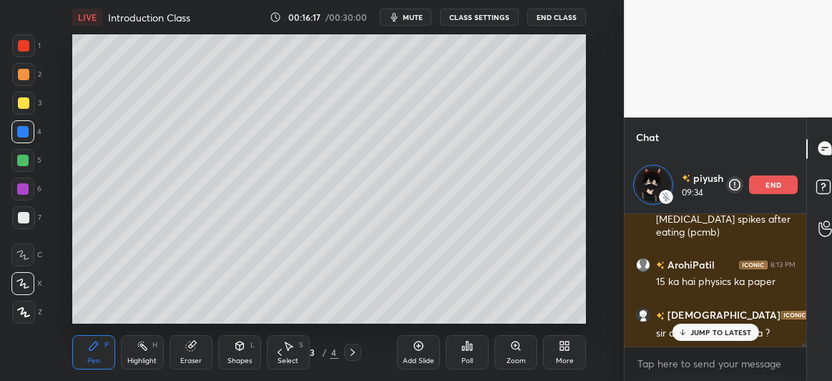
click at [350, 348] on icon at bounding box center [352, 351] width 11 height 11
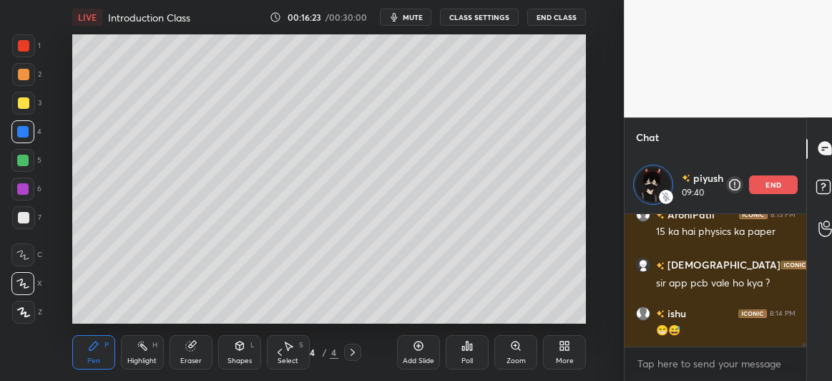
click at [417, 349] on icon at bounding box center [418, 345] width 9 height 9
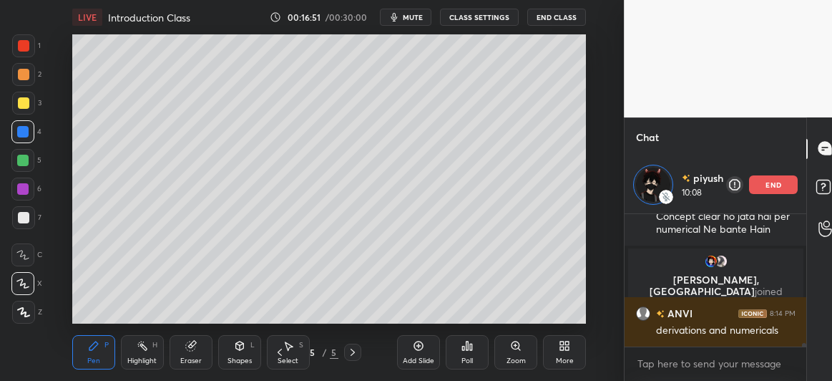
scroll to position [4729, 0]
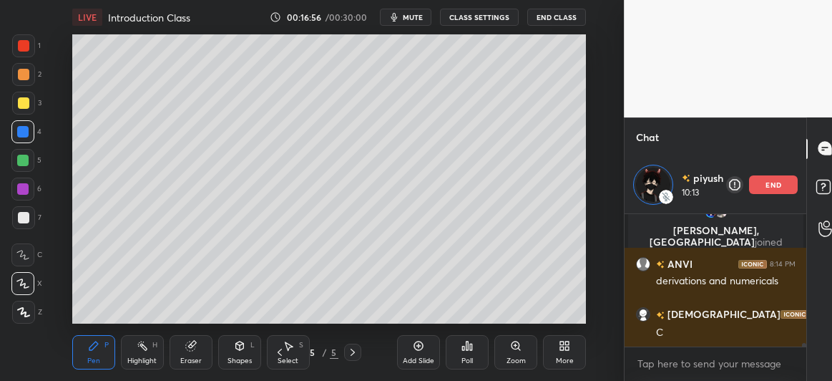
click at [19, 102] on div at bounding box center [23, 102] width 11 height 11
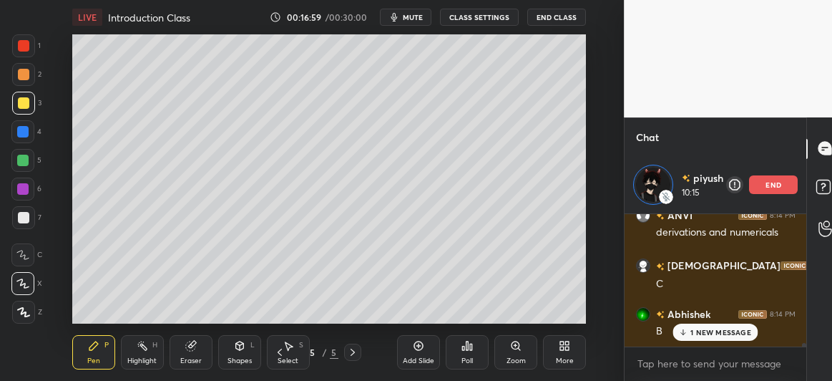
scroll to position [4827, 0]
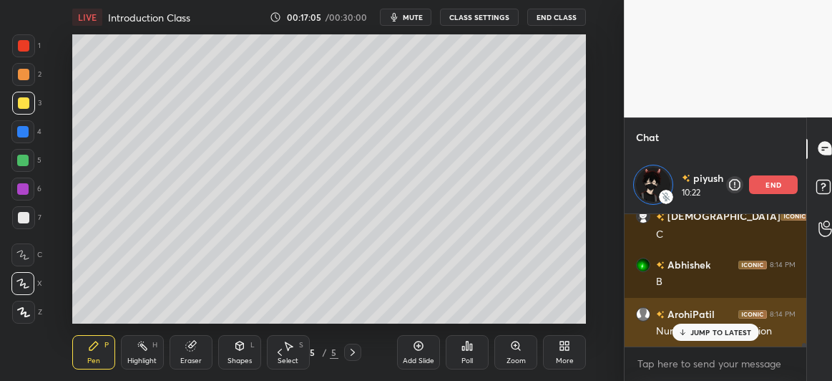
click at [721, 332] on p "JUMP TO LATEST" at bounding box center [722, 332] width 62 height 9
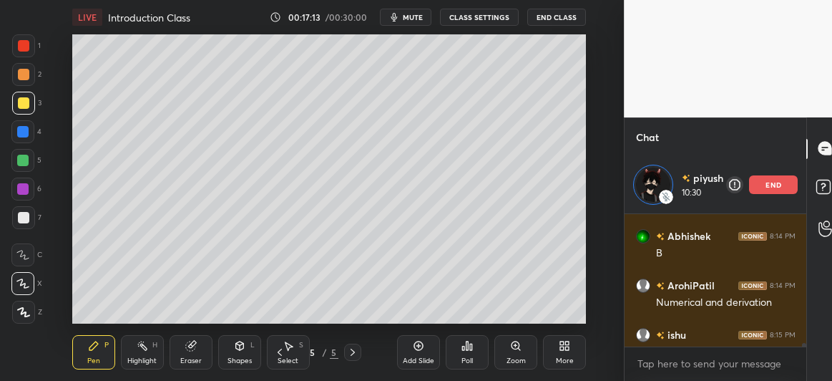
scroll to position [4891, 0]
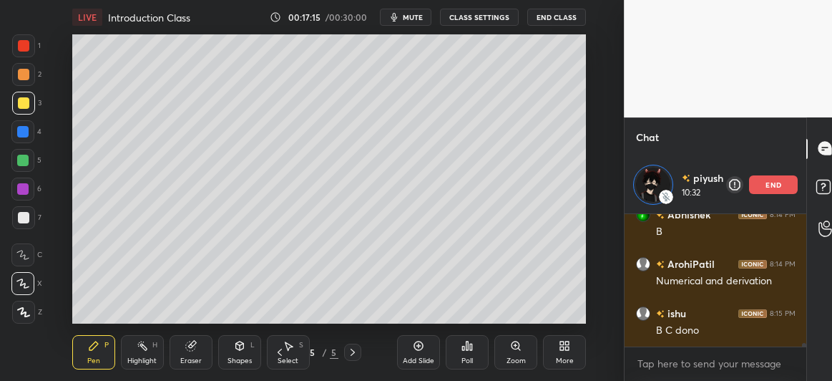
click at [21, 218] on div at bounding box center [23, 217] width 11 height 11
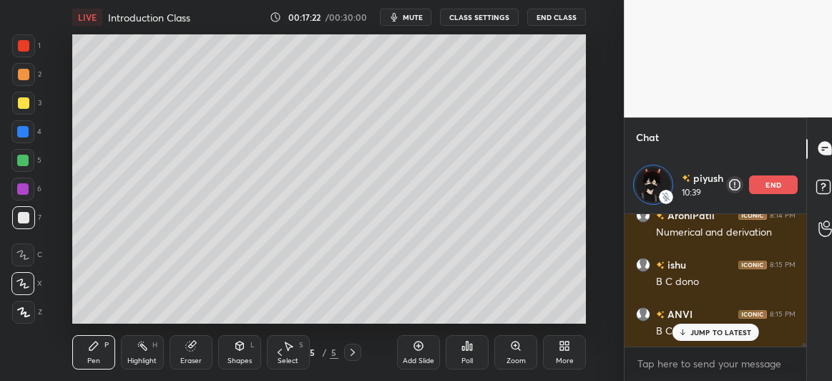
click at [24, 162] on div at bounding box center [22, 160] width 11 height 11
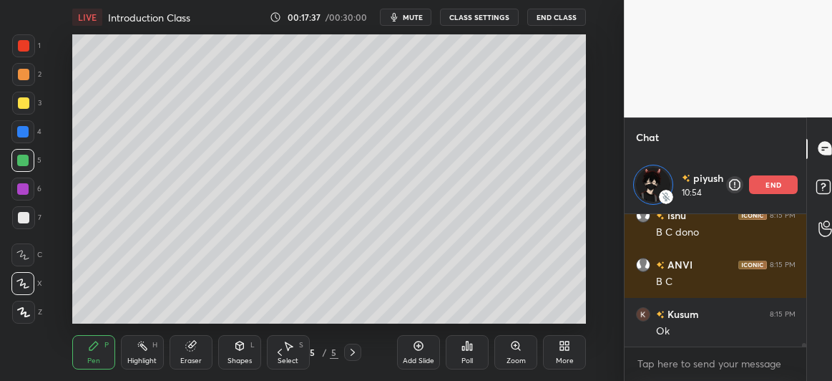
scroll to position [5052, 0]
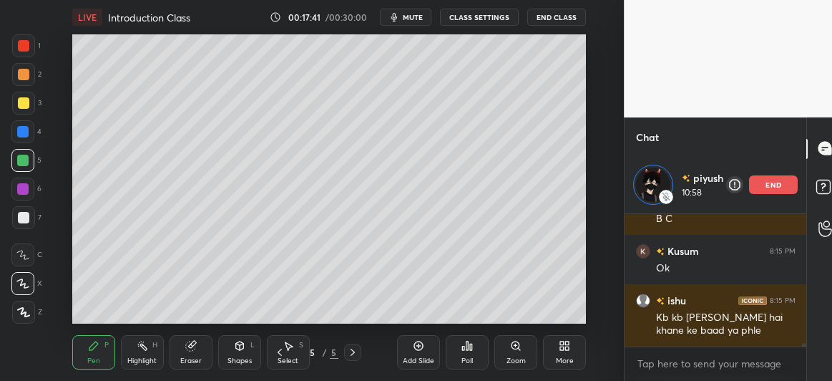
click at [24, 217] on div at bounding box center [23, 217] width 11 height 11
click at [23, 107] on div at bounding box center [23, 102] width 11 height 11
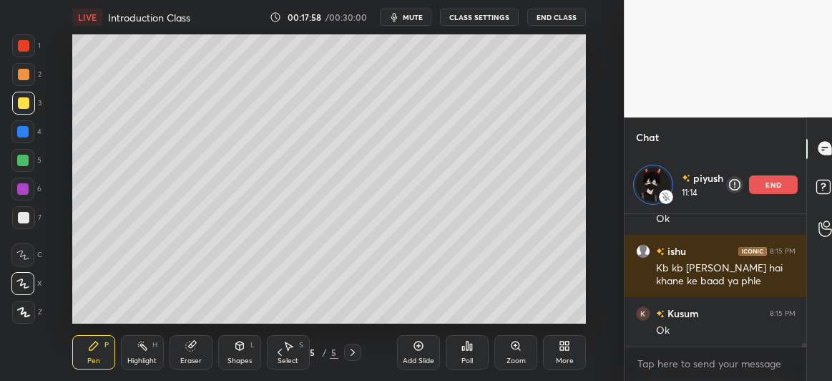
scroll to position [5163, 0]
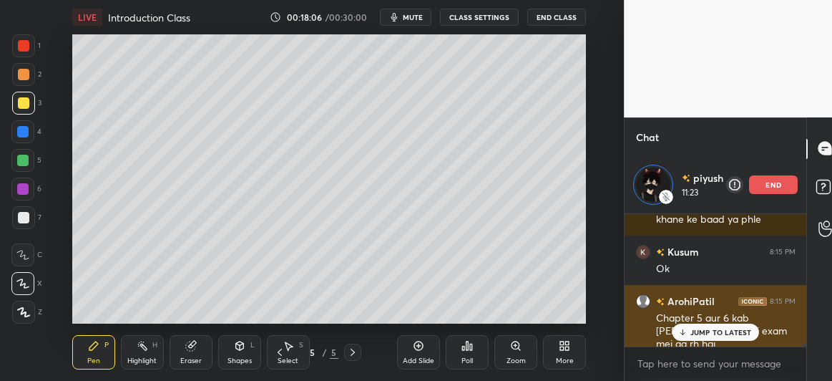
click at [723, 333] on p "JUMP TO LATEST" at bounding box center [722, 332] width 62 height 9
click at [694, 331] on p "JUMP TO LATEST" at bounding box center [722, 332] width 62 height 9
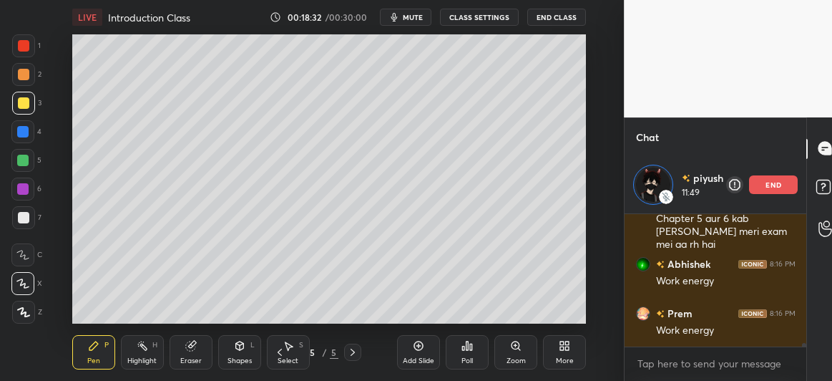
scroll to position [5312, 0]
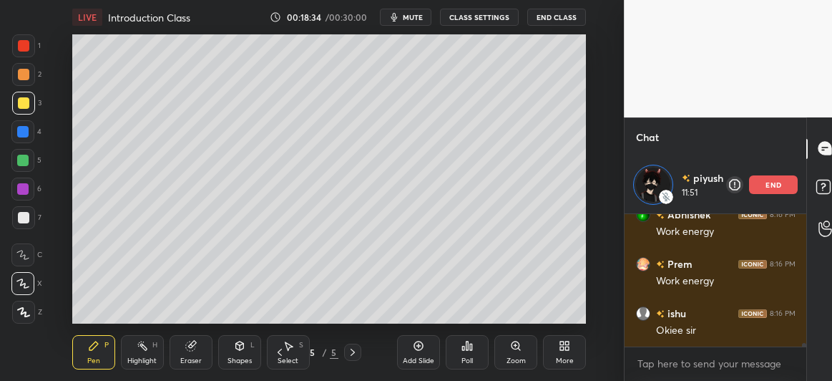
click at [278, 355] on icon at bounding box center [279, 351] width 11 height 11
click at [21, 167] on div at bounding box center [22, 160] width 23 height 23
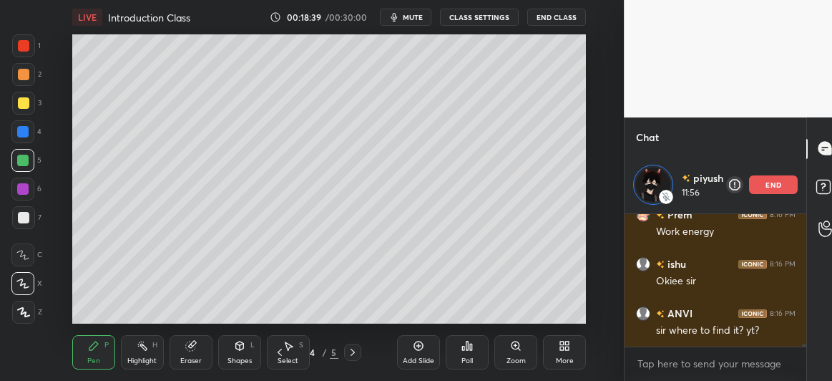
click at [21, 220] on div at bounding box center [23, 217] width 11 height 11
click at [21, 162] on div at bounding box center [22, 160] width 11 height 11
click at [279, 351] on icon at bounding box center [280, 352] width 4 height 7
click at [356, 353] on icon at bounding box center [352, 351] width 11 height 11
click at [357, 354] on icon at bounding box center [352, 351] width 11 height 11
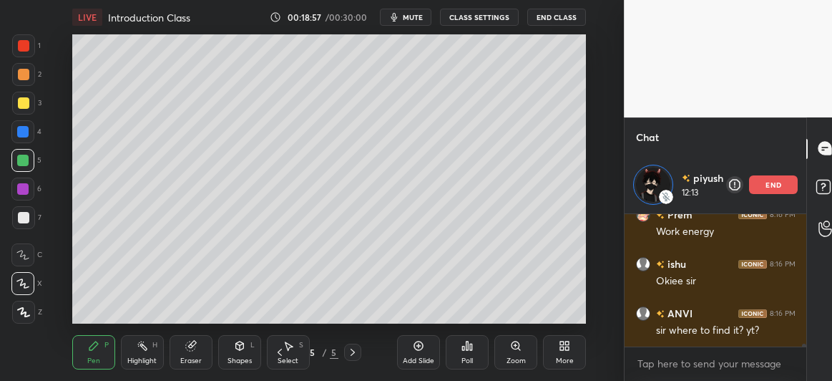
scroll to position [5422, 0]
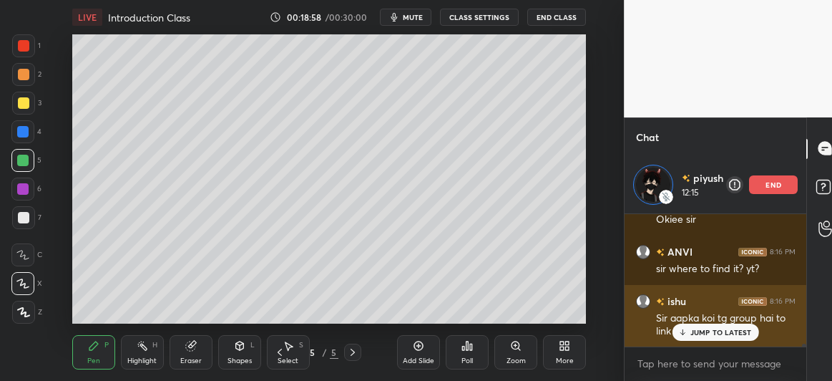
click at [723, 339] on div "JUMP TO LATEST" at bounding box center [716, 332] width 86 height 17
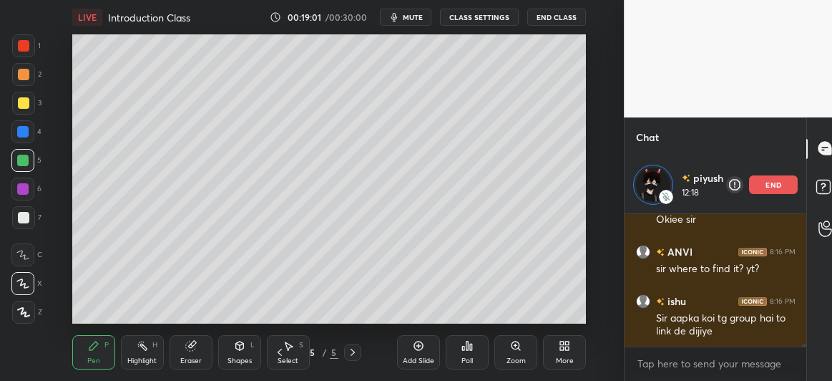
click at [23, 220] on div at bounding box center [23, 217] width 11 height 11
click at [281, 351] on icon at bounding box center [279, 351] width 11 height 11
click at [22, 107] on div at bounding box center [23, 102] width 11 height 11
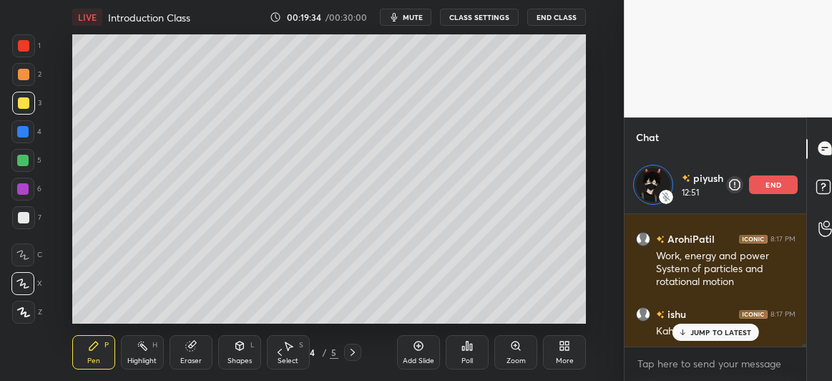
scroll to position [5631, 0]
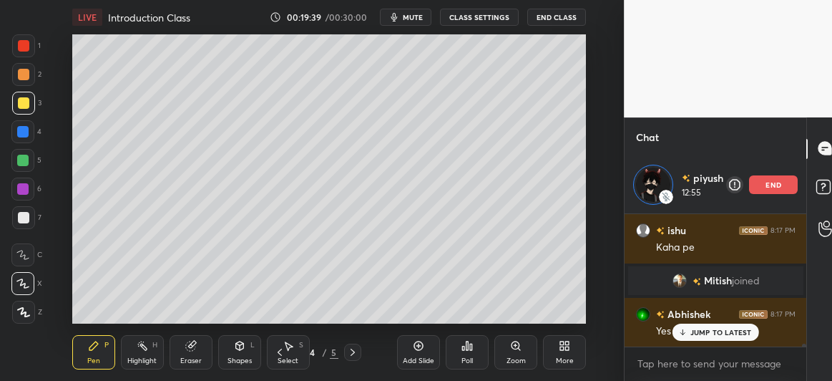
click at [23, 218] on div at bounding box center [23, 217] width 11 height 11
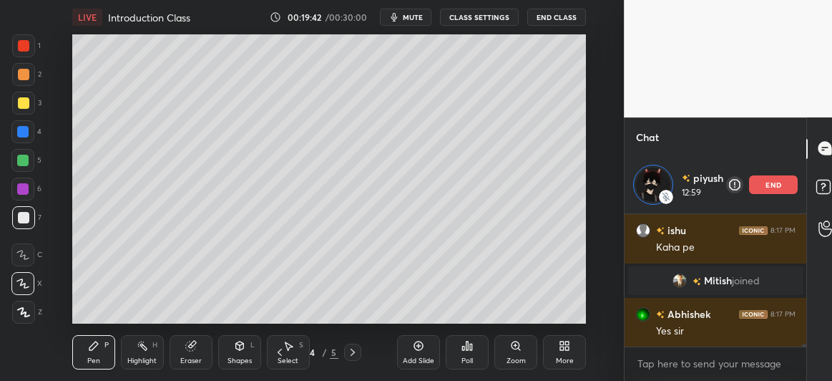
scroll to position [5680, 0]
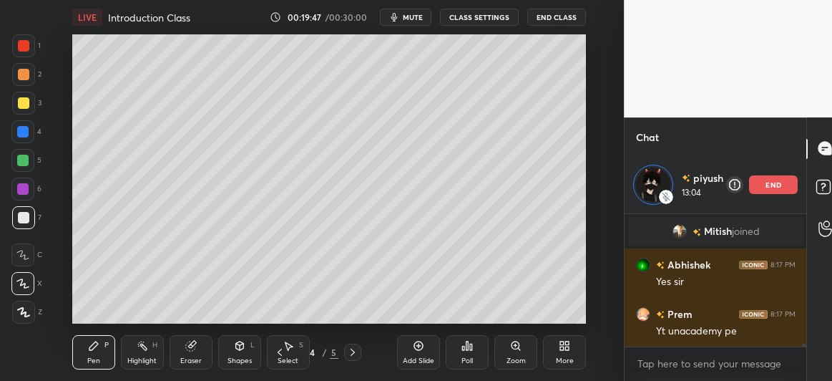
click at [351, 355] on icon at bounding box center [353, 352] width 4 height 7
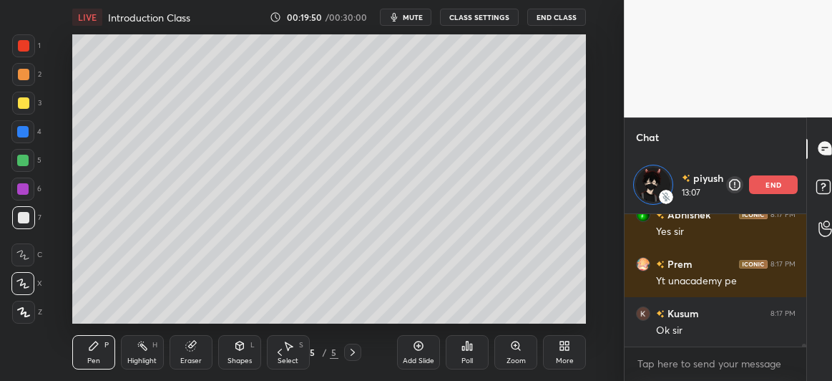
click at [19, 104] on div at bounding box center [23, 102] width 11 height 11
click at [21, 192] on div at bounding box center [22, 188] width 11 height 11
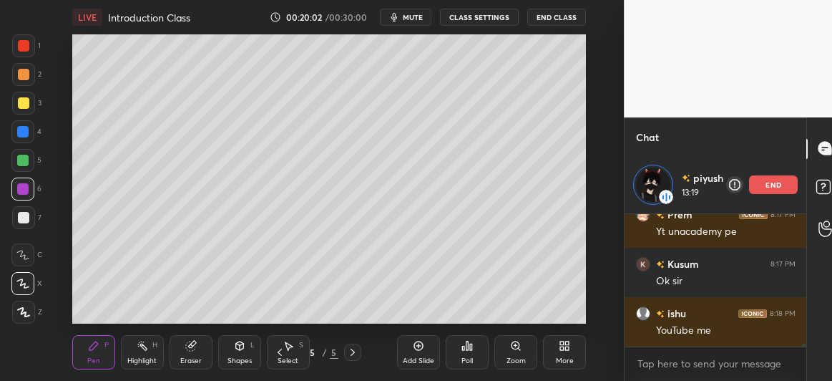
click at [278, 350] on icon at bounding box center [279, 351] width 11 height 11
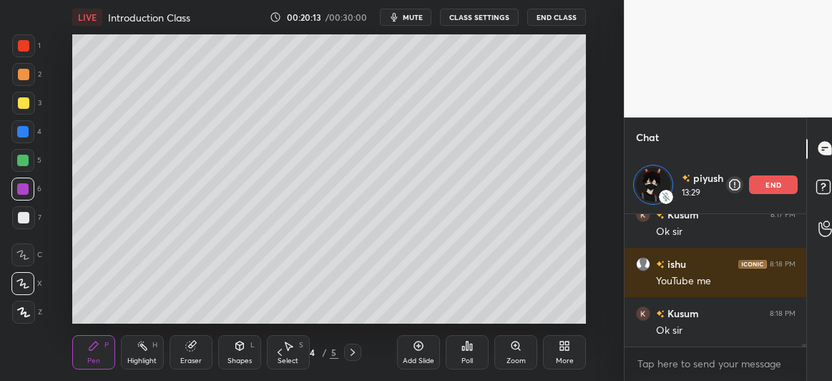
scroll to position [5878, 0]
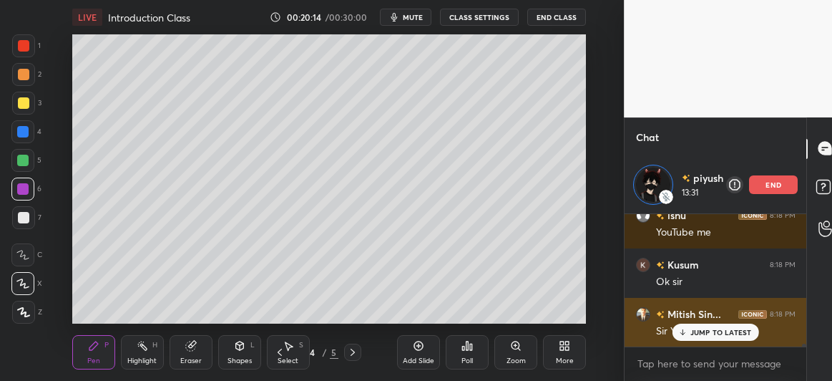
click at [704, 333] on p "JUMP TO LATEST" at bounding box center [722, 332] width 62 height 9
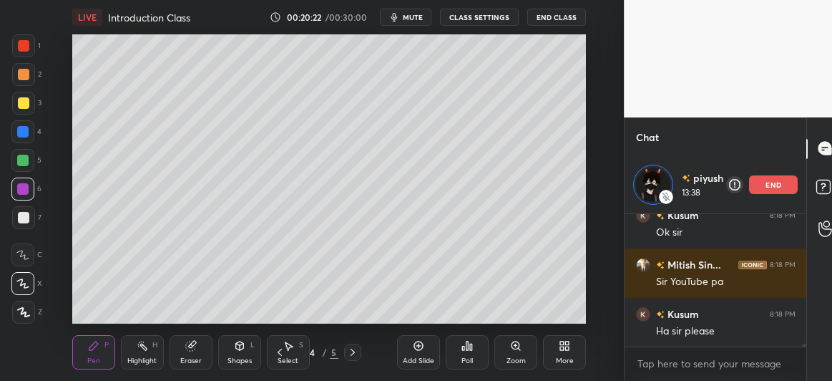
scroll to position [5976, 0]
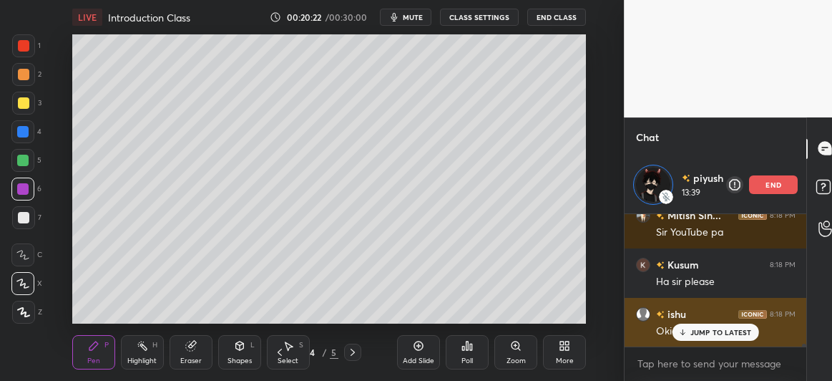
click at [709, 331] on p "JUMP TO LATEST" at bounding box center [722, 332] width 62 height 9
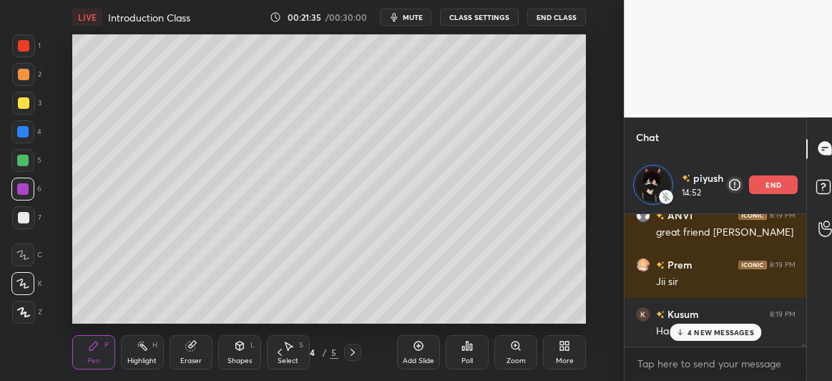
scroll to position [6820, 0]
click at [701, 331] on div "Mitish Sin... 8:19 PM 😟😕☹️🥺 ANVI 8:19 PM great friend sir Prem 8:19 PM [PERSON_…" at bounding box center [716, 280] width 183 height 132
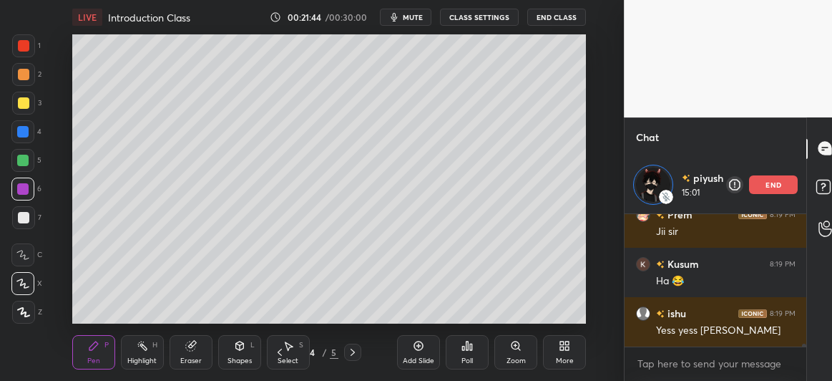
scroll to position [6870, 0]
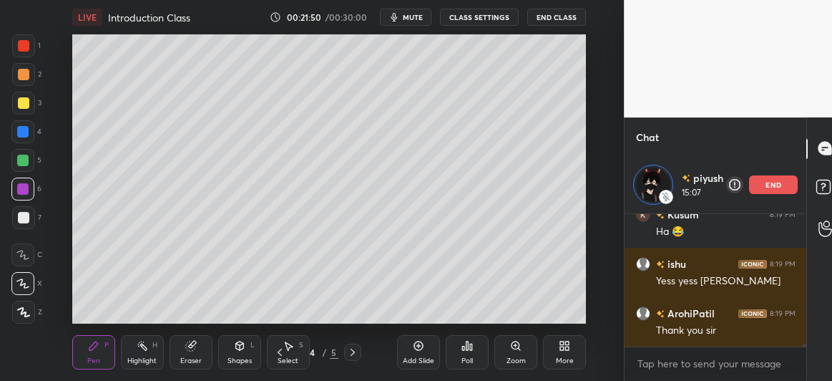
click at [352, 349] on icon at bounding box center [353, 352] width 4 height 7
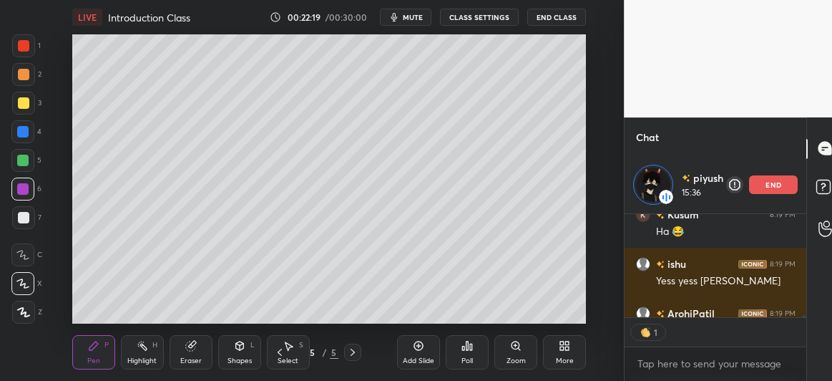
scroll to position [4, 4]
click at [24, 215] on div at bounding box center [23, 217] width 11 height 11
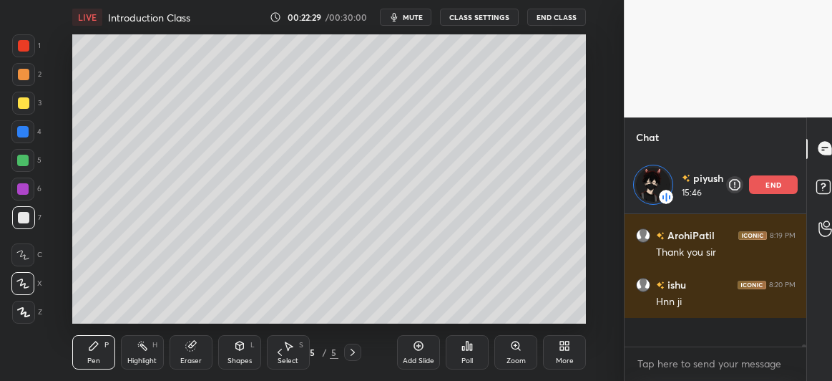
scroll to position [6919, 0]
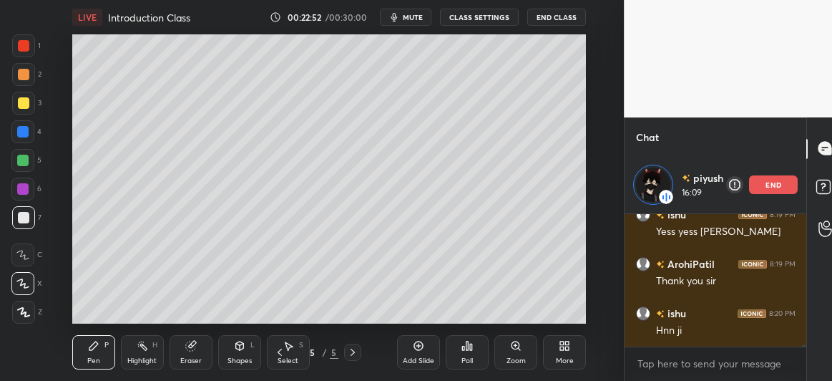
click at [280, 348] on icon at bounding box center [279, 351] width 11 height 11
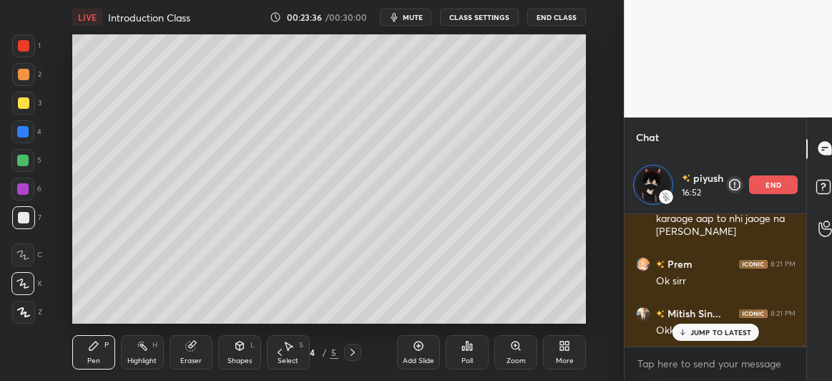
scroll to position [7180, 0]
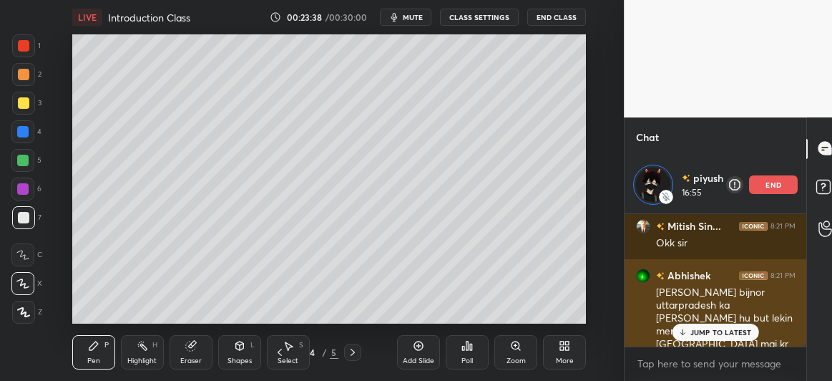
click at [704, 334] on p "JUMP TO LATEST" at bounding box center [722, 332] width 62 height 9
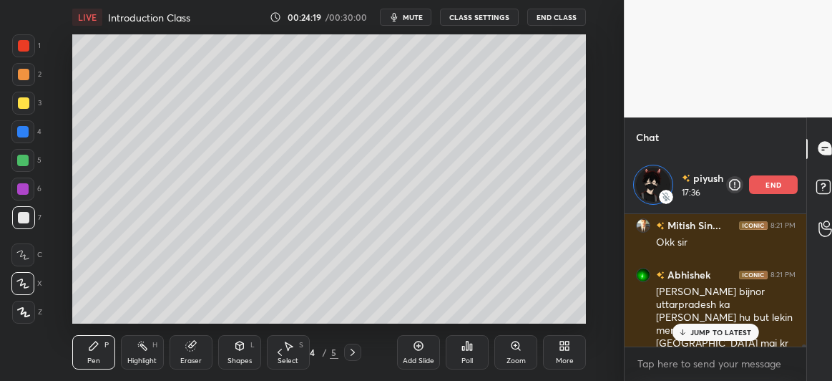
scroll to position [7230, 0]
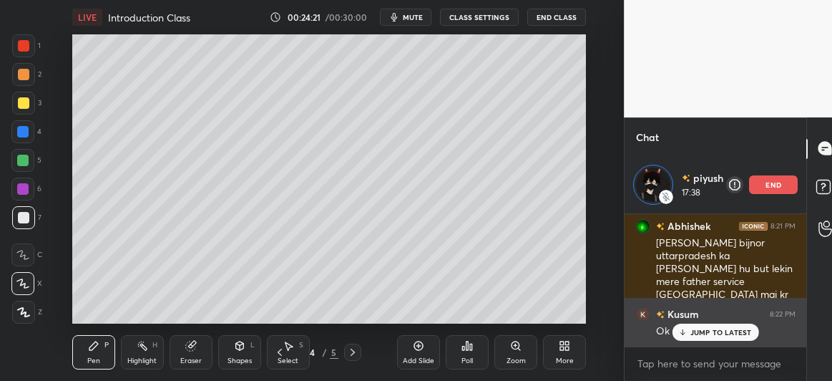
click at [704, 331] on p "JUMP TO LATEST" at bounding box center [722, 332] width 62 height 9
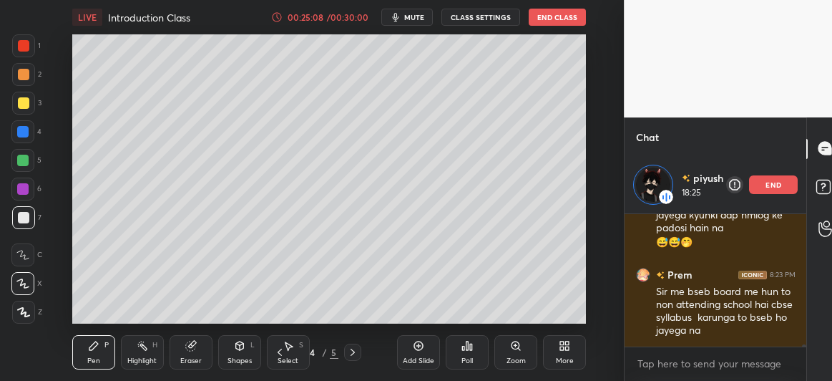
scroll to position [7457, 0]
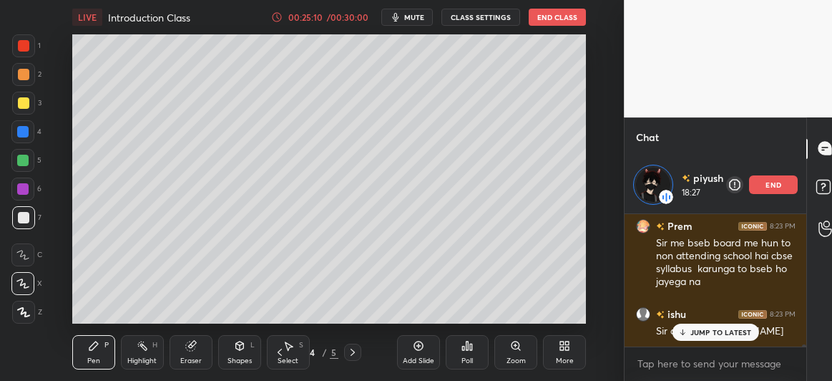
click at [19, 133] on div at bounding box center [22, 131] width 11 height 11
click at [23, 157] on div at bounding box center [22, 160] width 11 height 11
click at [698, 328] on p "JUMP TO LATEST" at bounding box center [722, 332] width 62 height 9
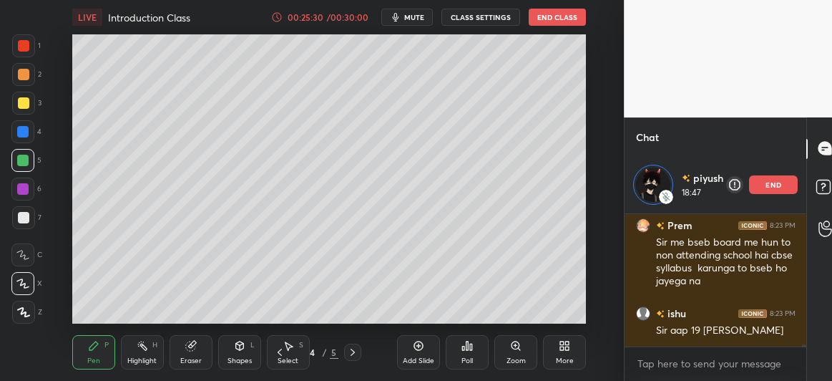
scroll to position [7471, 0]
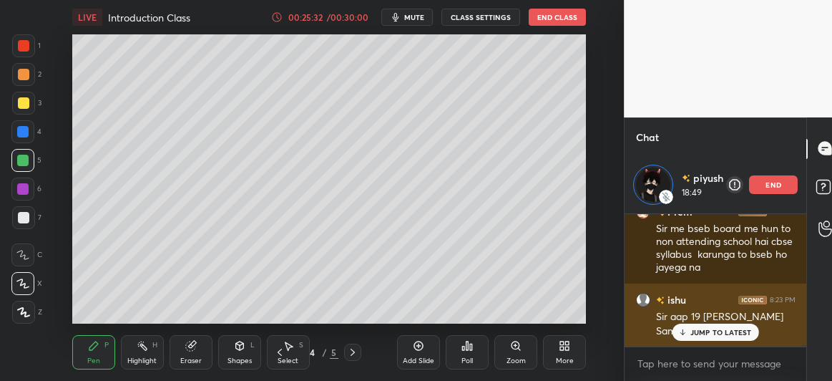
click at [704, 336] on p "JUMP TO LATEST" at bounding box center [722, 332] width 62 height 9
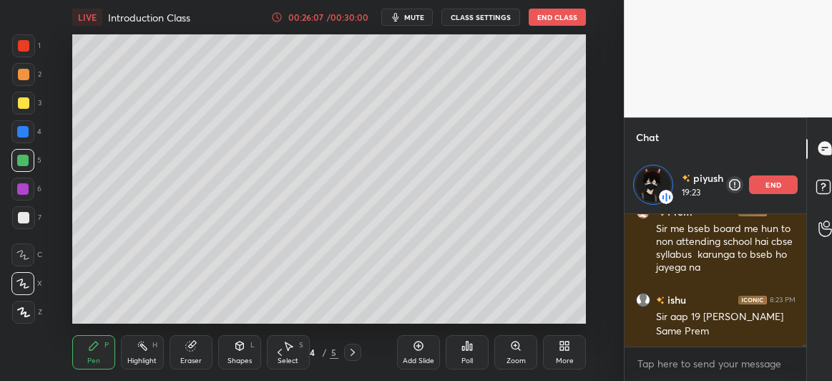
scroll to position [7520, 0]
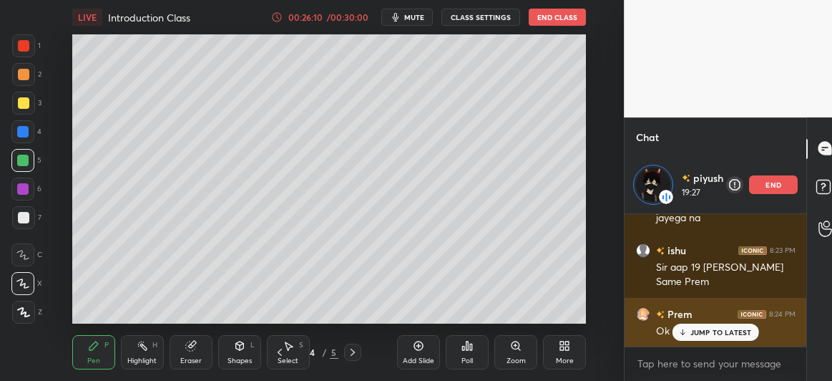
click at [714, 330] on p "JUMP TO LATEST" at bounding box center [722, 332] width 62 height 9
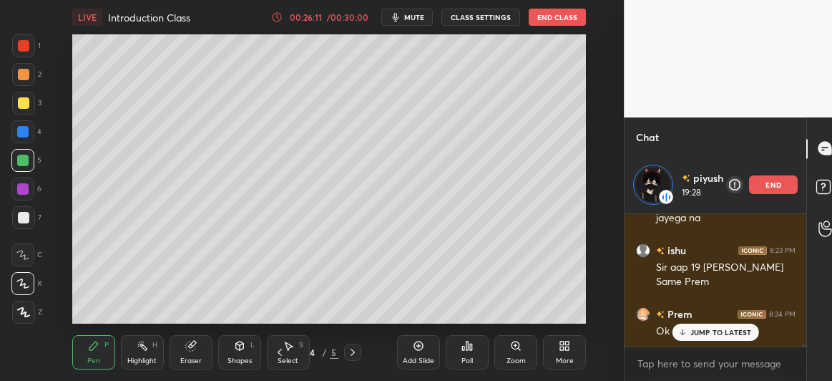
scroll to position [7570, 0]
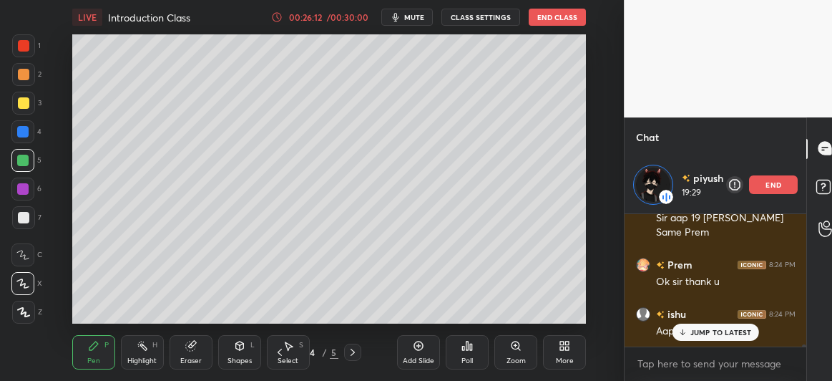
click at [696, 329] on p "JUMP TO LATEST" at bounding box center [722, 332] width 62 height 9
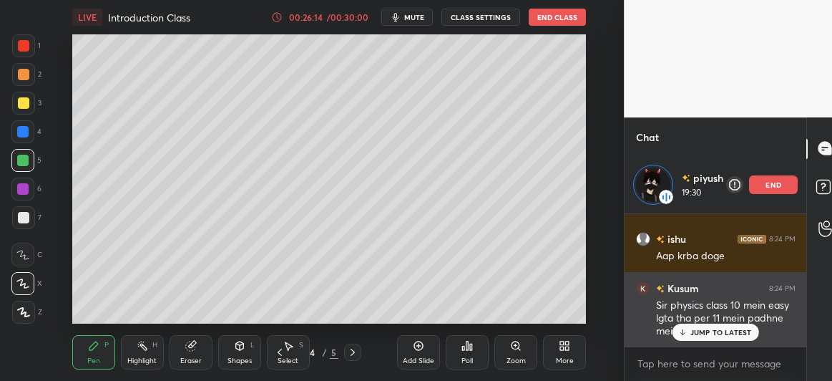
click at [704, 331] on p "JUMP TO LATEST" at bounding box center [722, 332] width 62 height 9
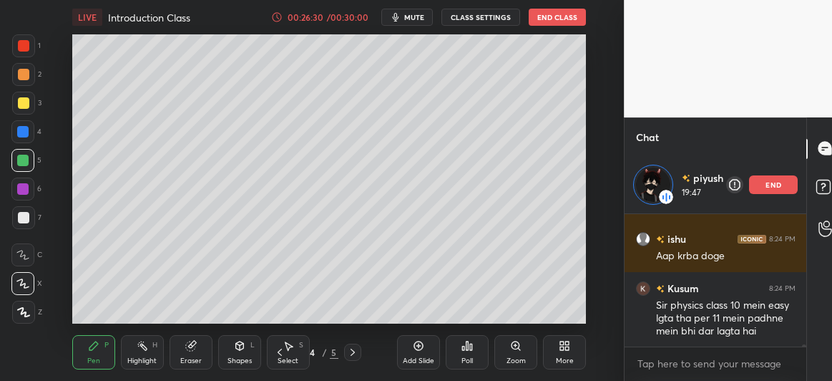
scroll to position [7694, 0]
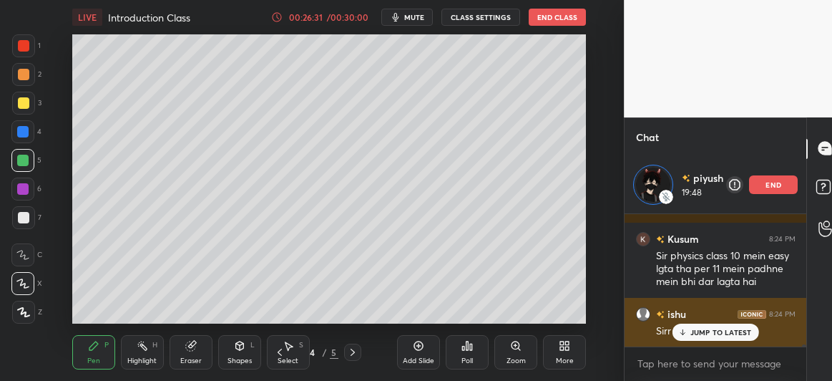
click at [698, 331] on p "JUMP TO LATEST" at bounding box center [722, 332] width 62 height 9
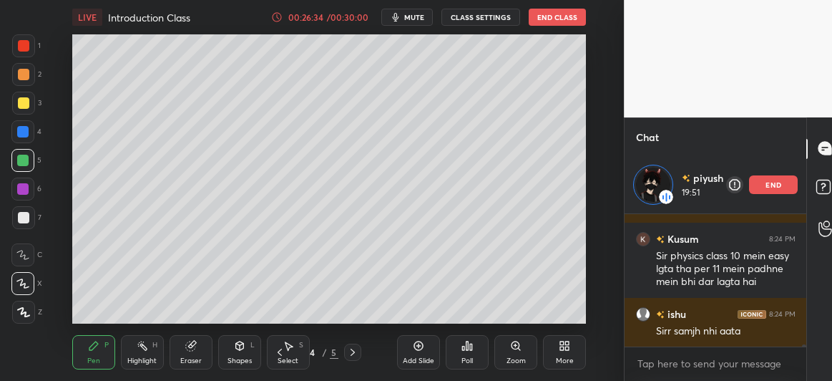
scroll to position [7744, 0]
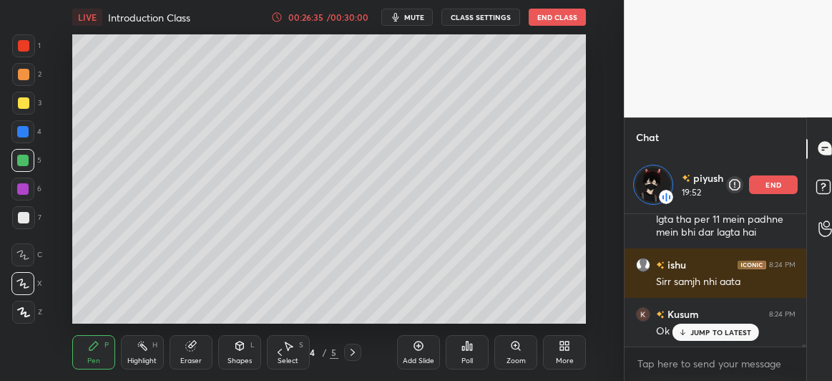
click at [19, 216] on div at bounding box center [23, 217] width 11 height 11
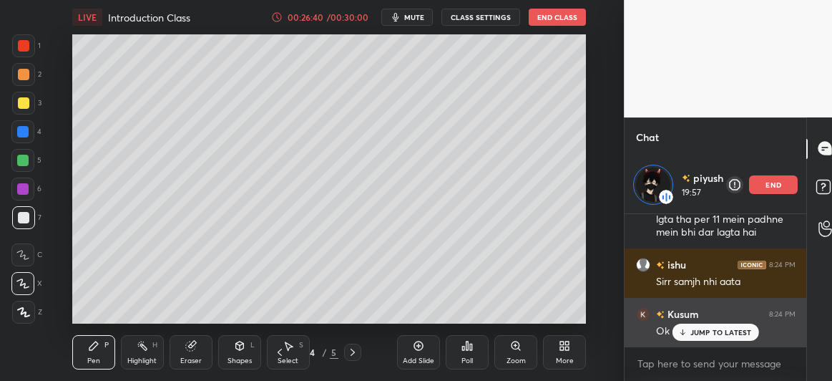
click at [694, 329] on p "JUMP TO LATEST" at bounding box center [722, 332] width 62 height 9
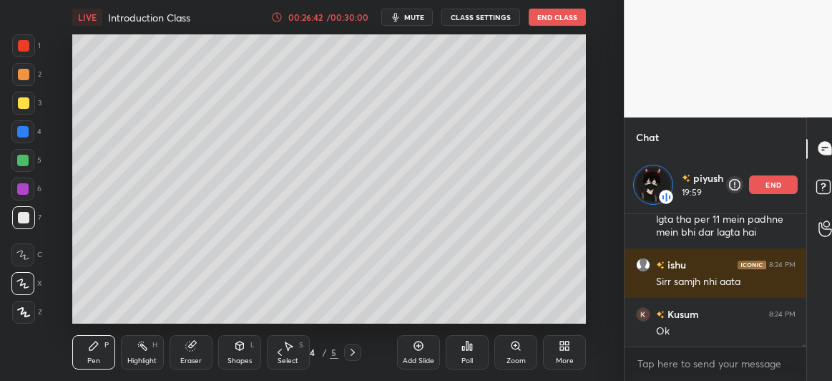
scroll to position [7807, 0]
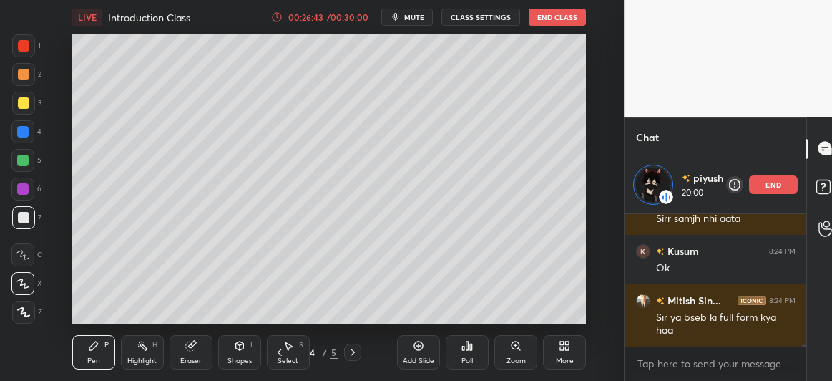
click at [351, 350] on icon at bounding box center [352, 351] width 11 height 11
click at [281, 351] on icon at bounding box center [279, 351] width 11 height 11
click at [354, 350] on icon at bounding box center [352, 351] width 11 height 11
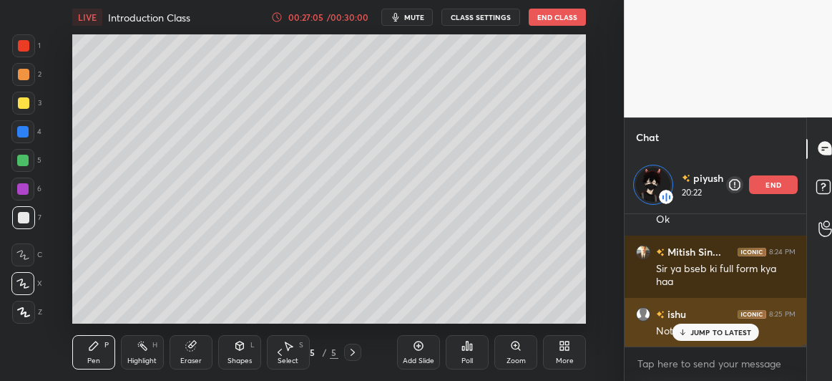
click at [699, 331] on p "JUMP TO LATEST" at bounding box center [722, 332] width 62 height 9
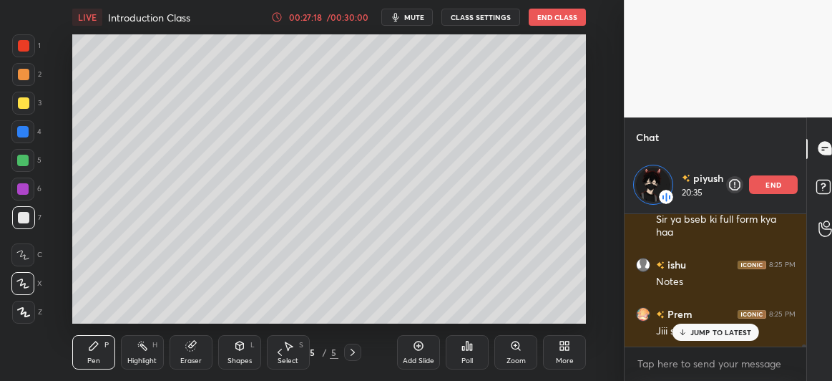
scroll to position [7954, 0]
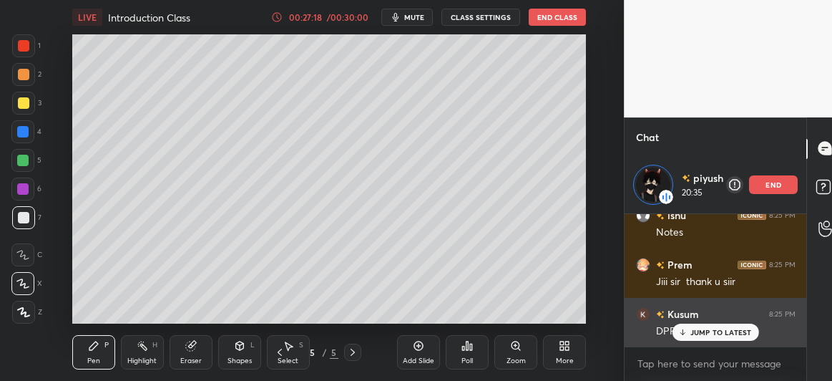
click at [699, 330] on p "JUMP TO LATEST" at bounding box center [722, 332] width 62 height 9
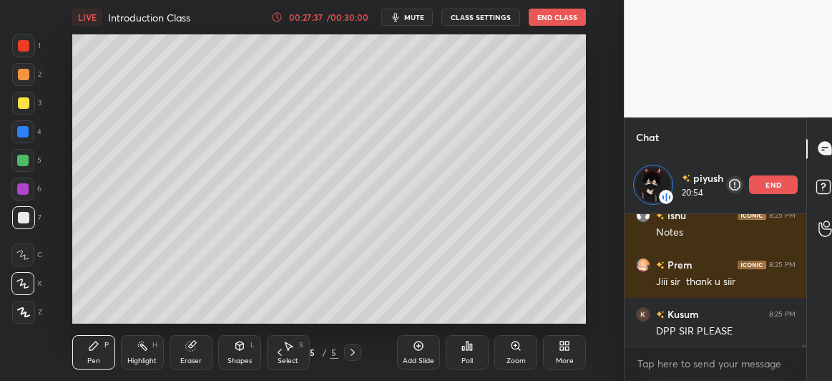
scroll to position [8004, 0]
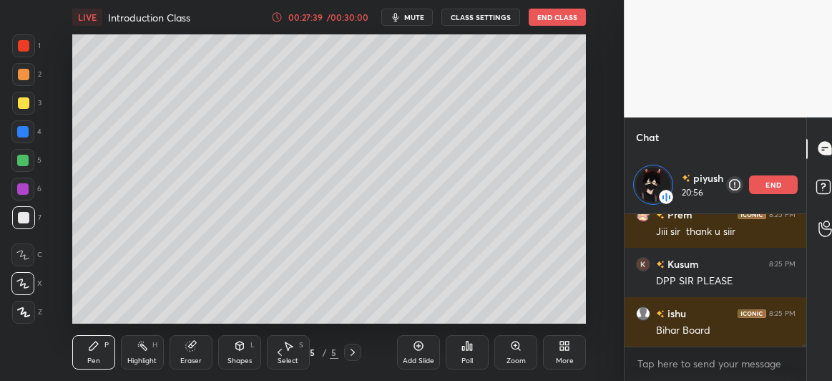
click at [279, 351] on icon at bounding box center [280, 352] width 4 height 7
click at [280, 350] on icon at bounding box center [280, 352] width 4 height 7
click at [276, 353] on icon at bounding box center [279, 351] width 11 height 11
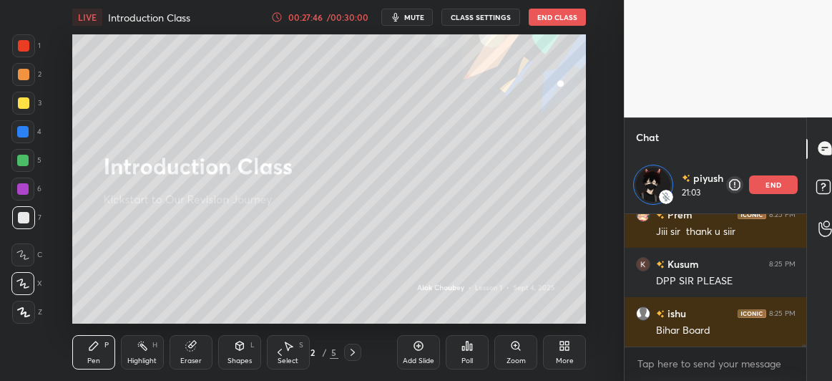
click at [354, 348] on icon at bounding box center [352, 351] width 11 height 11
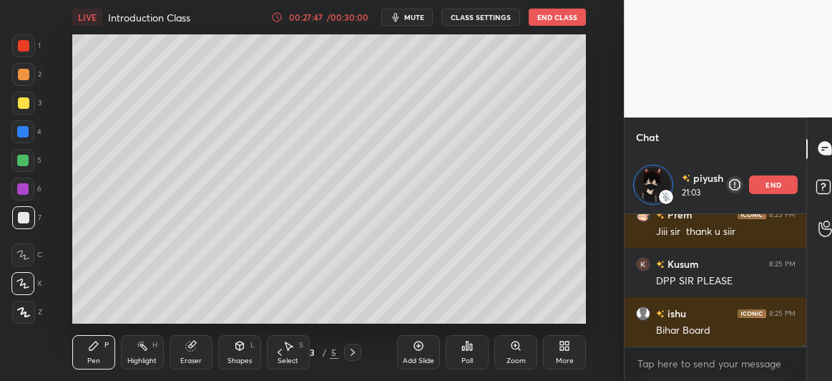
click at [355, 348] on icon at bounding box center [352, 351] width 11 height 11
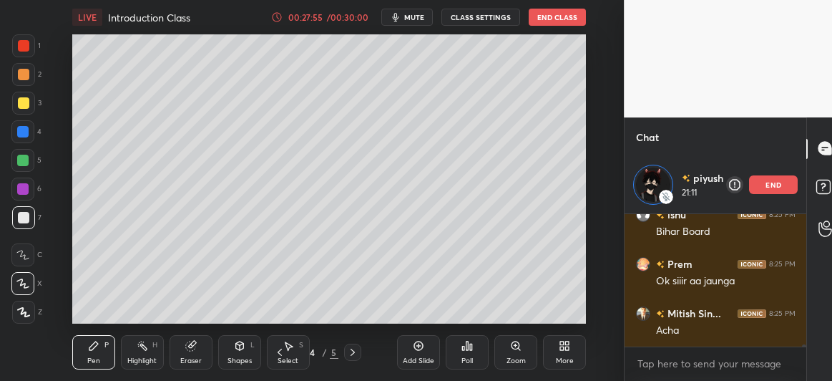
scroll to position [8165, 0]
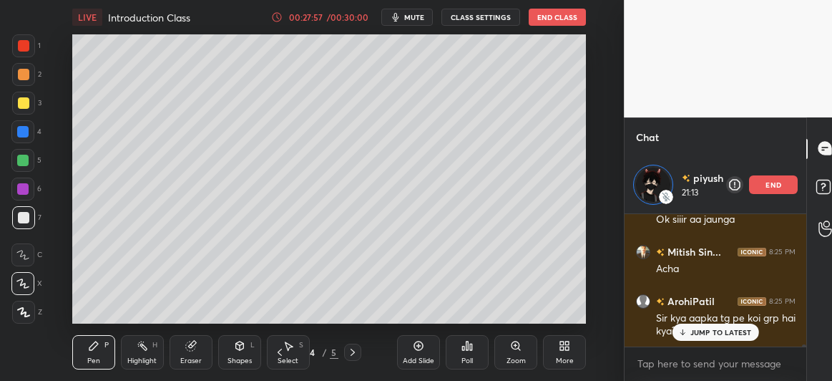
click at [353, 349] on icon at bounding box center [352, 351] width 11 height 11
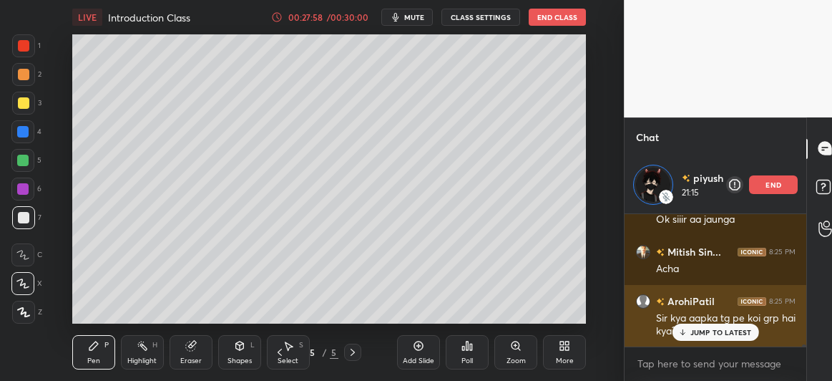
click at [702, 331] on p "JUMP TO LATEST" at bounding box center [722, 332] width 62 height 9
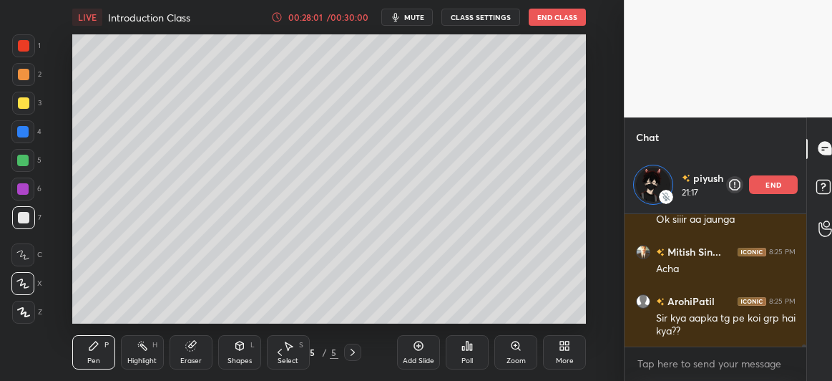
click at [278, 353] on icon at bounding box center [280, 352] width 4 height 7
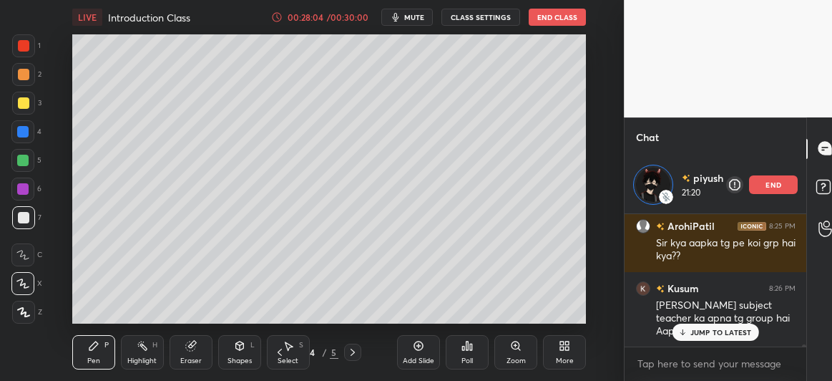
click at [351, 351] on icon at bounding box center [352, 351] width 11 height 11
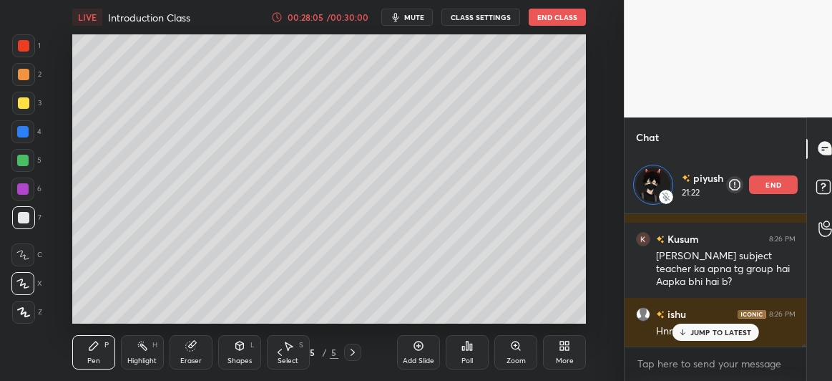
click at [281, 351] on icon at bounding box center [279, 351] width 11 height 11
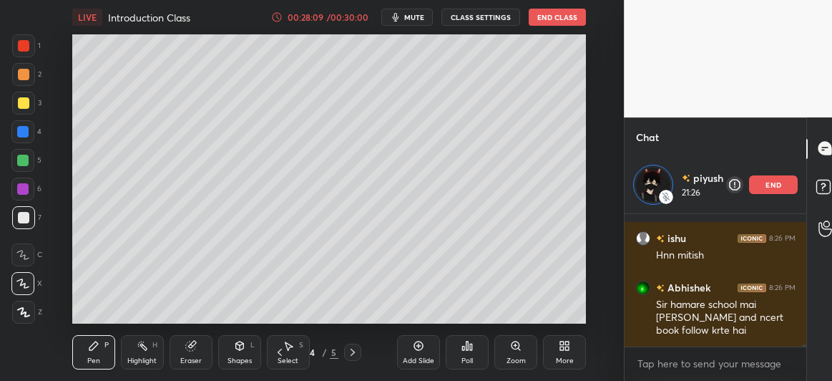
click at [351, 354] on icon at bounding box center [352, 351] width 11 height 11
click at [278, 354] on icon at bounding box center [279, 351] width 11 height 11
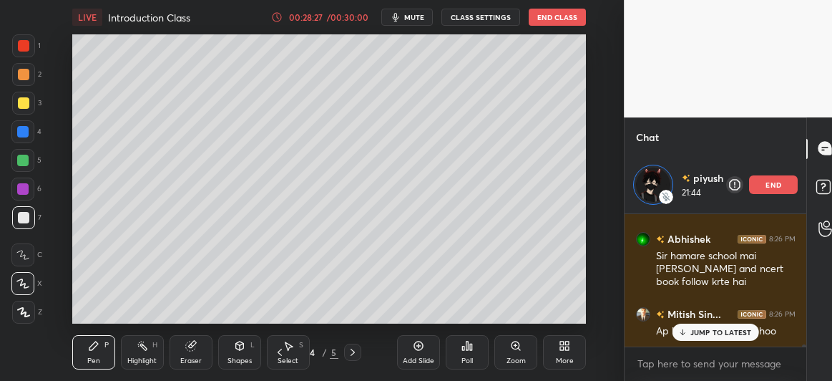
click at [354, 351] on icon at bounding box center [352, 351] width 11 height 11
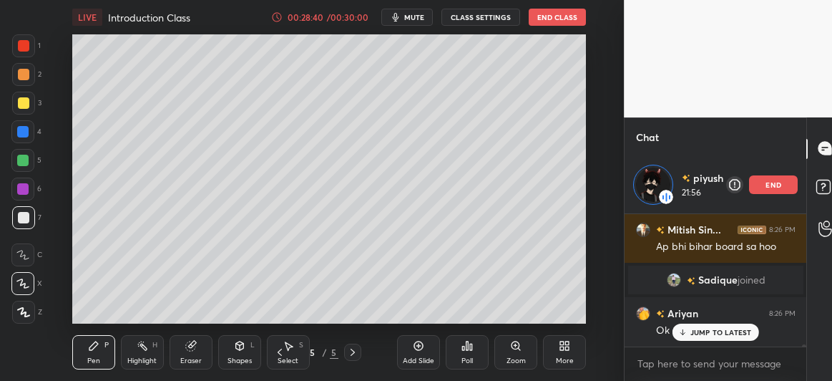
scroll to position [8547, 0]
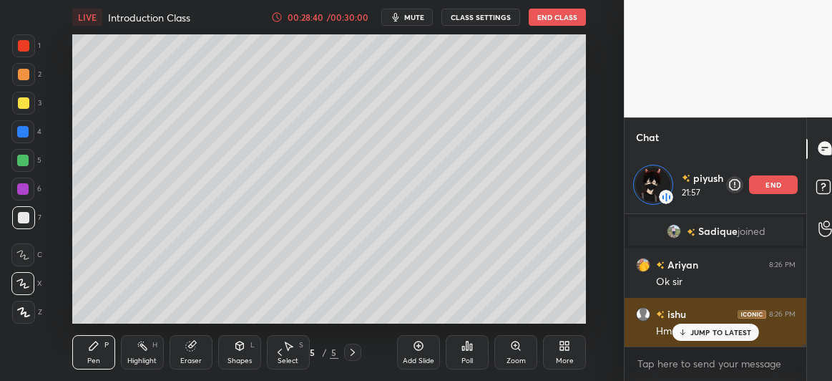
click at [689, 329] on div "JUMP TO LATEST" at bounding box center [716, 332] width 86 height 17
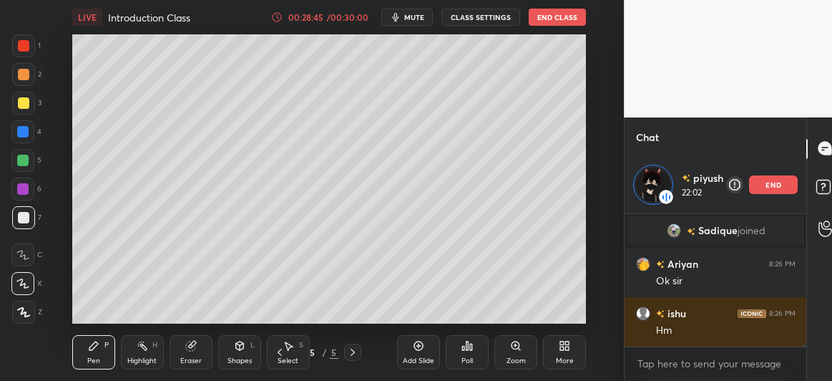
scroll to position [8596, 0]
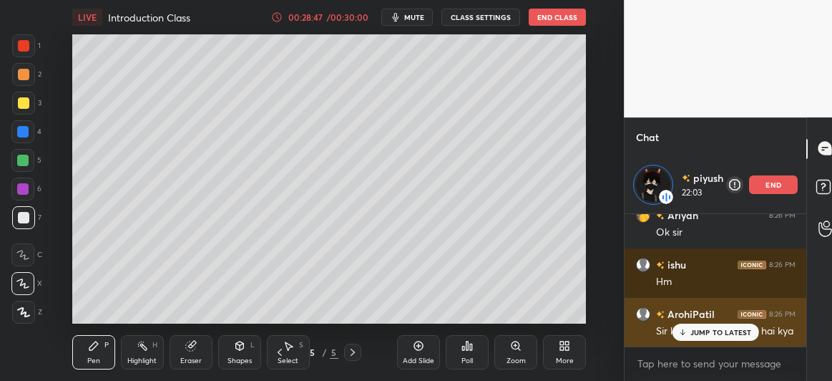
click at [696, 325] on div "JUMP TO LATEST" at bounding box center [716, 332] width 86 height 17
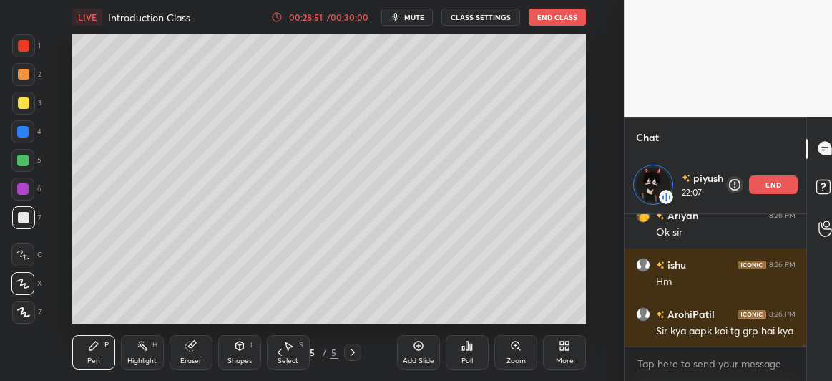
click at [350, 351] on icon at bounding box center [352, 351] width 11 height 11
click at [420, 350] on icon at bounding box center [418, 345] width 11 height 11
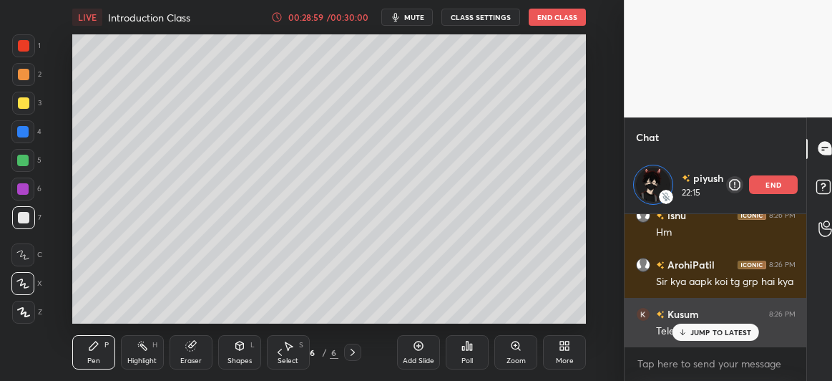
click at [724, 331] on p "JUMP TO LATEST" at bounding box center [722, 332] width 62 height 9
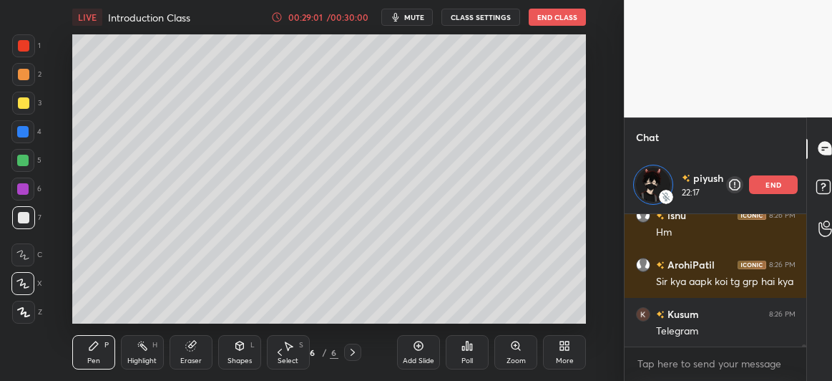
click at [279, 350] on icon at bounding box center [279, 351] width 11 height 11
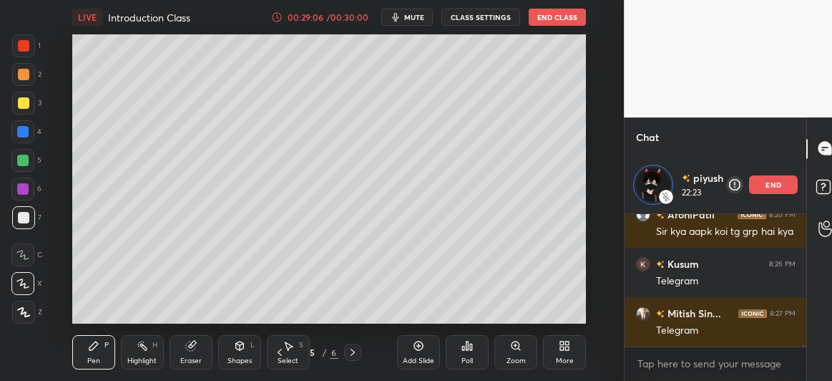
click at [355, 362] on div "Pen P Highlight H Eraser Shapes L Select S 5 / 6 Add Slide Poll Zoom More" at bounding box center [329, 352] width 514 height 57
click at [352, 356] on icon at bounding box center [352, 351] width 11 height 11
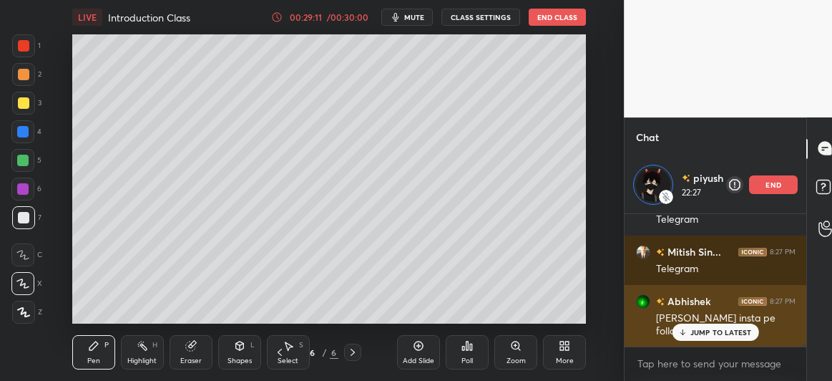
click at [704, 333] on p "JUMP TO LATEST" at bounding box center [722, 332] width 62 height 9
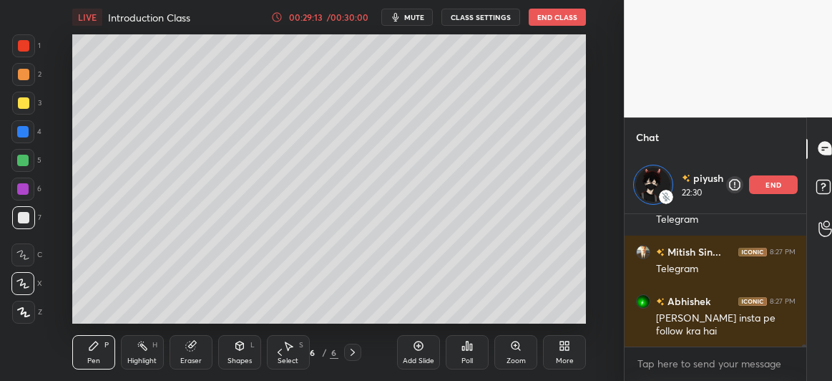
scroll to position [8807, 0]
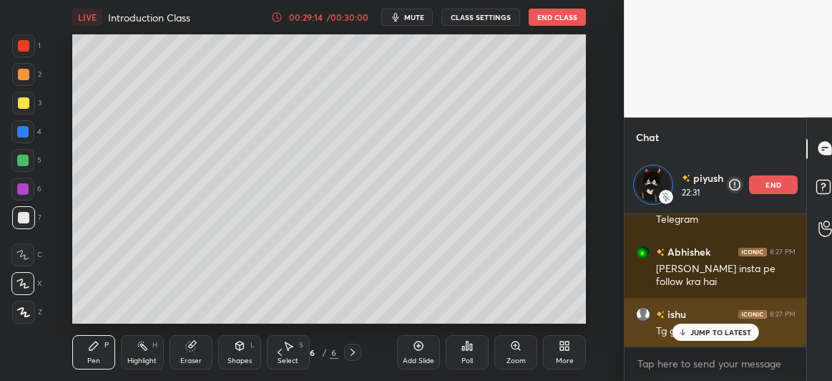
click at [716, 329] on p "JUMP TO LATEST" at bounding box center [722, 332] width 62 height 9
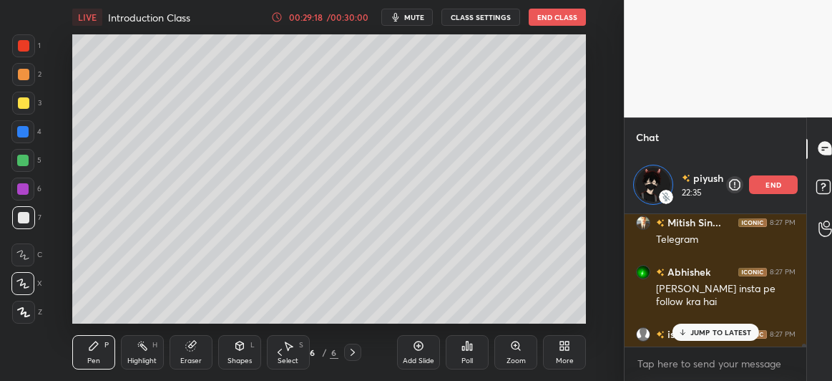
scroll to position [8784, 0]
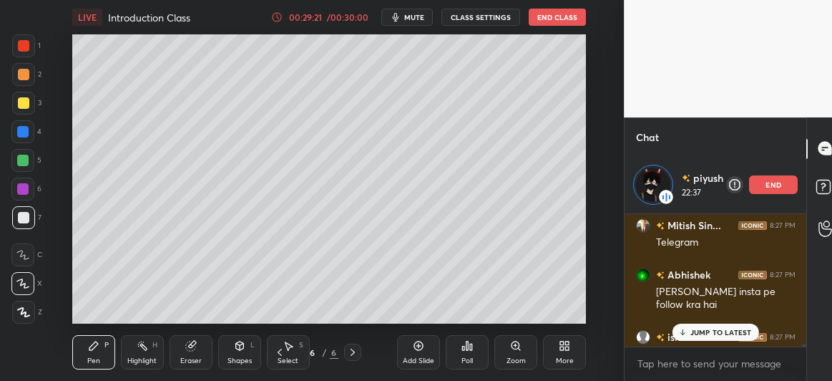
click at [699, 331] on p "JUMP TO LATEST" at bounding box center [722, 332] width 62 height 9
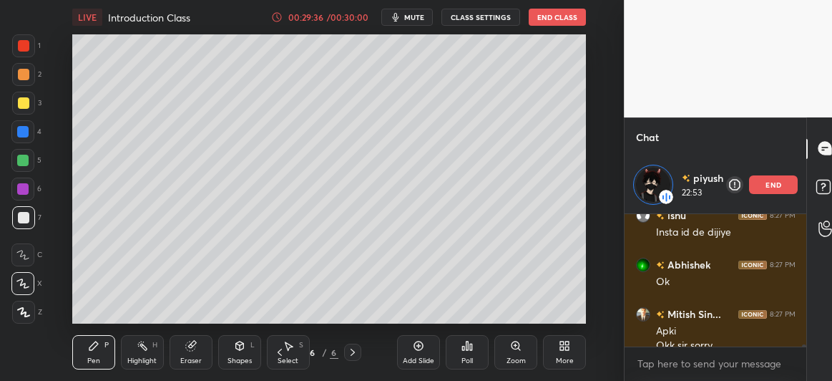
scroll to position [9081, 0]
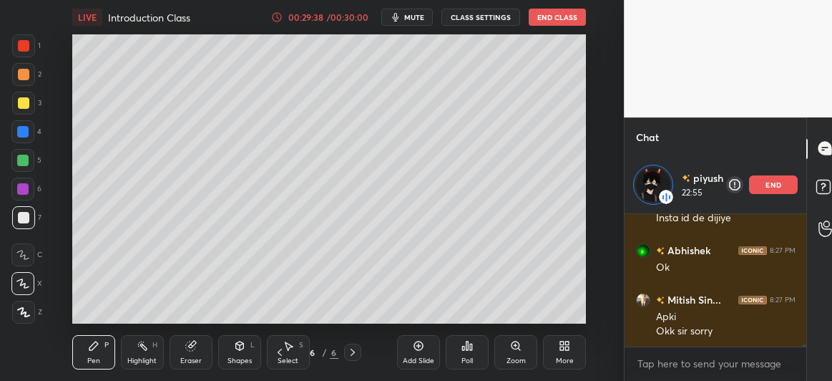
click at [24, 106] on div at bounding box center [23, 102] width 11 height 11
click at [240, 354] on div "Shapes L" at bounding box center [239, 352] width 43 height 34
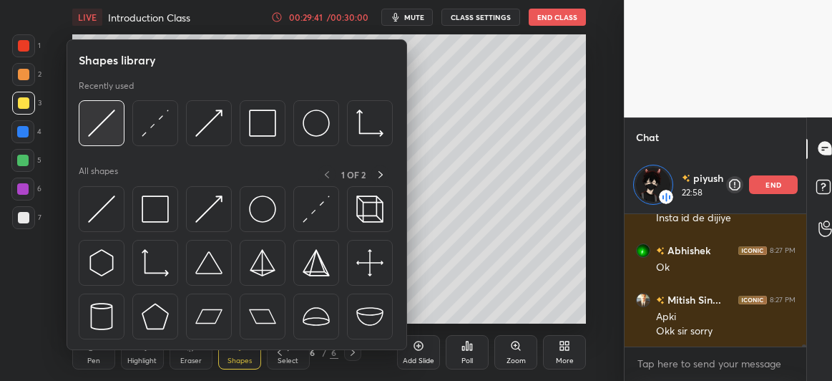
click at [106, 119] on img at bounding box center [101, 123] width 27 height 27
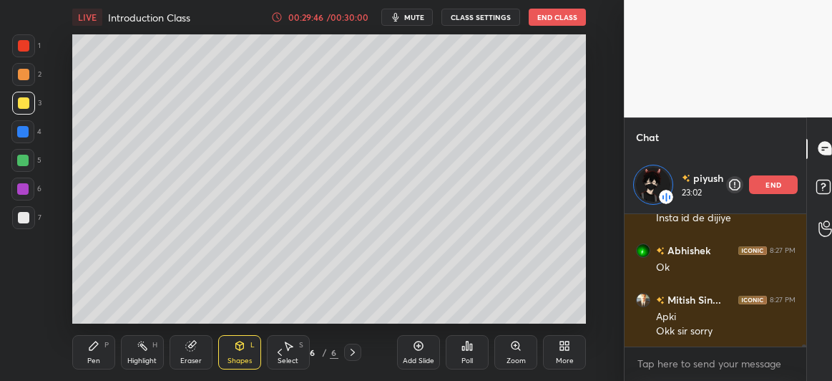
click at [92, 349] on icon at bounding box center [93, 345] width 9 height 9
click at [21, 159] on div at bounding box center [22, 160] width 11 height 11
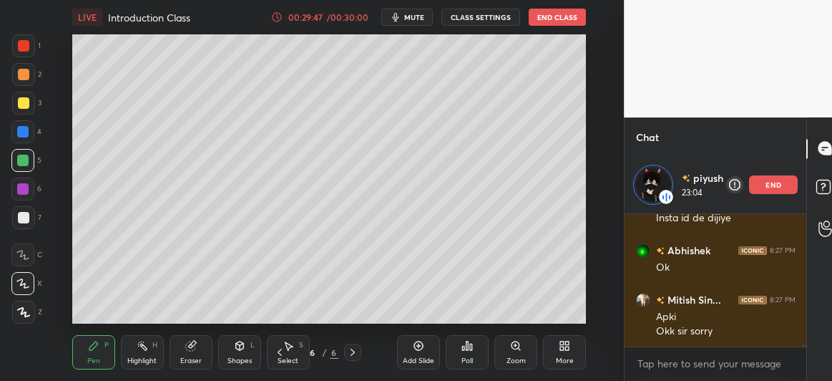
click at [25, 215] on div at bounding box center [23, 217] width 11 height 11
click at [24, 163] on div at bounding box center [22, 160] width 11 height 11
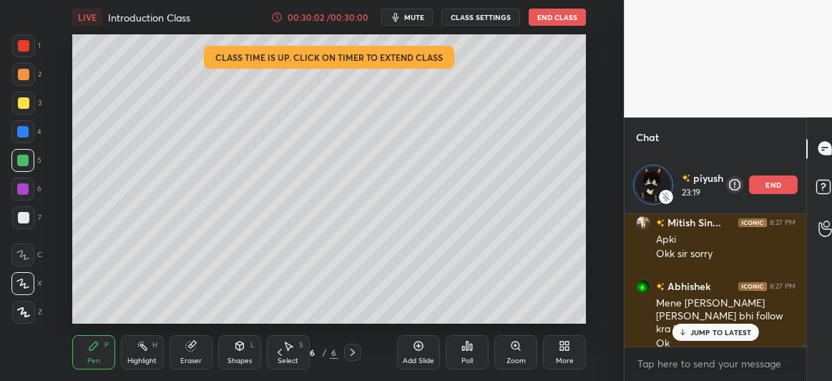
scroll to position [9220, 0]
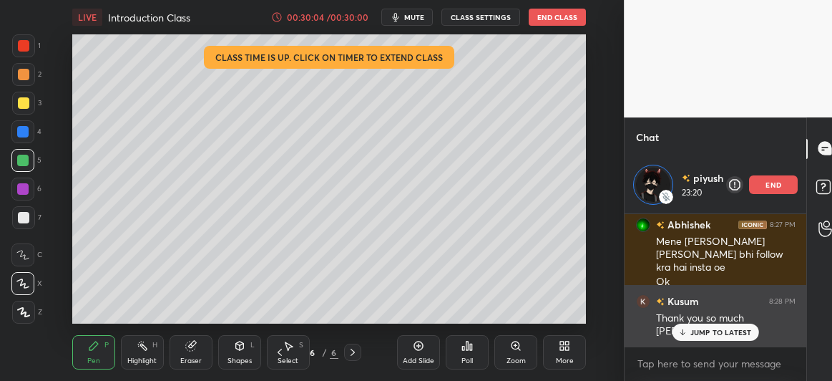
click at [702, 328] on p "JUMP TO LATEST" at bounding box center [722, 332] width 62 height 9
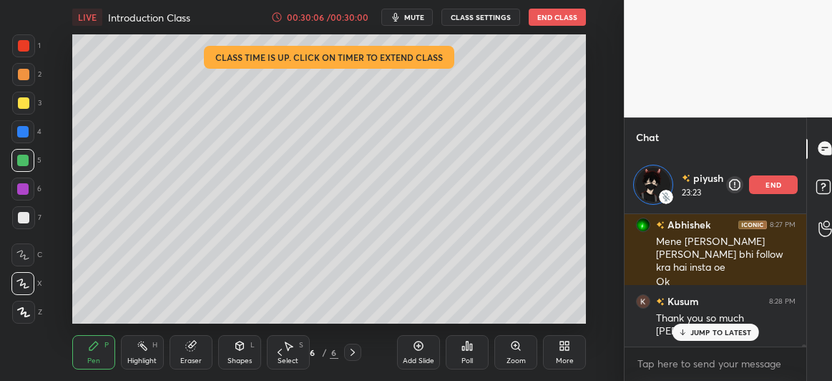
scroll to position [9269, 0]
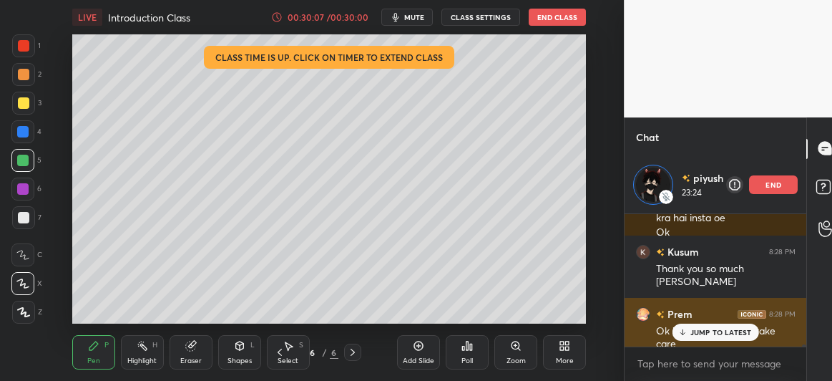
click at [700, 329] on p "JUMP TO LATEST" at bounding box center [722, 332] width 62 height 9
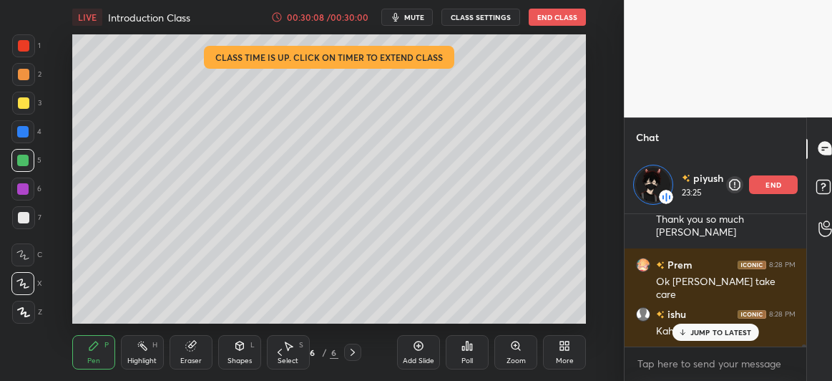
scroll to position [9368, 0]
click at [706, 331] on div "[PERSON_NAME] 8:26 PM Telegram Mitish Sin... 8:27 PM Telegram Abhishek 8:27 PM …" at bounding box center [716, 280] width 183 height 132
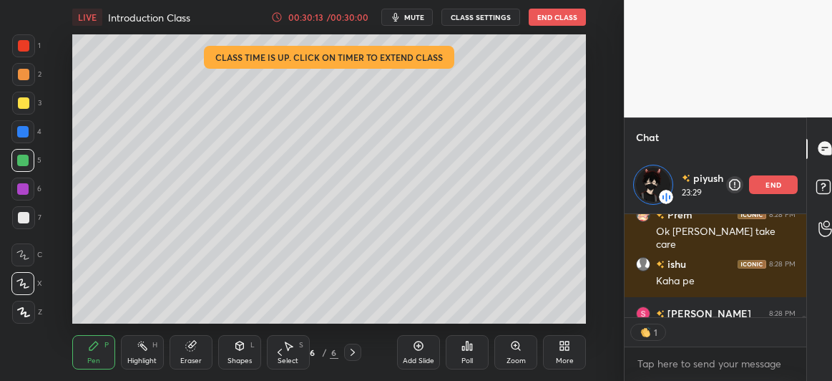
scroll to position [9397, 0]
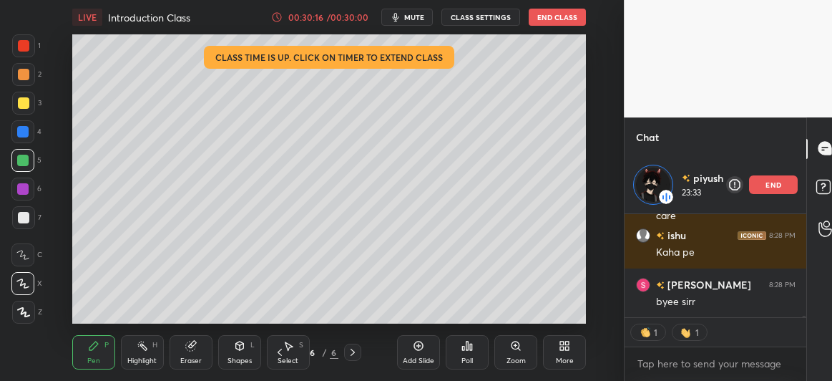
click at [278, 352] on icon at bounding box center [280, 352] width 4 height 7
click at [347, 353] on icon at bounding box center [352, 351] width 11 height 11
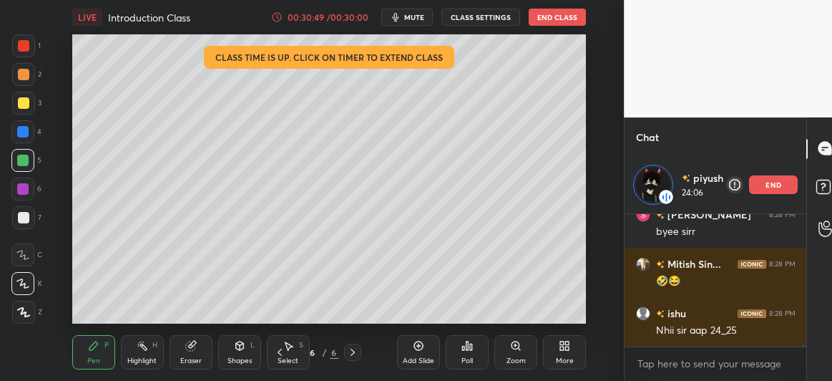
scroll to position [9516, 0]
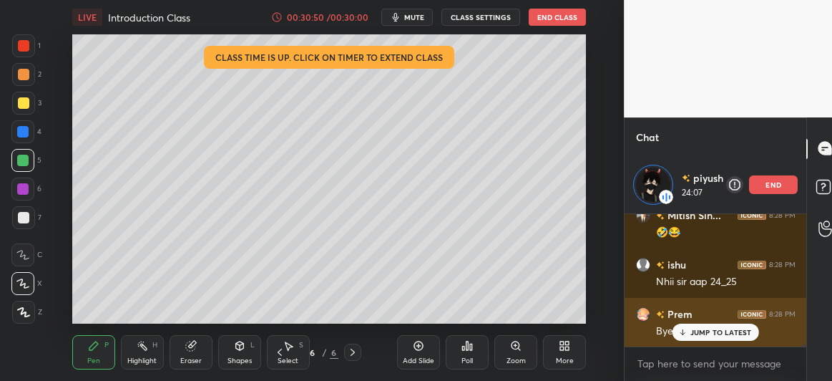
click at [692, 333] on p "JUMP TO LATEST" at bounding box center [722, 332] width 62 height 9
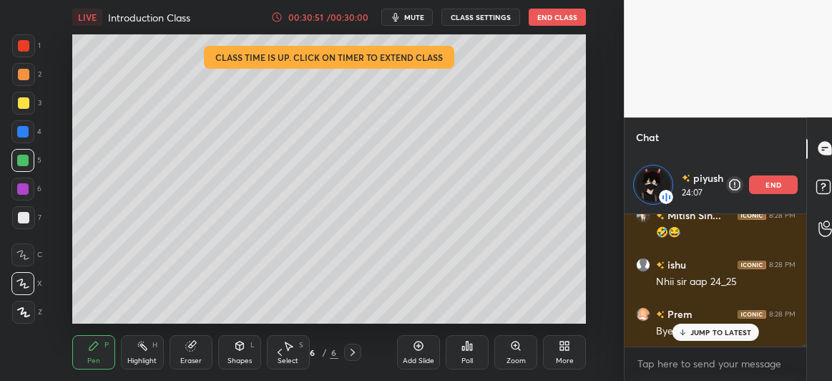
scroll to position [9565, 0]
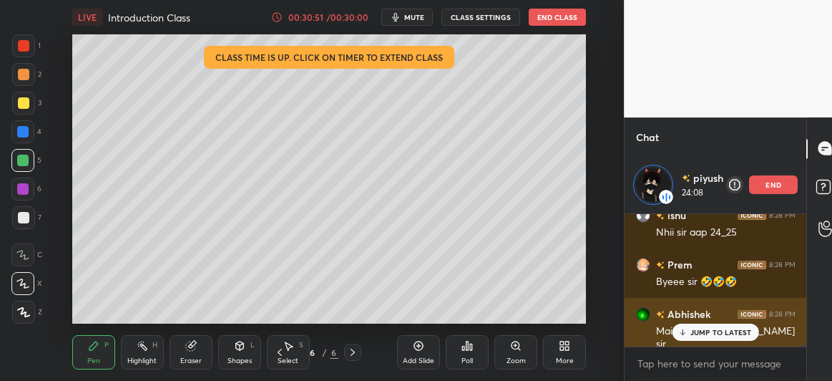
click at [699, 333] on p "JUMP TO LATEST" at bounding box center [722, 332] width 62 height 9
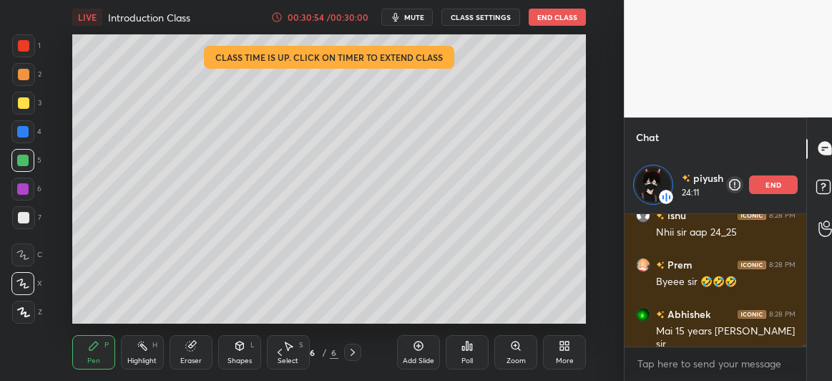
scroll to position [9600, 0]
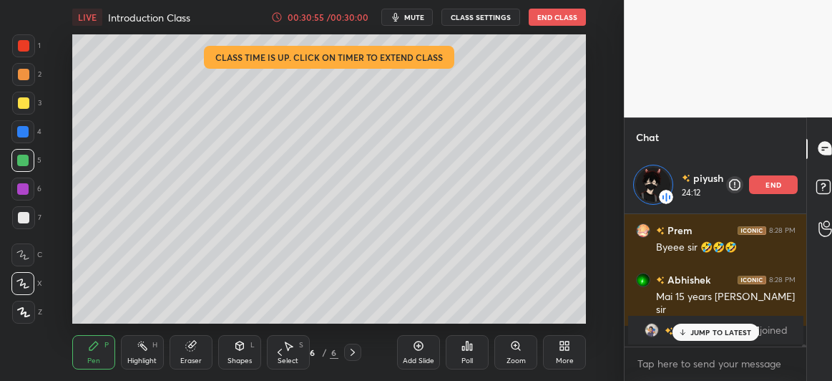
click at [698, 330] on p "JUMP TO LATEST" at bounding box center [722, 332] width 62 height 9
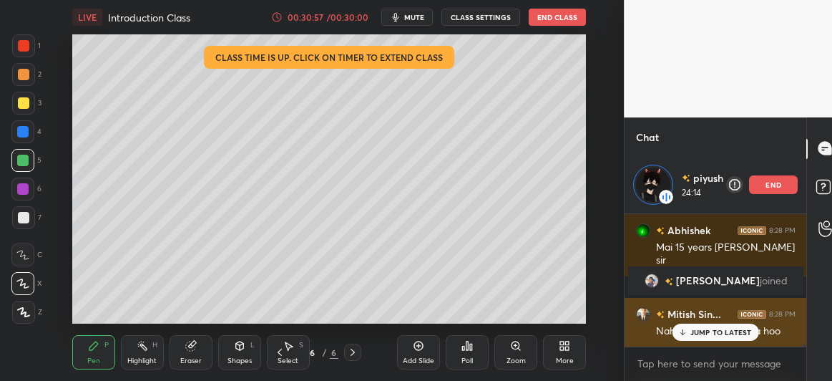
click at [693, 329] on p "JUMP TO LATEST" at bounding box center [722, 332] width 62 height 9
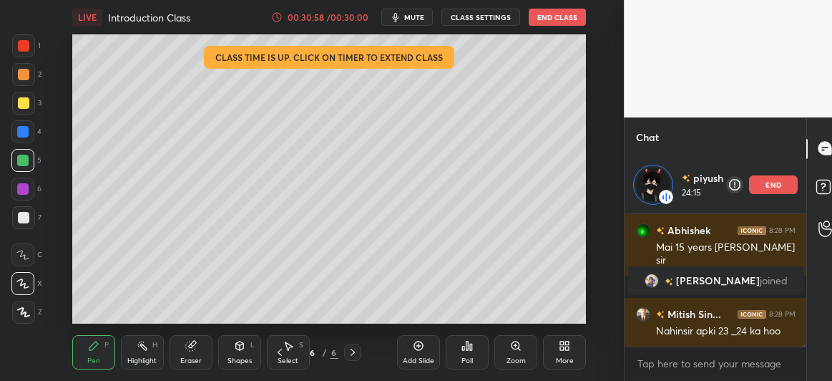
scroll to position [8019, 0]
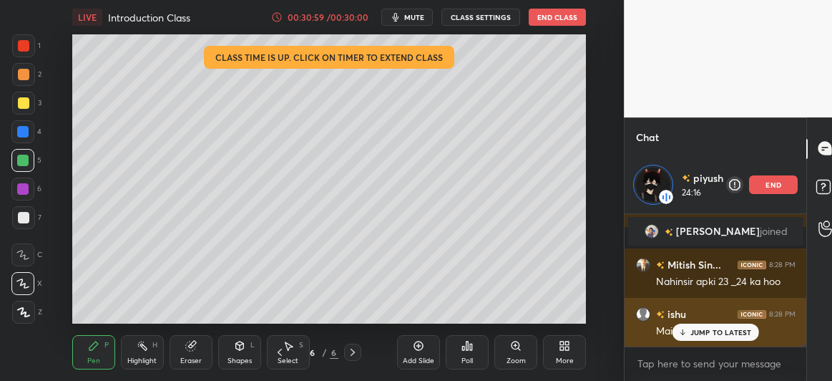
click at [699, 336] on p "JUMP TO LATEST" at bounding box center [722, 332] width 62 height 9
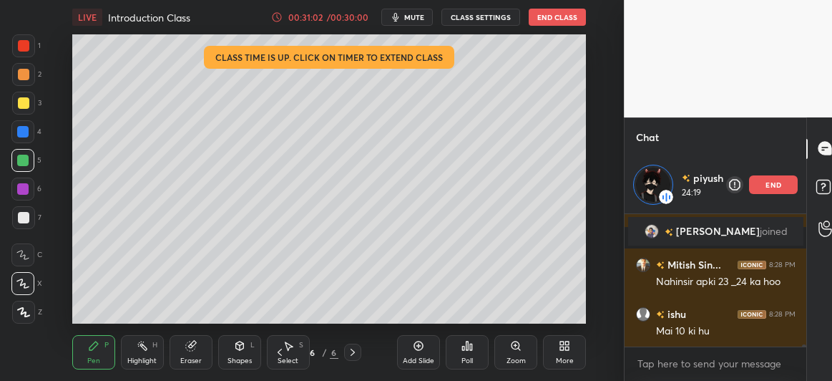
scroll to position [8069, 0]
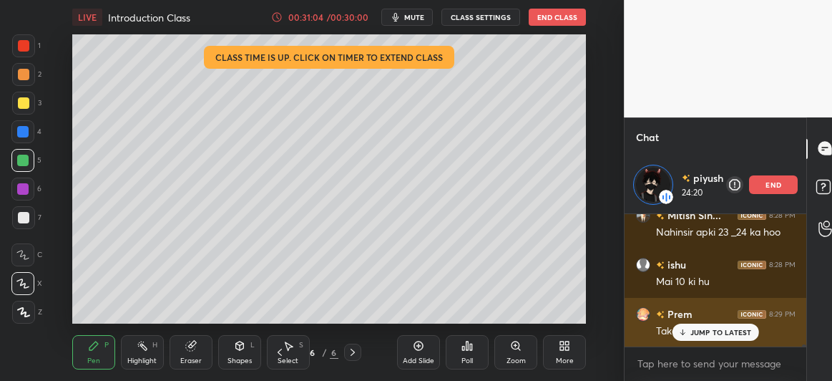
click at [705, 331] on p "JUMP TO LATEST" at bounding box center [722, 332] width 62 height 9
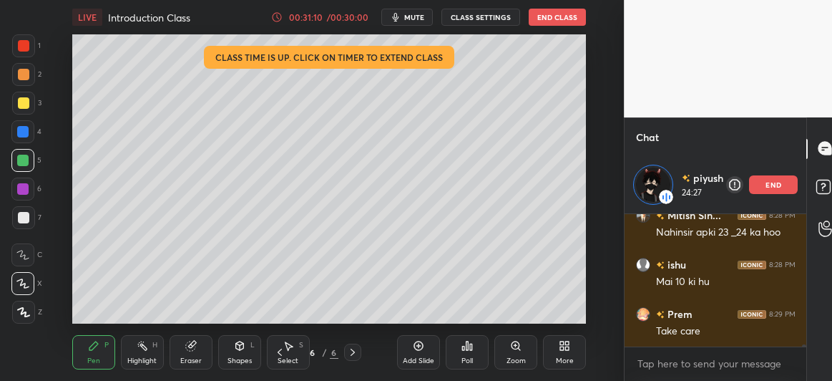
click at [565, 16] on button "End Class" at bounding box center [557, 17] width 57 height 17
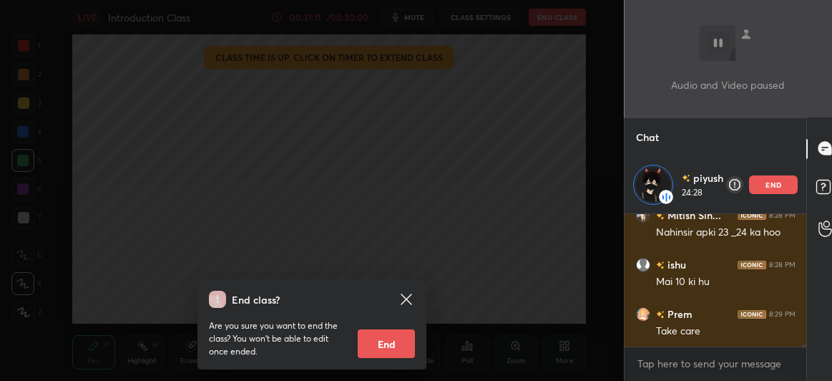
click at [387, 346] on button "End" at bounding box center [386, 343] width 57 height 29
type textarea "x"
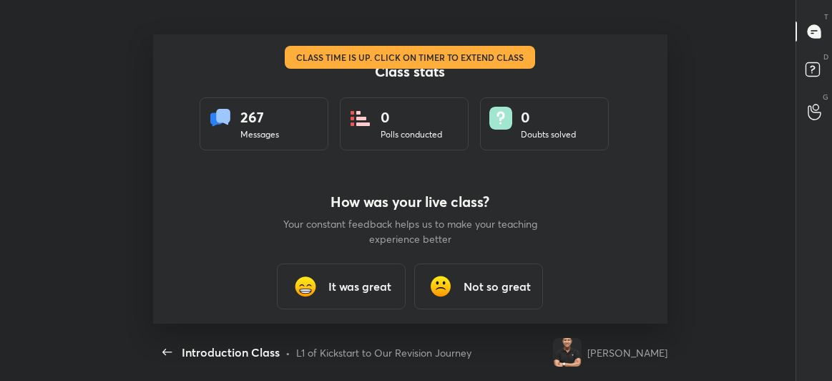
scroll to position [0, 0]
click at [339, 286] on h3 "It was great" at bounding box center [360, 286] width 63 height 17
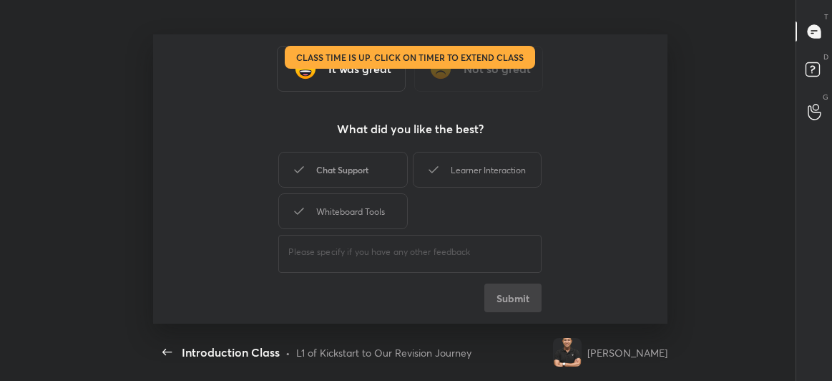
click at [374, 165] on div "Chat Support" at bounding box center [342, 170] width 129 height 36
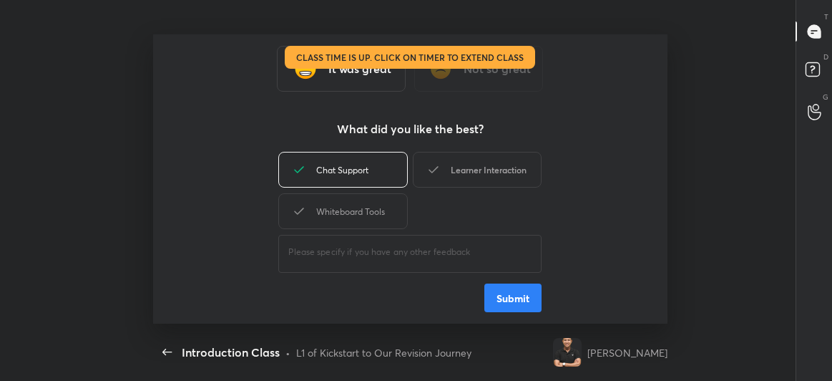
click at [472, 163] on div "Learner Interaction" at bounding box center [477, 170] width 129 height 36
click at [516, 296] on button "Submit" at bounding box center [513, 297] width 57 height 29
